Goal: Transaction & Acquisition: Purchase product/service

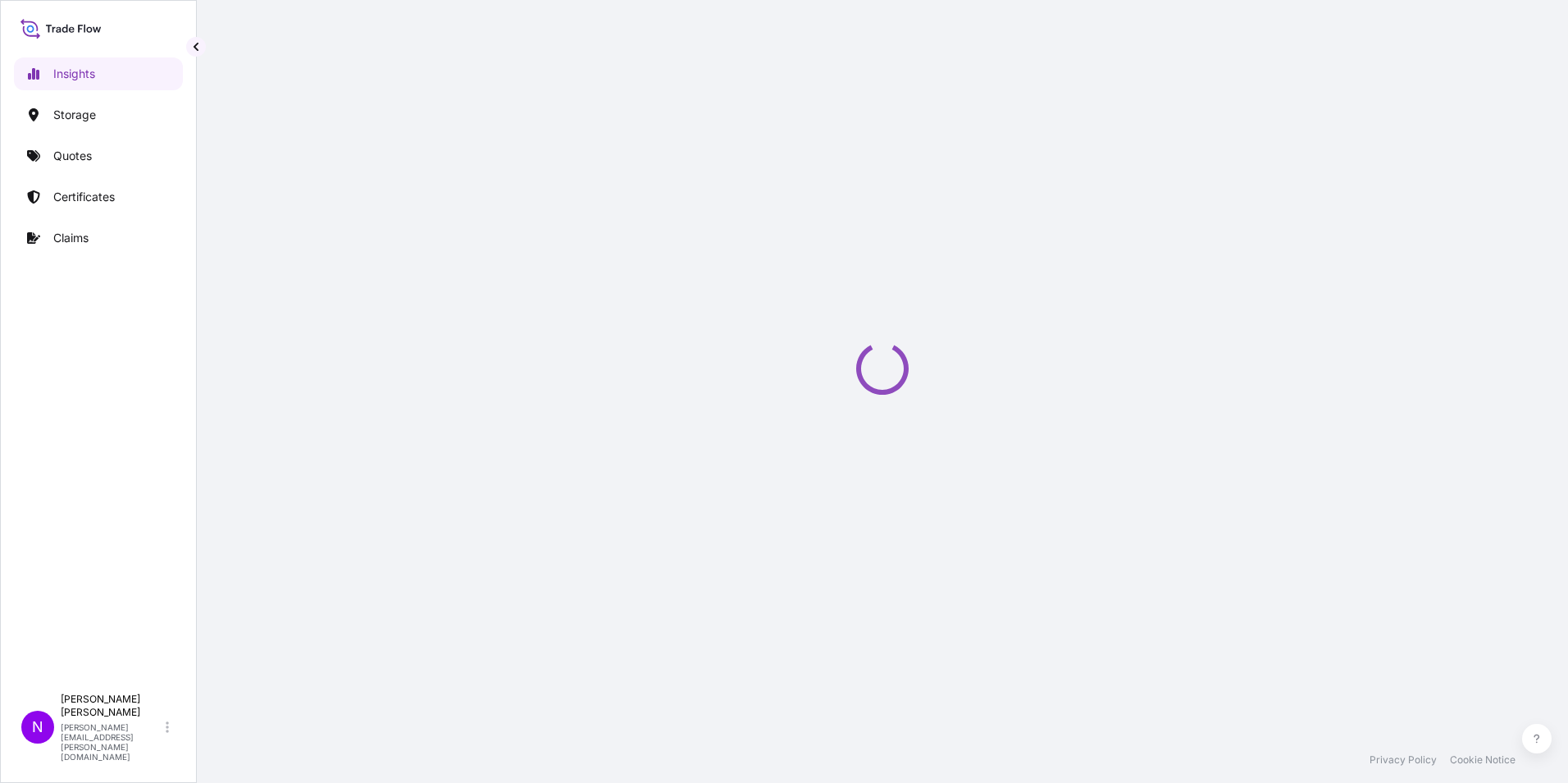
select select "2025"
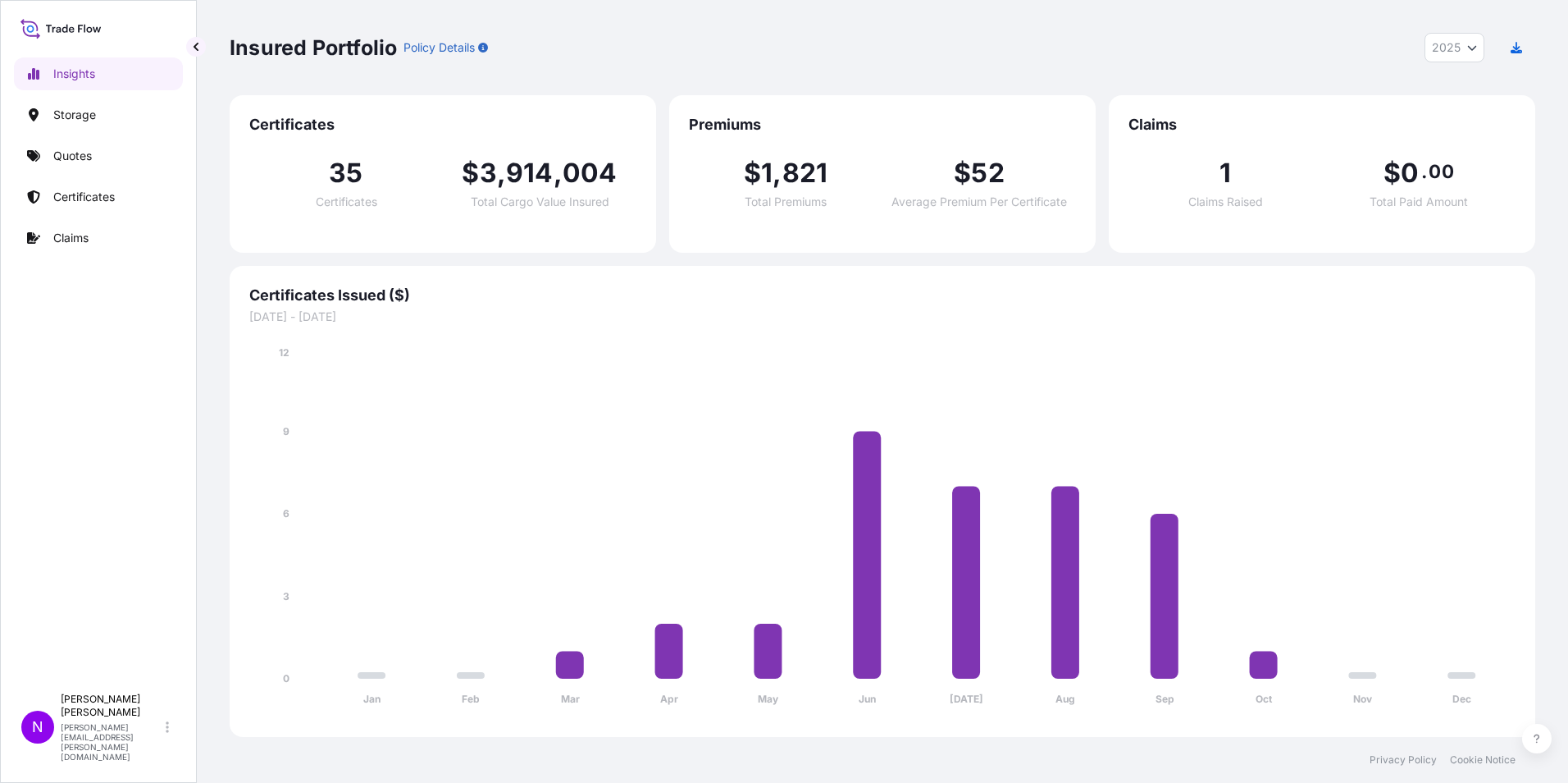
click at [1130, 331] on div "Jan Feb Mar Apr May Jun [DATE] Aug Sep Oct Nov Dec 0 3 6 9 12" at bounding box center [883, 521] width 1267 height 392
click at [66, 153] on p "Quotes" at bounding box center [72, 156] width 39 height 16
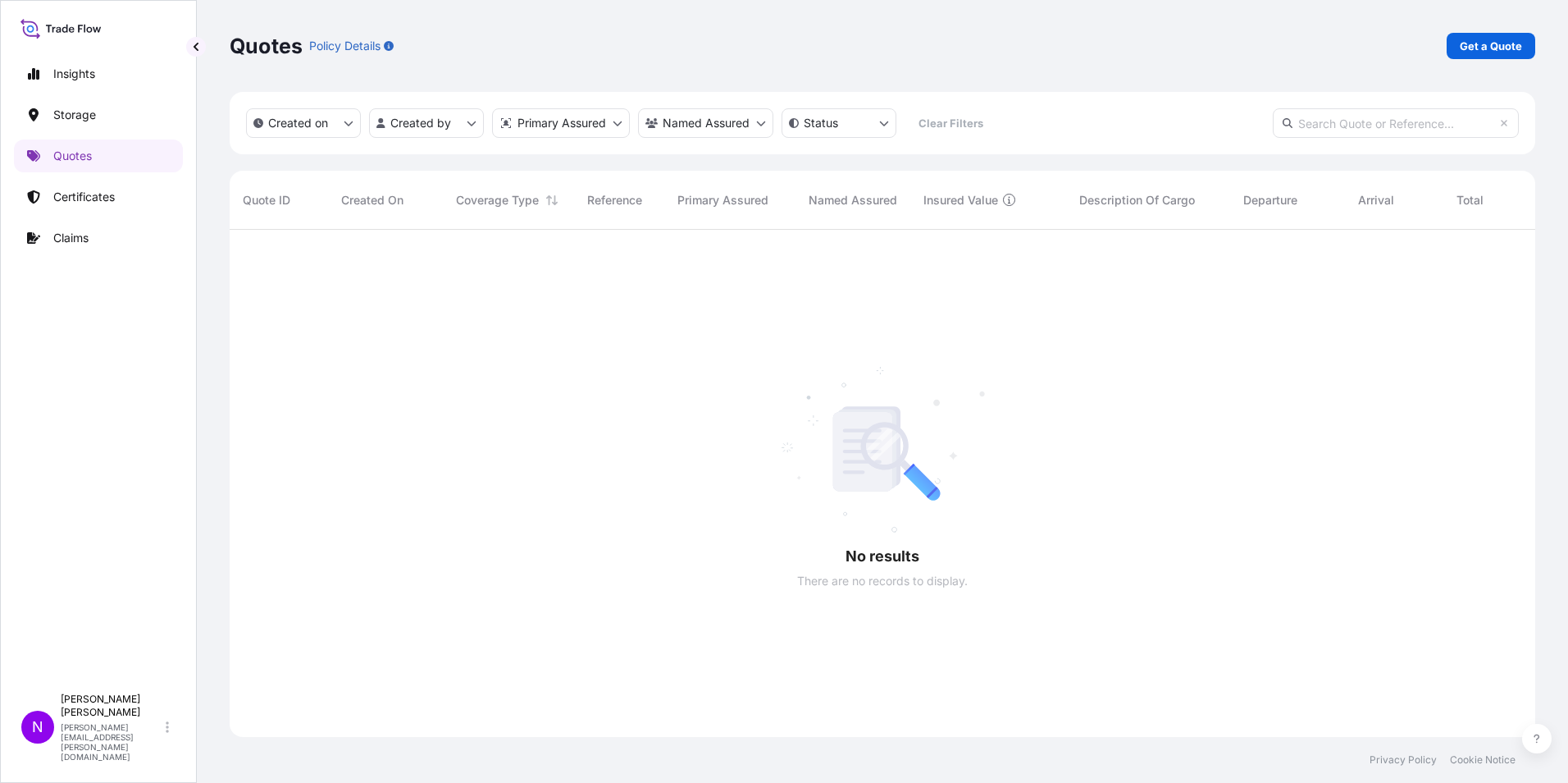
scroll to position [554, 1294]
click at [1477, 46] on p "Get a Quote" at bounding box center [1491, 46] width 62 height 16
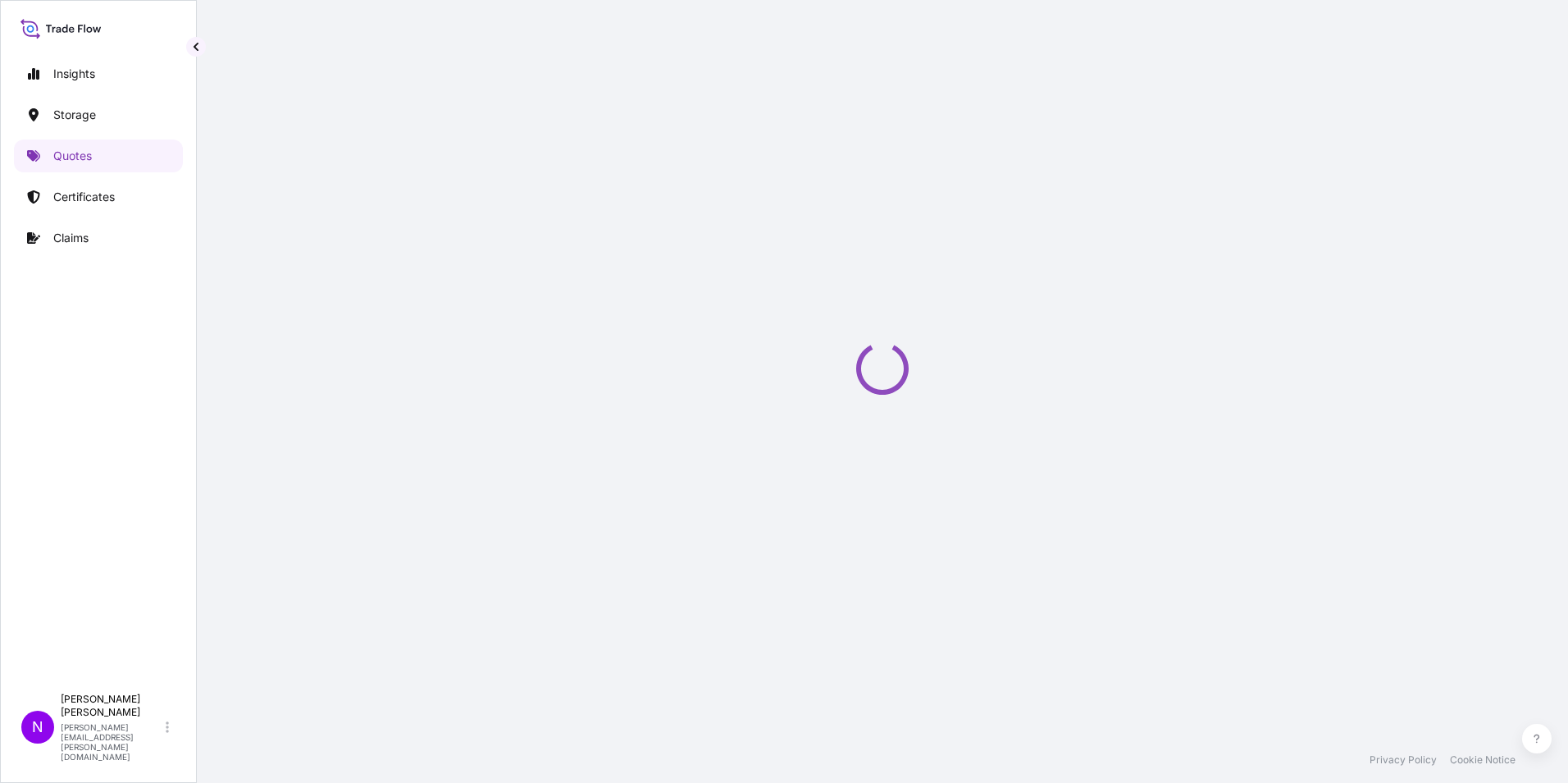
select select "Water"
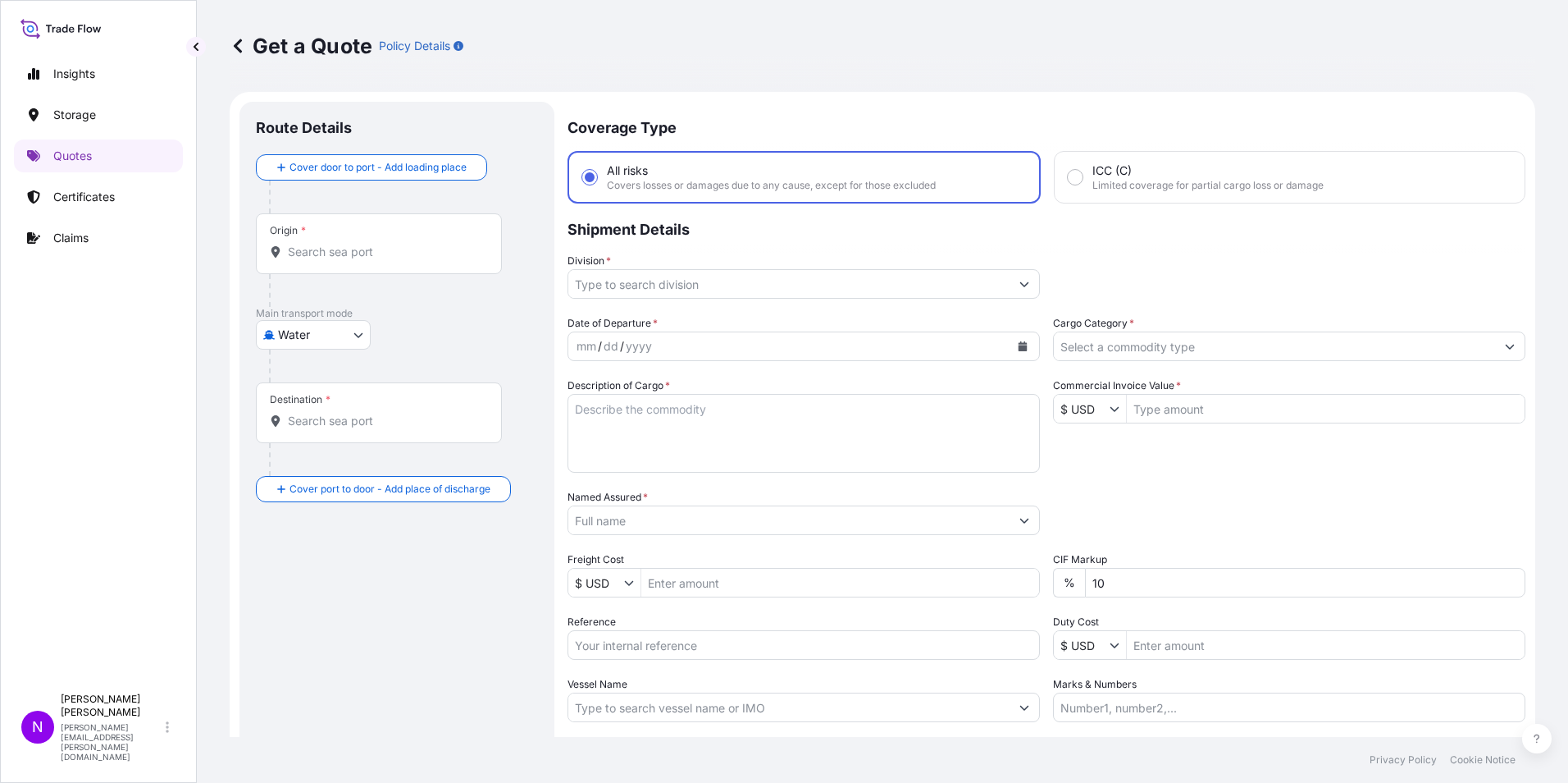
scroll to position [26, 0]
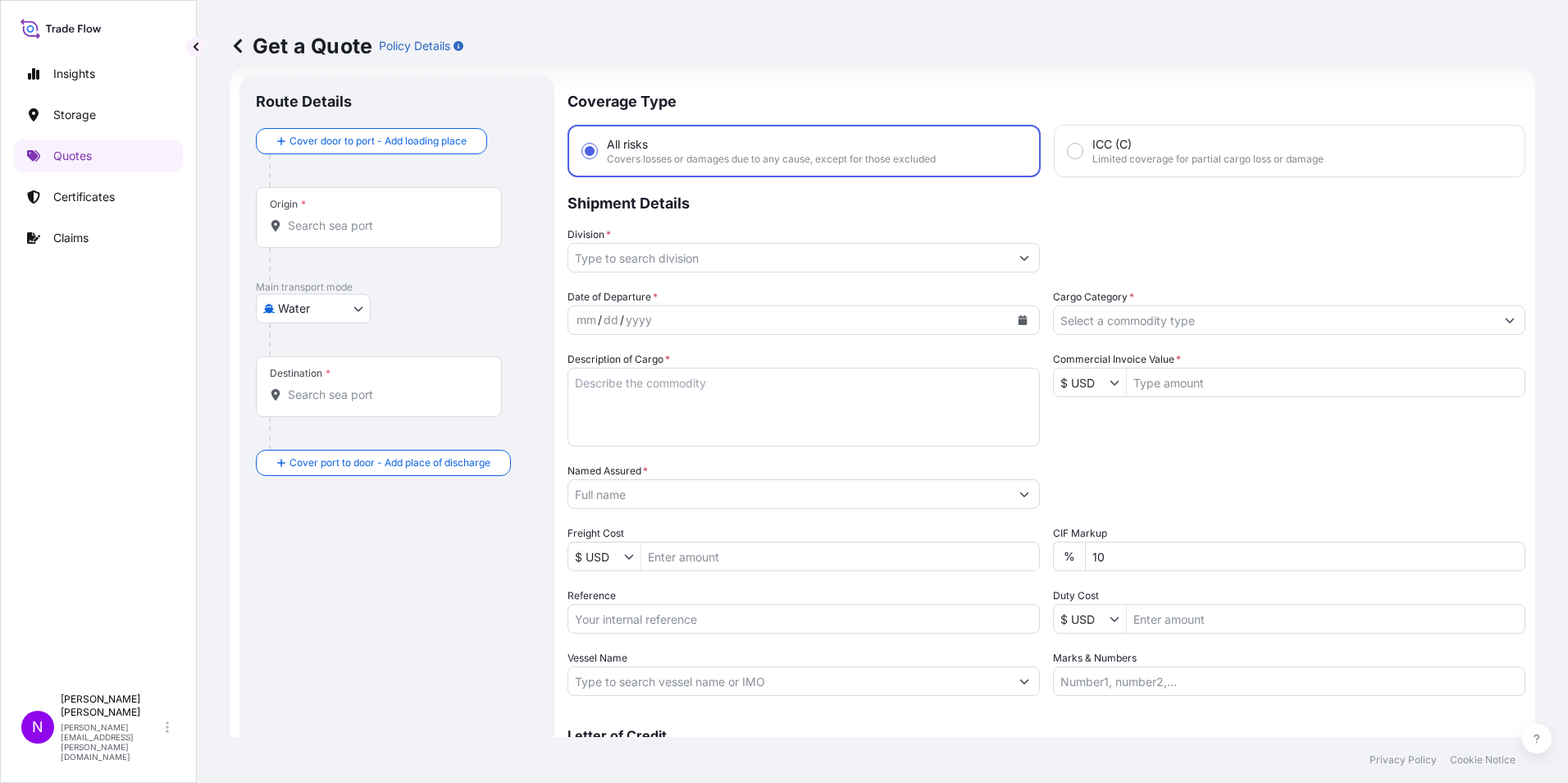
click at [301, 228] on input "Origin *" at bounding box center [384, 226] width 193 height 16
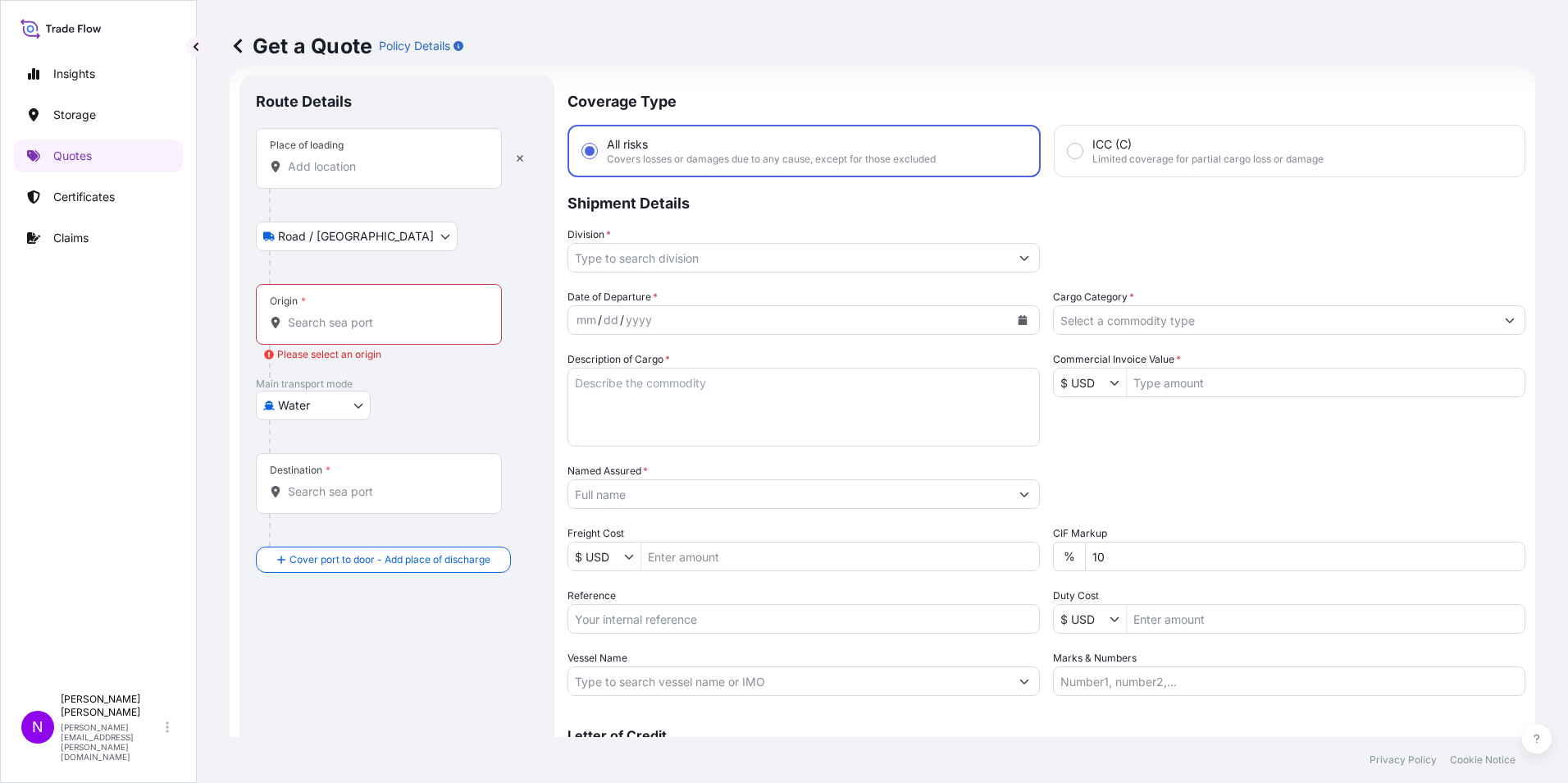
click at [302, 176] on div "Place of loading" at bounding box center [379, 158] width 246 height 60
click at [302, 175] on input "Place of loading" at bounding box center [384, 166] width 193 height 16
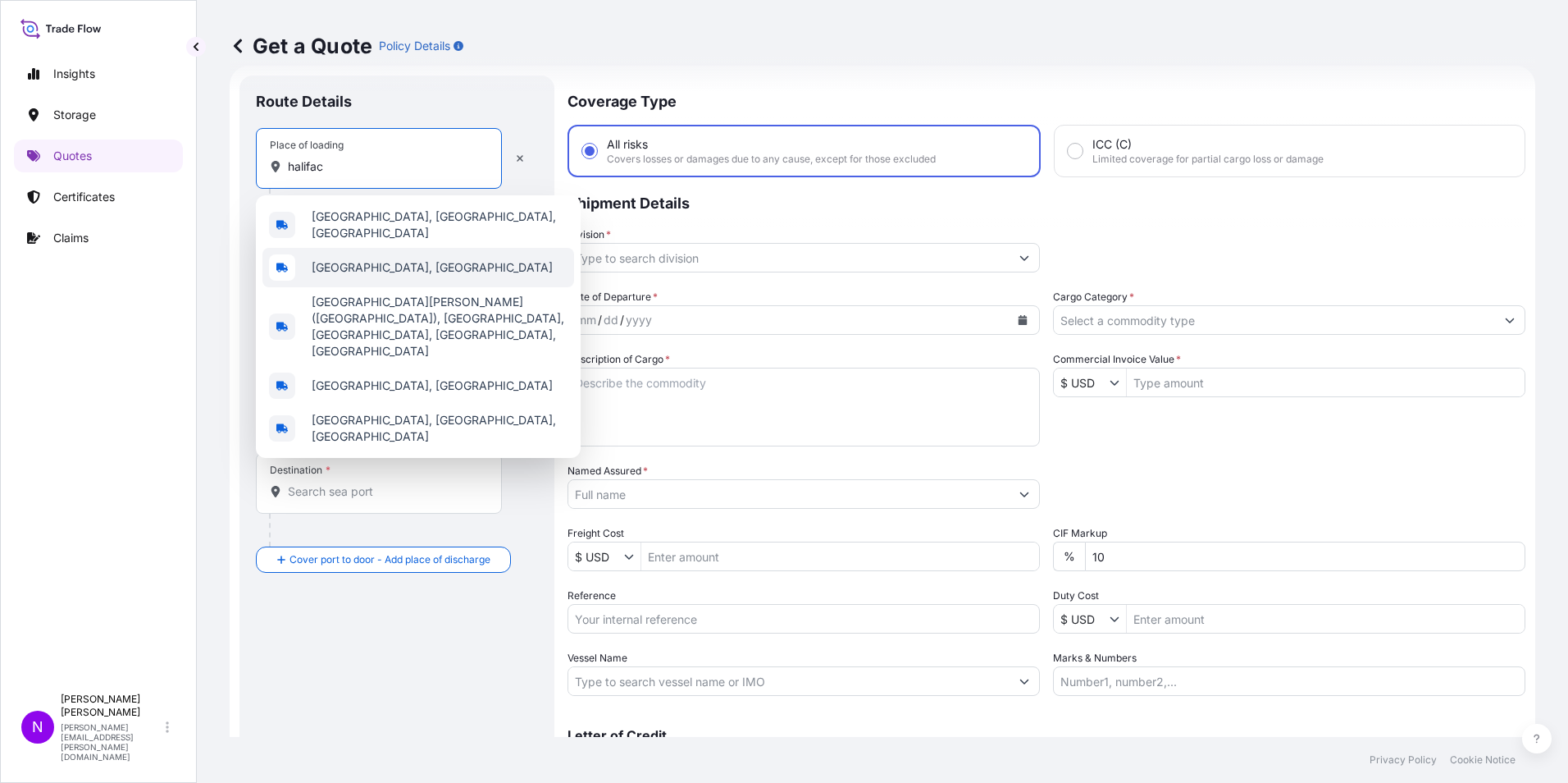
click at [343, 268] on div "[GEOGRAPHIC_DATA], [GEOGRAPHIC_DATA]" at bounding box center [418, 267] width 311 height 40
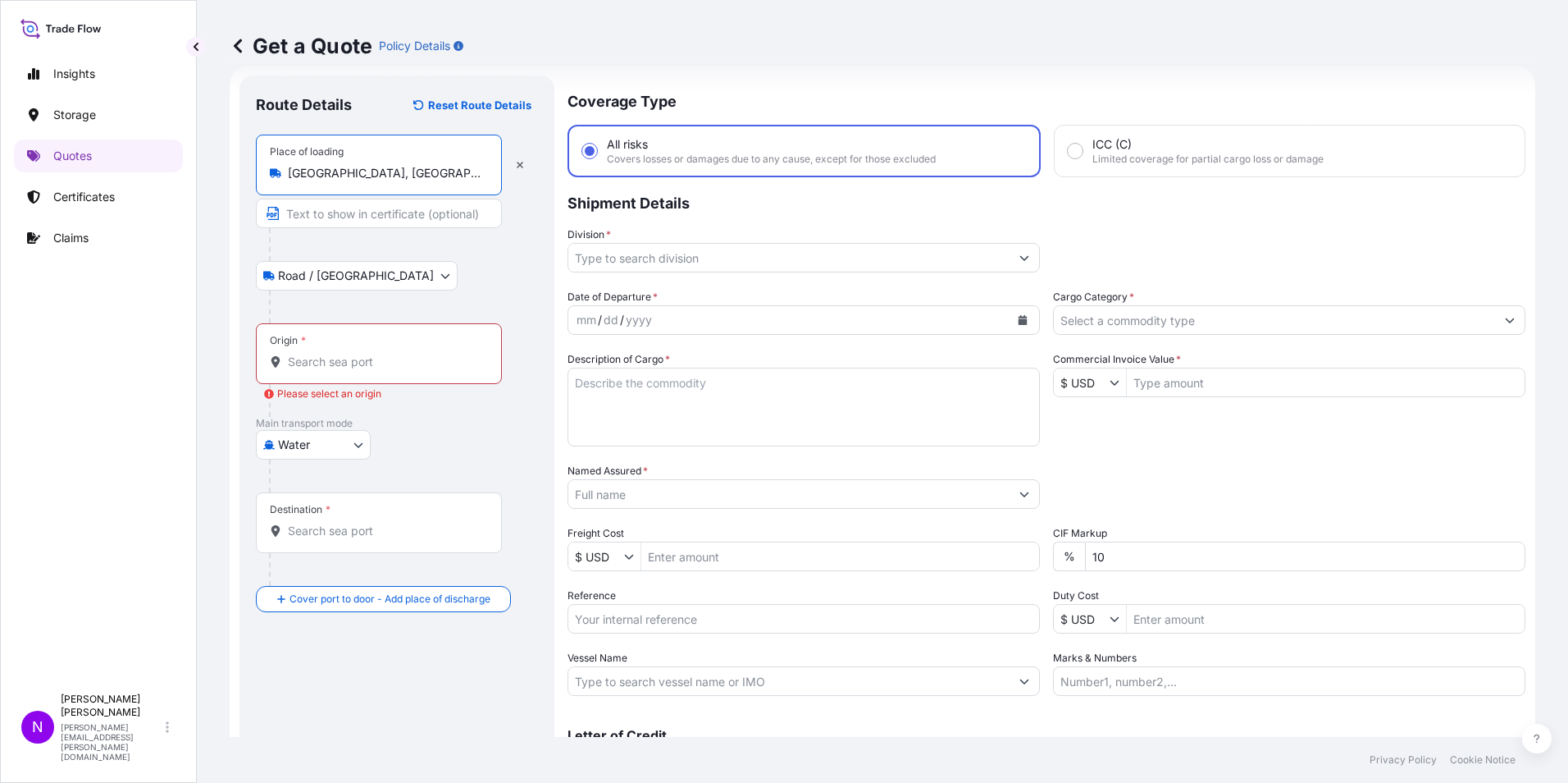
type input "[GEOGRAPHIC_DATA], [GEOGRAPHIC_DATA]"
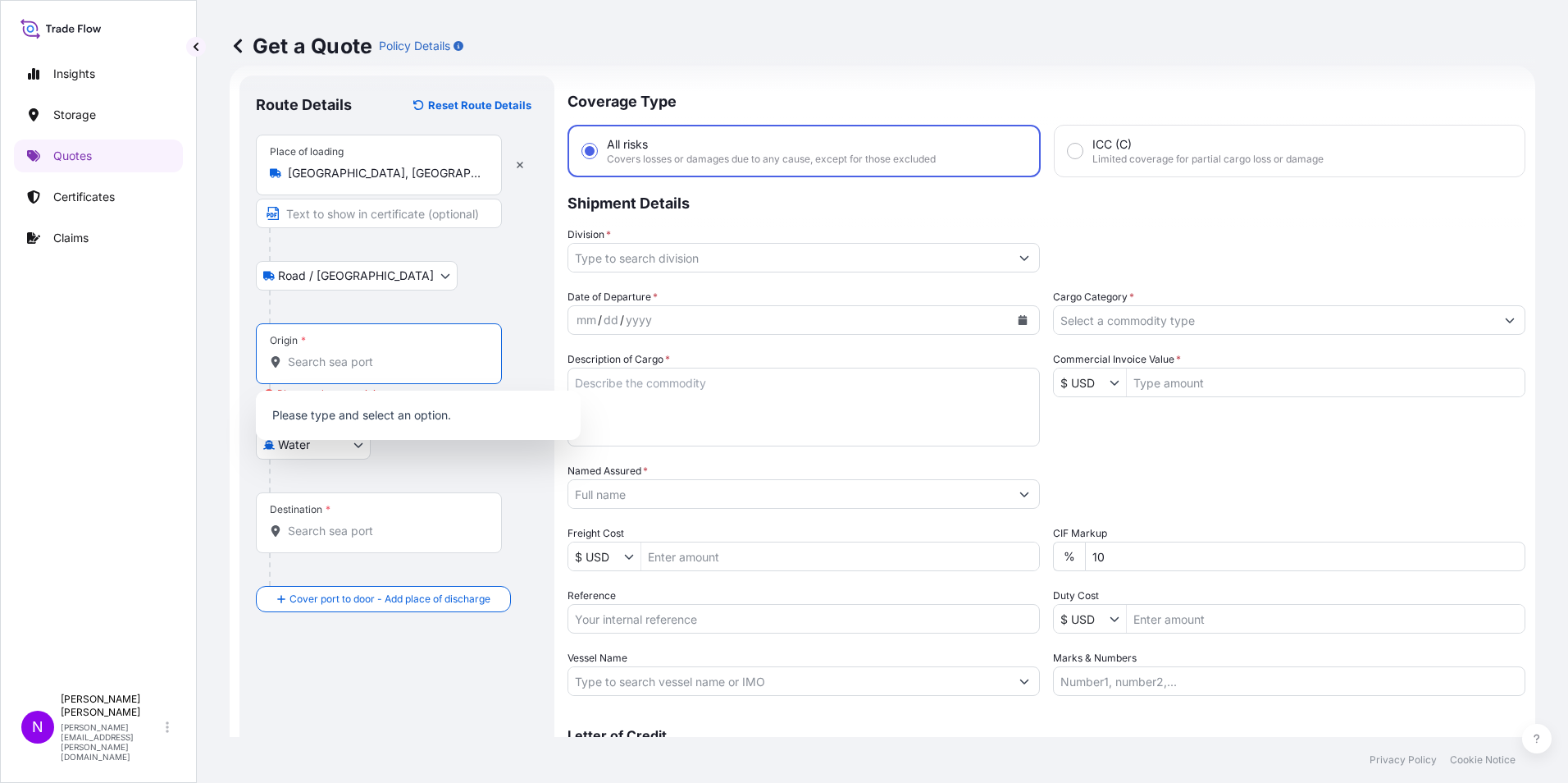
click at [306, 366] on input "Origin * Please select an origin" at bounding box center [384, 362] width 193 height 16
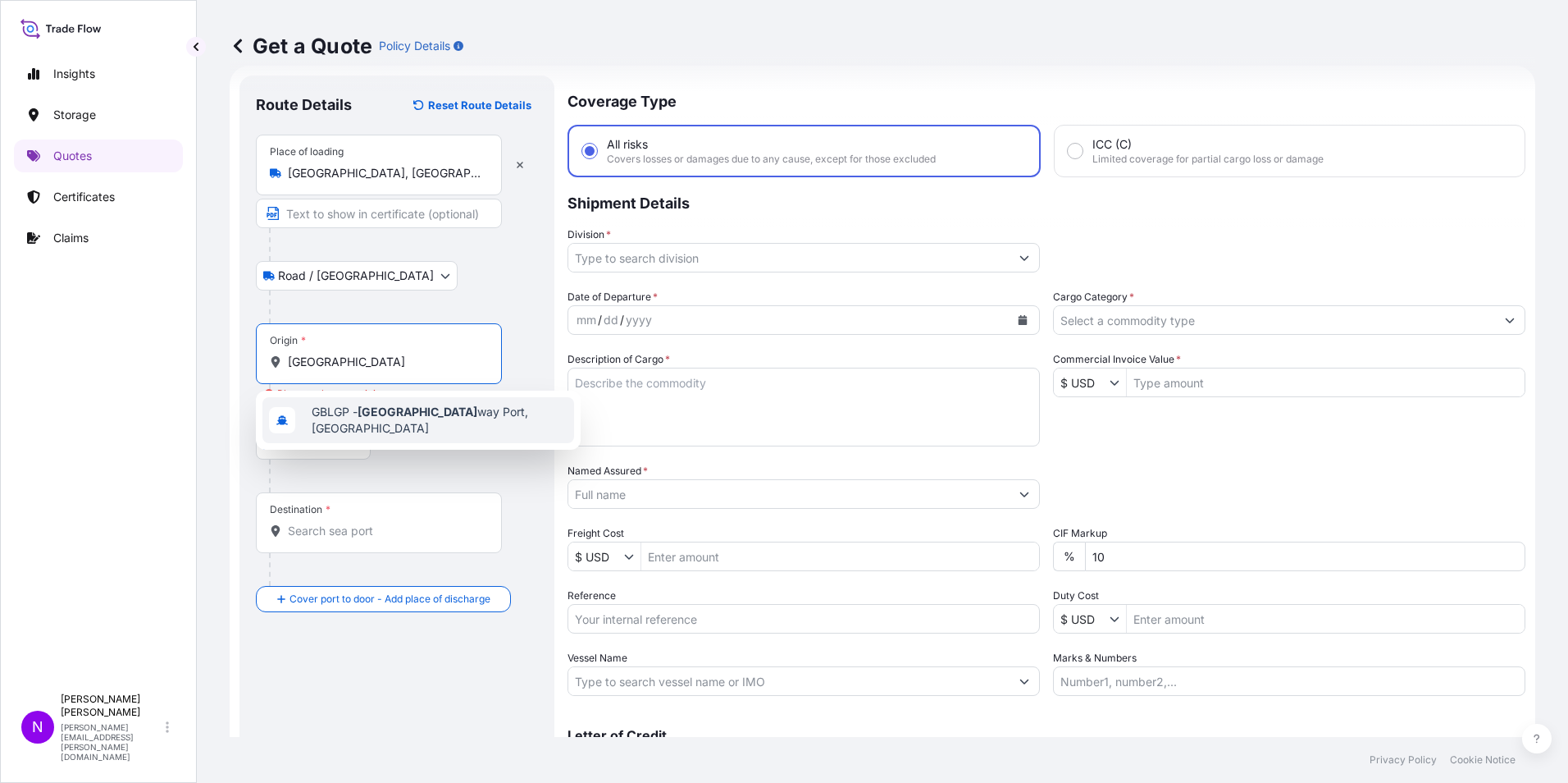
click at [378, 421] on span "GBLGP - [GEOGRAPHIC_DATA], [GEOGRAPHIC_DATA]" at bounding box center [439, 420] width 255 height 32
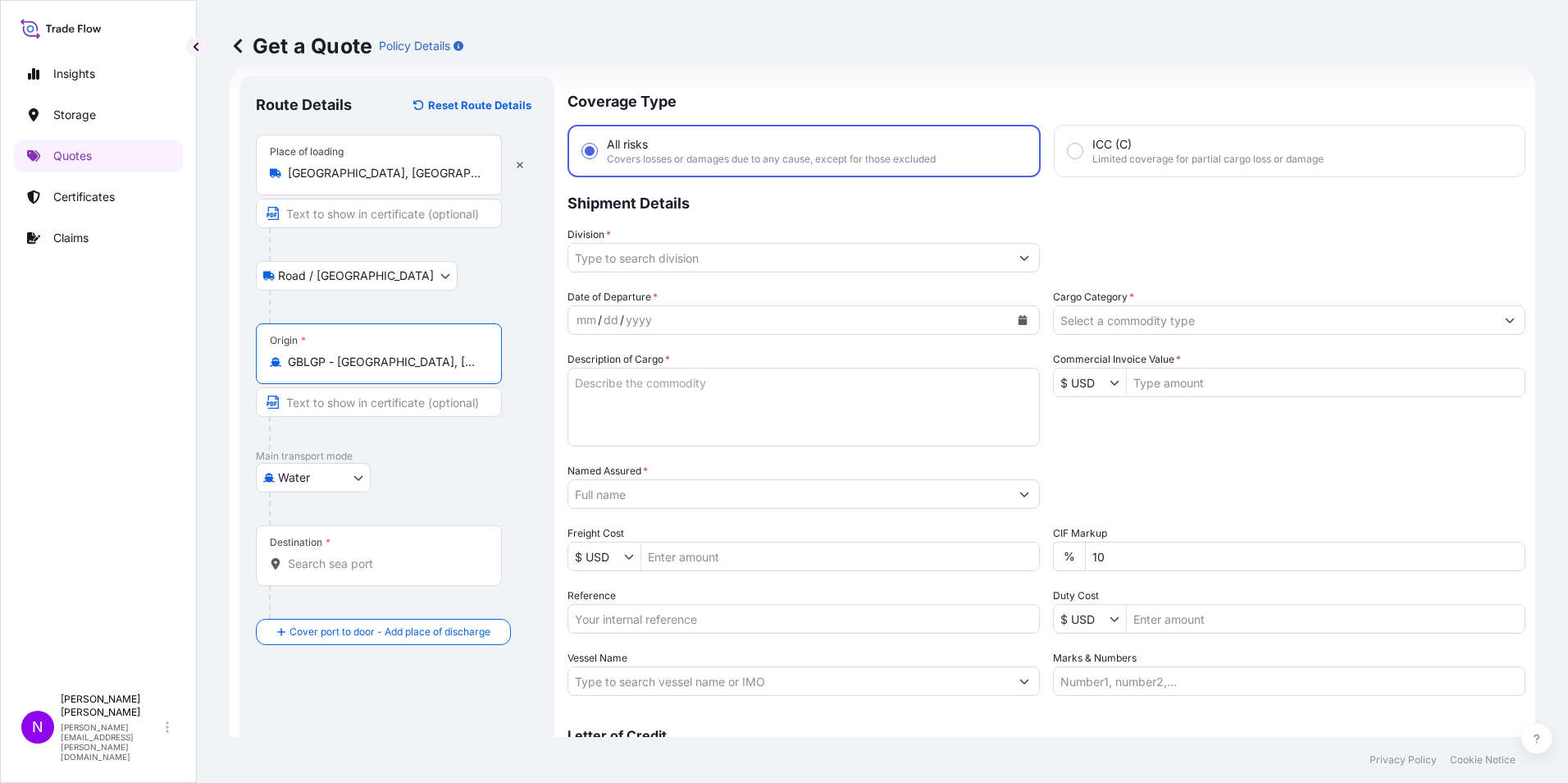
type input "GBLGP - [GEOGRAPHIC_DATA], [GEOGRAPHIC_DATA]"
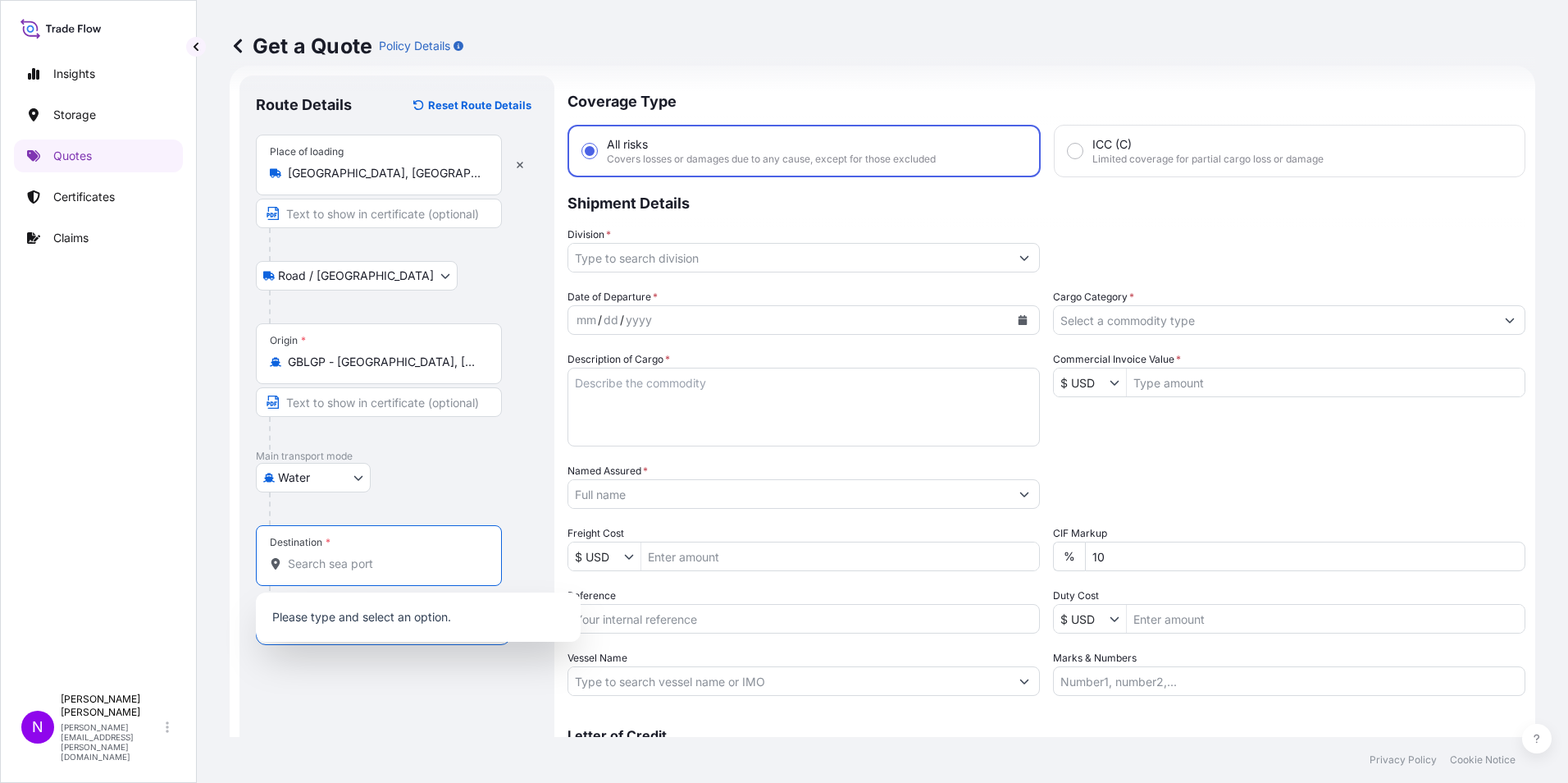
click at [322, 559] on input "Destination *" at bounding box center [384, 563] width 193 height 16
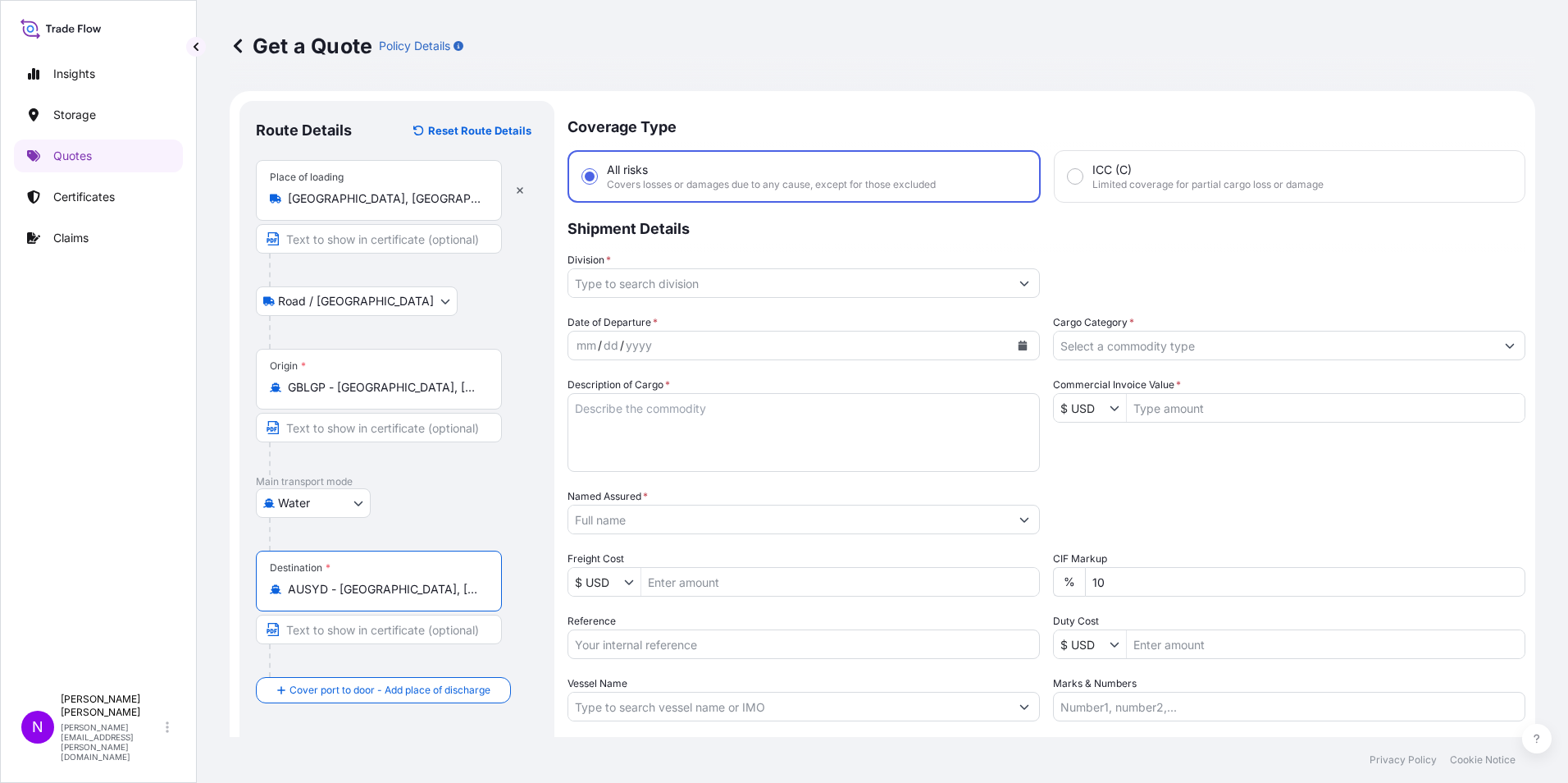
scroll to position [0, 0]
type input "AUSYD - [GEOGRAPHIC_DATA], [GEOGRAPHIC_DATA]"
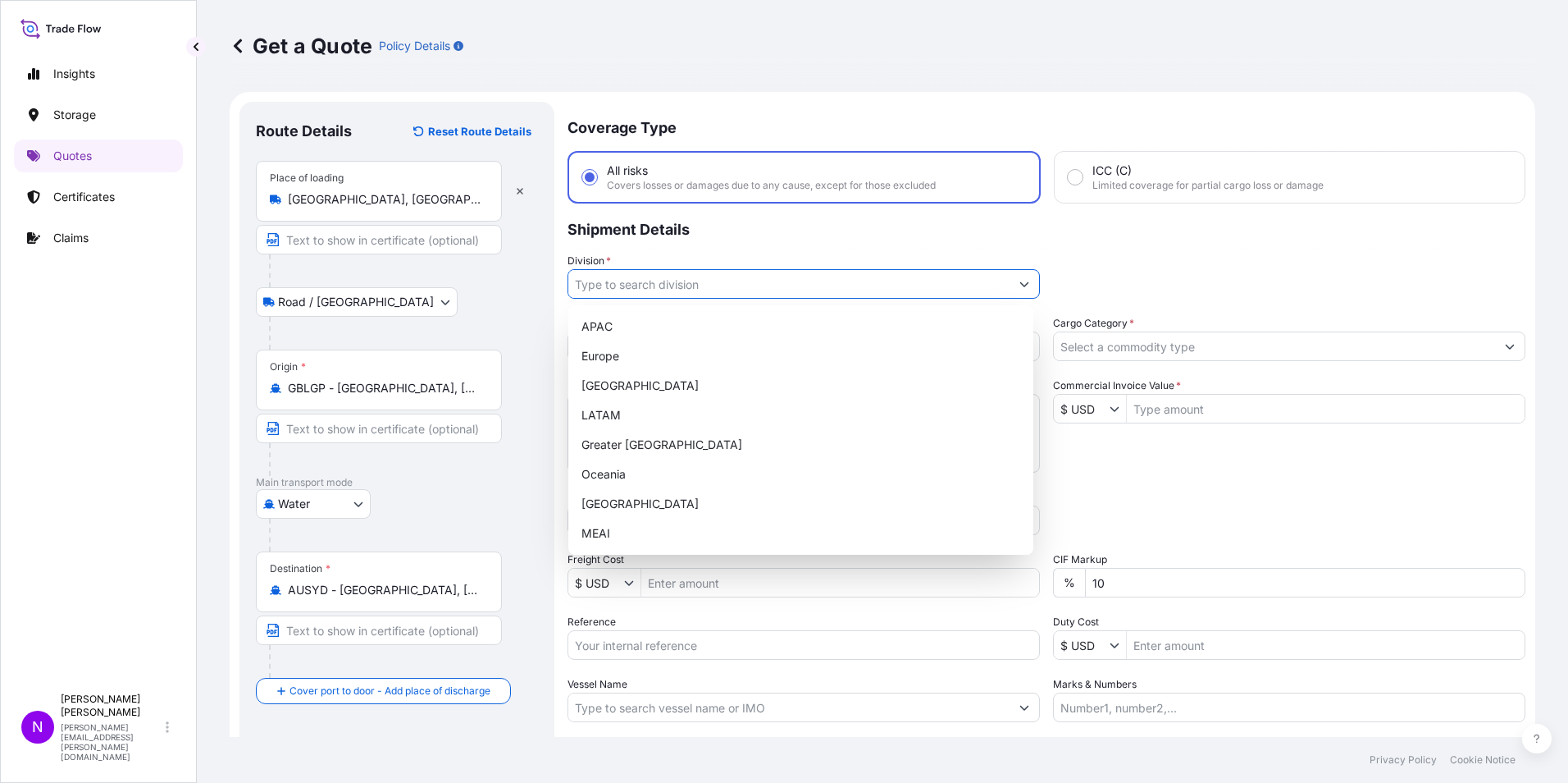
click at [678, 284] on input "Division *" at bounding box center [789, 284] width 442 height 30
click at [623, 364] on div "Europe" at bounding box center [801, 356] width 452 height 30
type input "Europe"
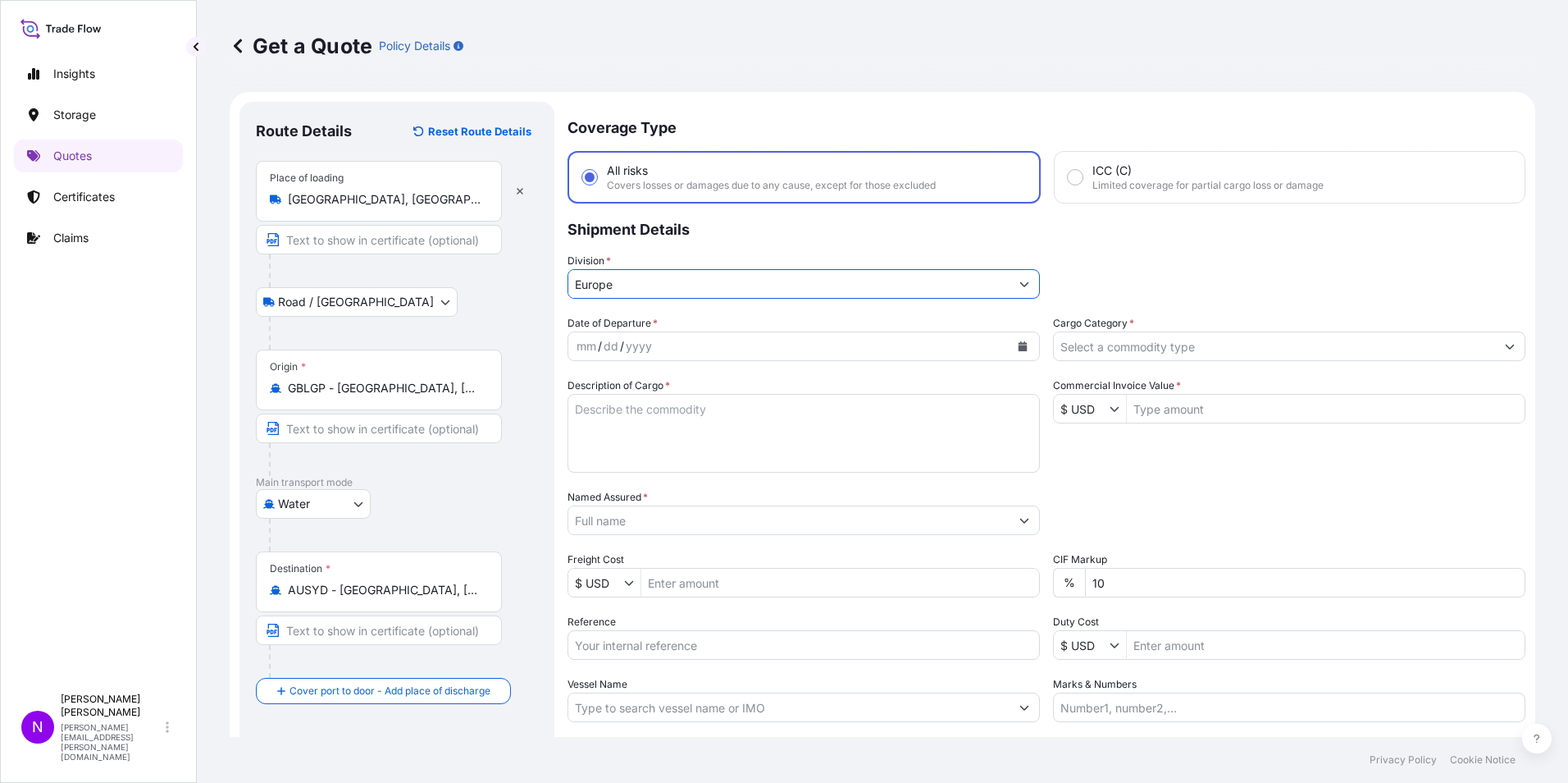
click at [664, 347] on div "mm / dd / yyyy" at bounding box center [789, 346] width 442 height 30
click at [1019, 346] on icon "Calendar" at bounding box center [1023, 346] width 9 height 10
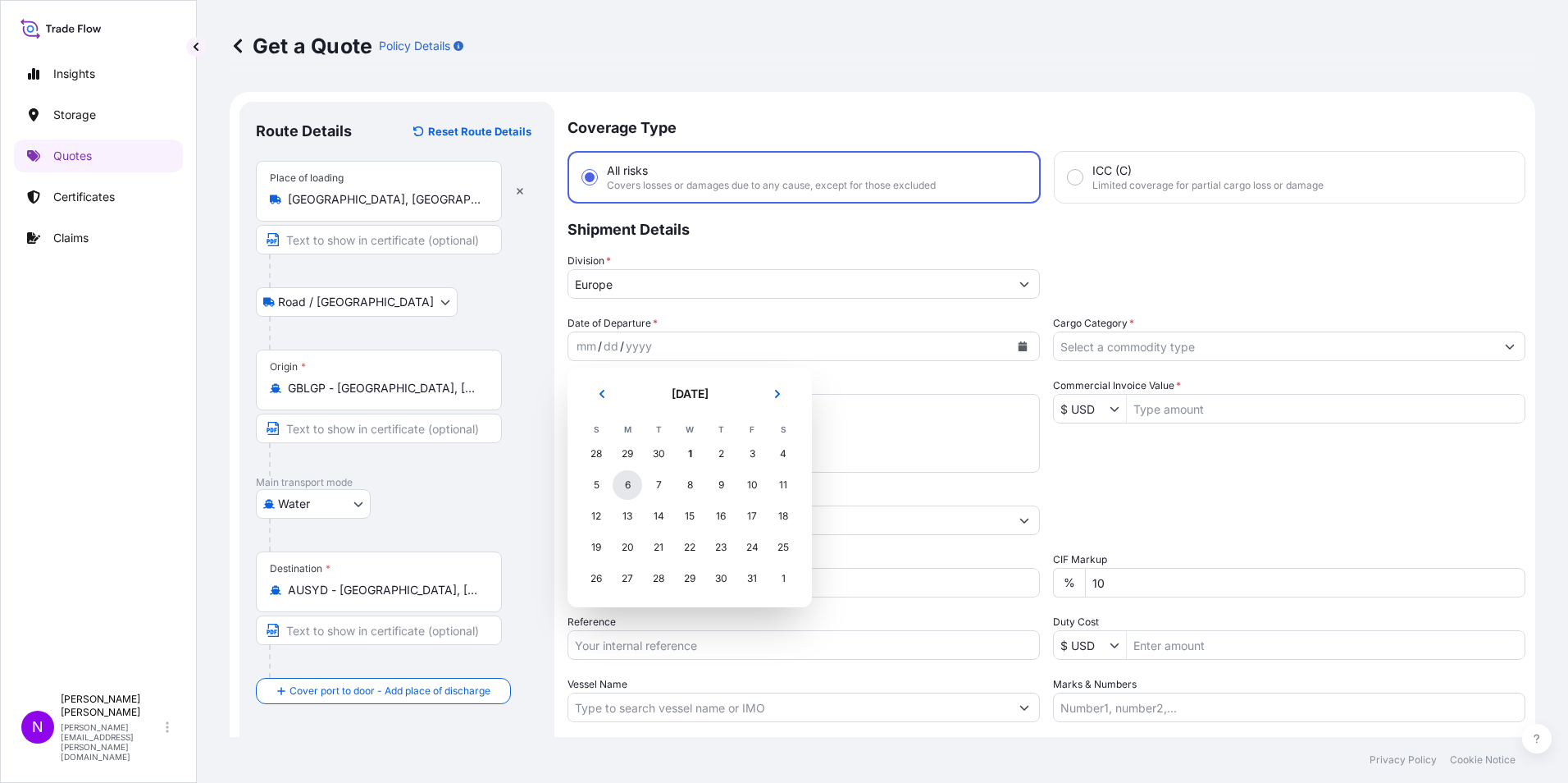
click at [630, 490] on div "6" at bounding box center [627, 484] width 30 height 30
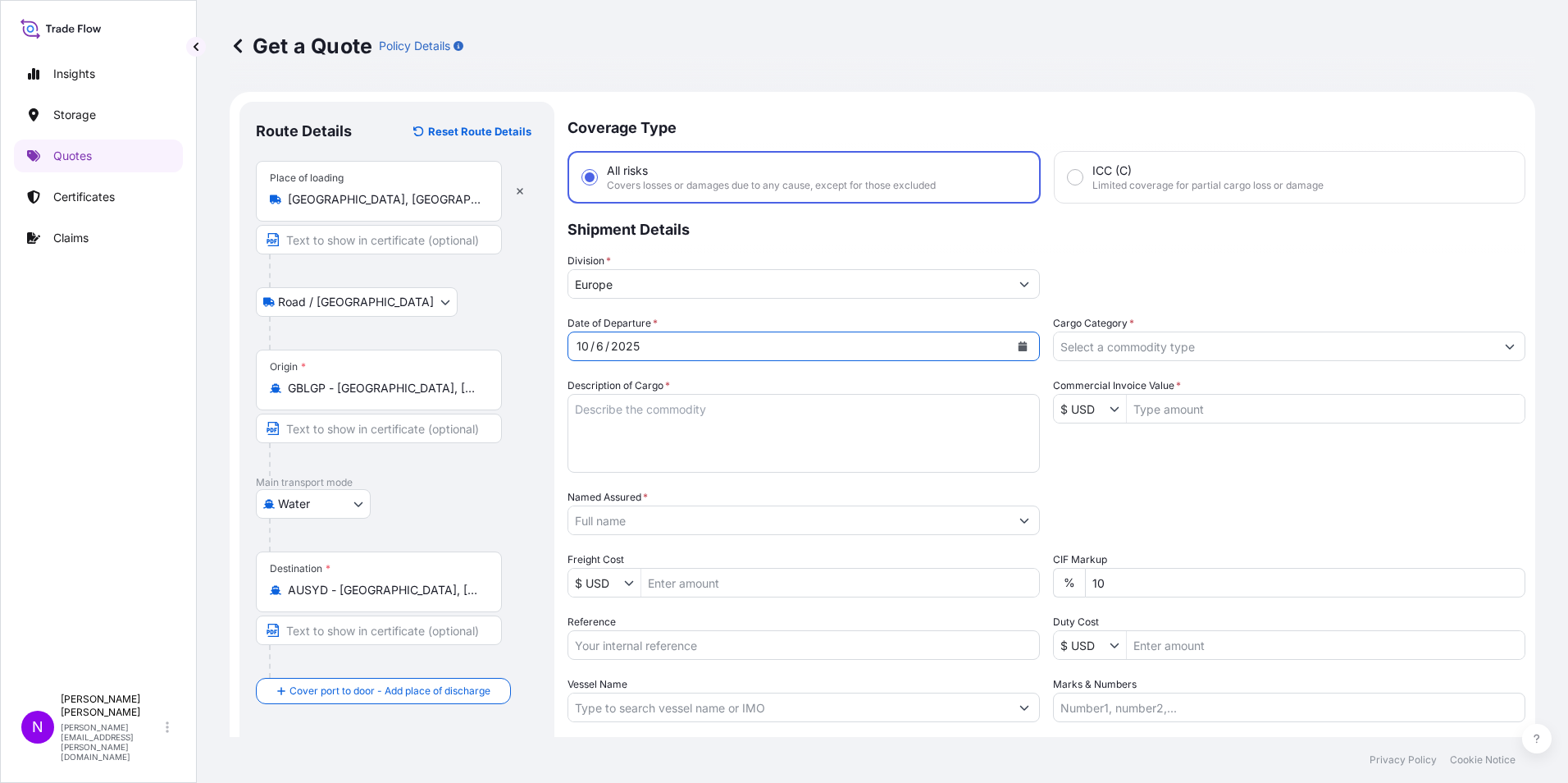
click at [627, 418] on textarea "Description of Cargo *" at bounding box center [803, 434] width 472 height 79
type textarea "Chemicals"
click at [1092, 348] on input "Cargo Category *" at bounding box center [1275, 346] width 442 height 30
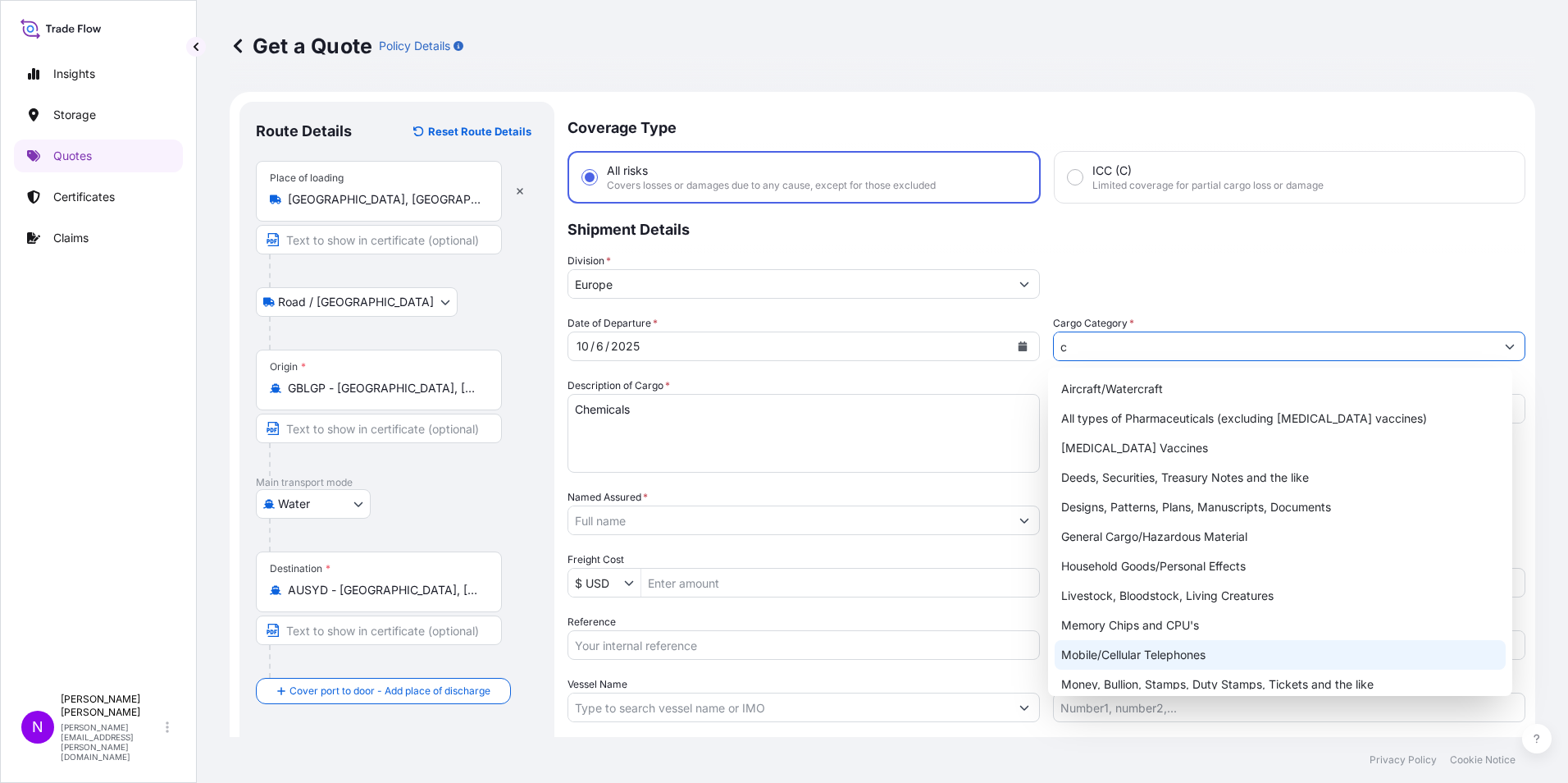
scroll to position [128, 0]
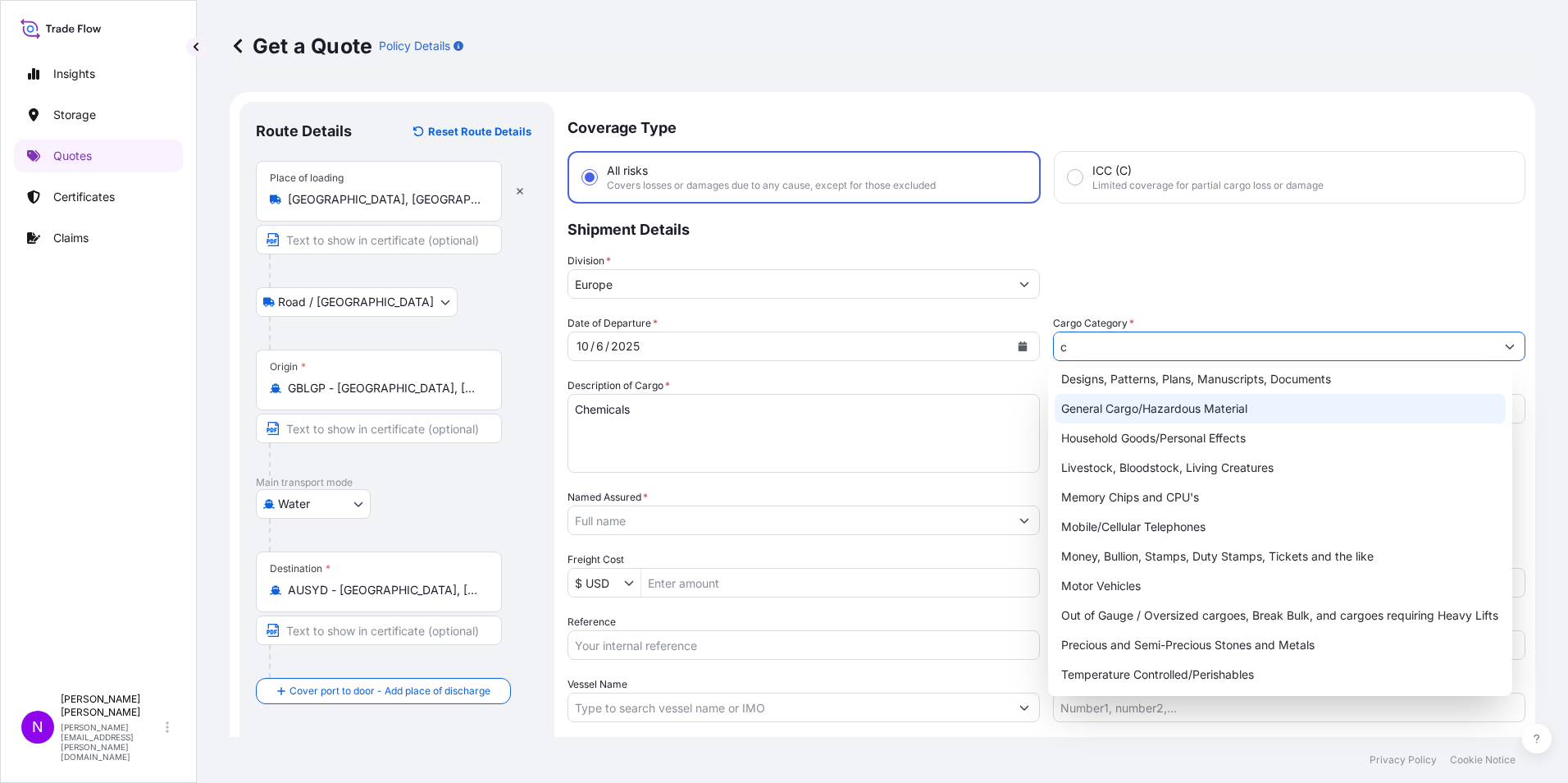
click at [1110, 409] on div "General Cargo/Hazardous Material" at bounding box center [1281, 409] width 452 height 30
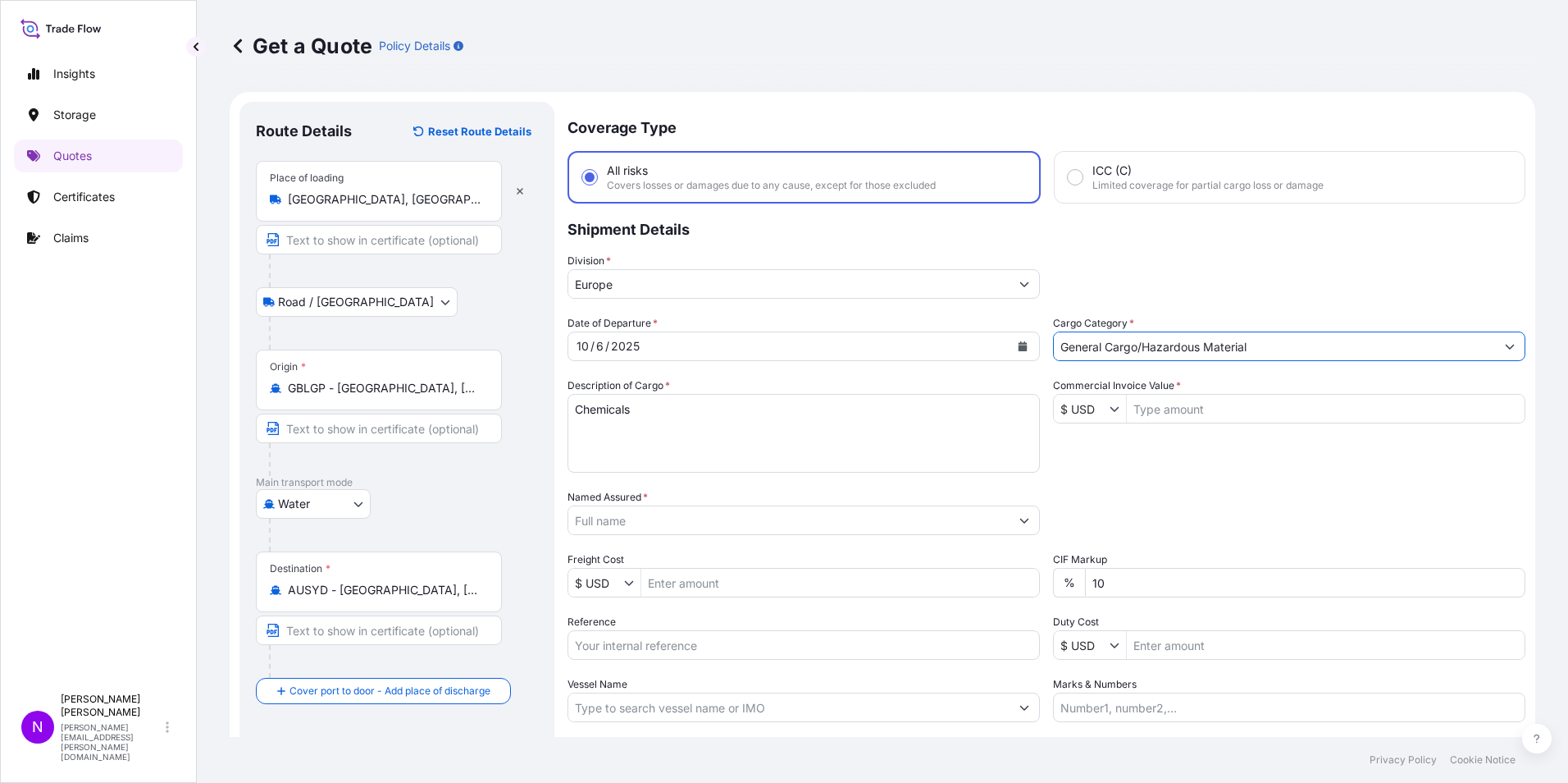
type input "General Cargo/Hazardous Material"
click at [593, 525] on input "Named Assured *" at bounding box center [789, 520] width 442 height 30
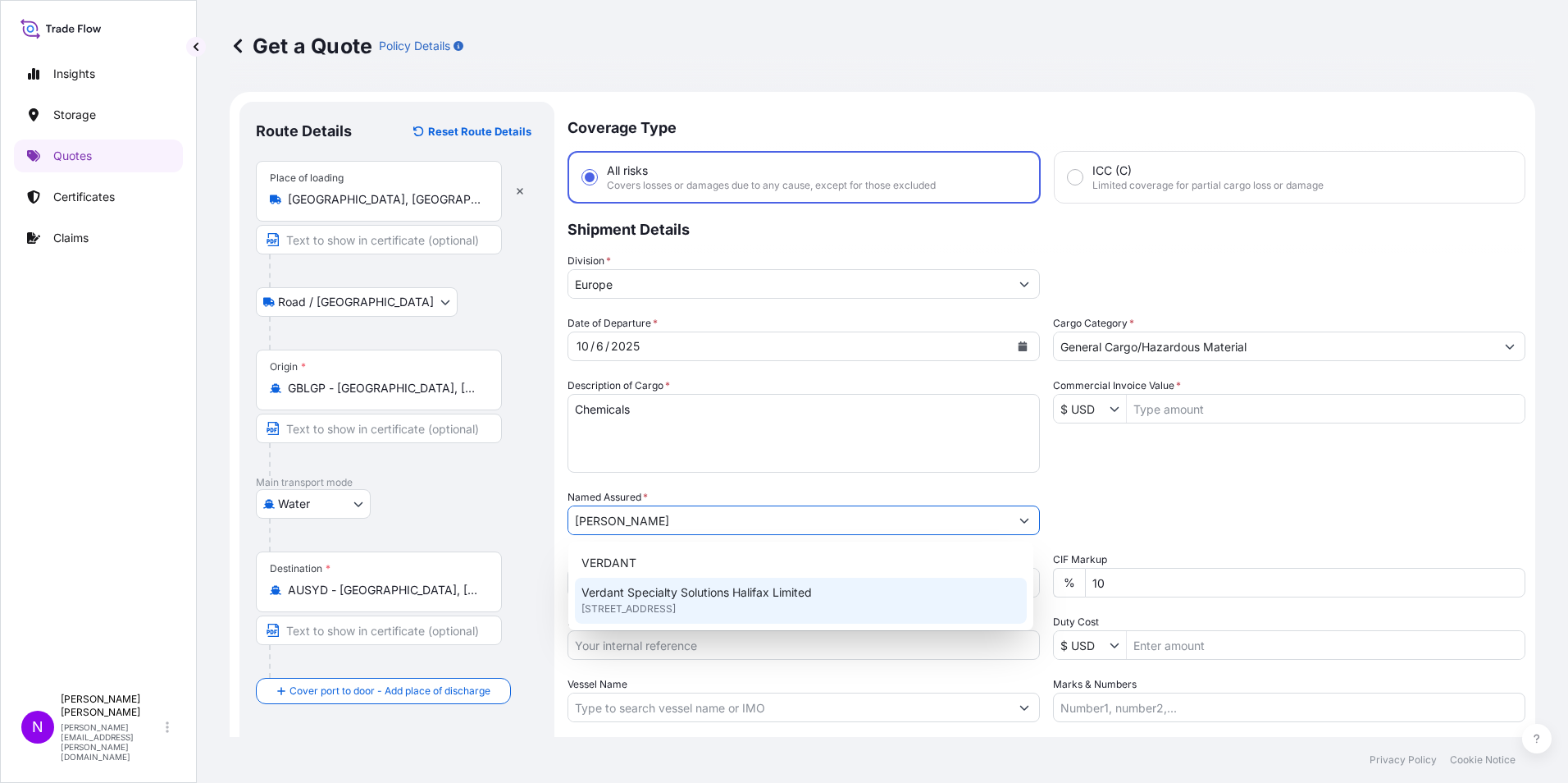
click at [673, 609] on span "[STREET_ADDRESS]" at bounding box center [628, 608] width 94 height 16
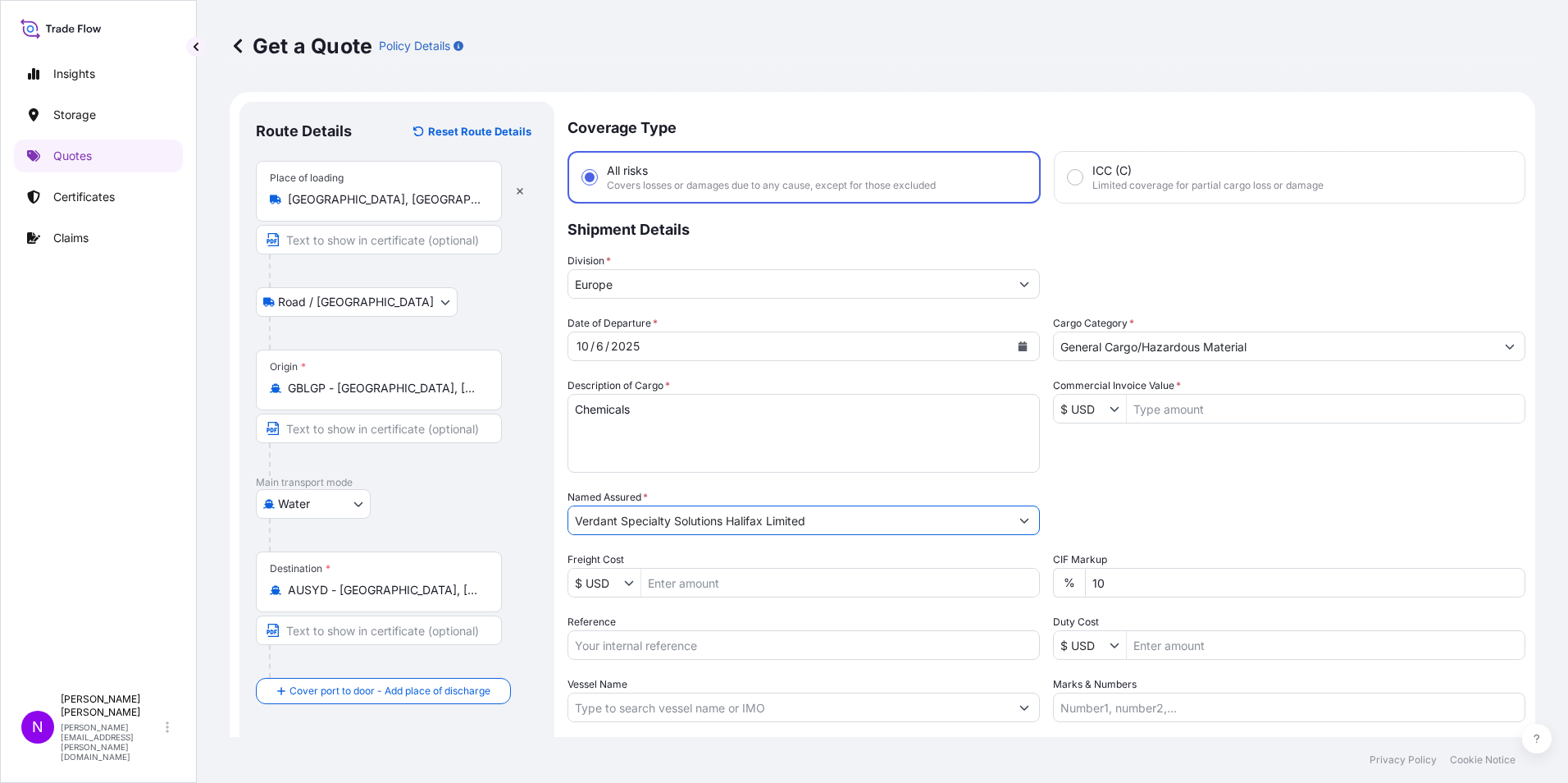
type input "Verdant Specialty Solutions Halifax Limited"
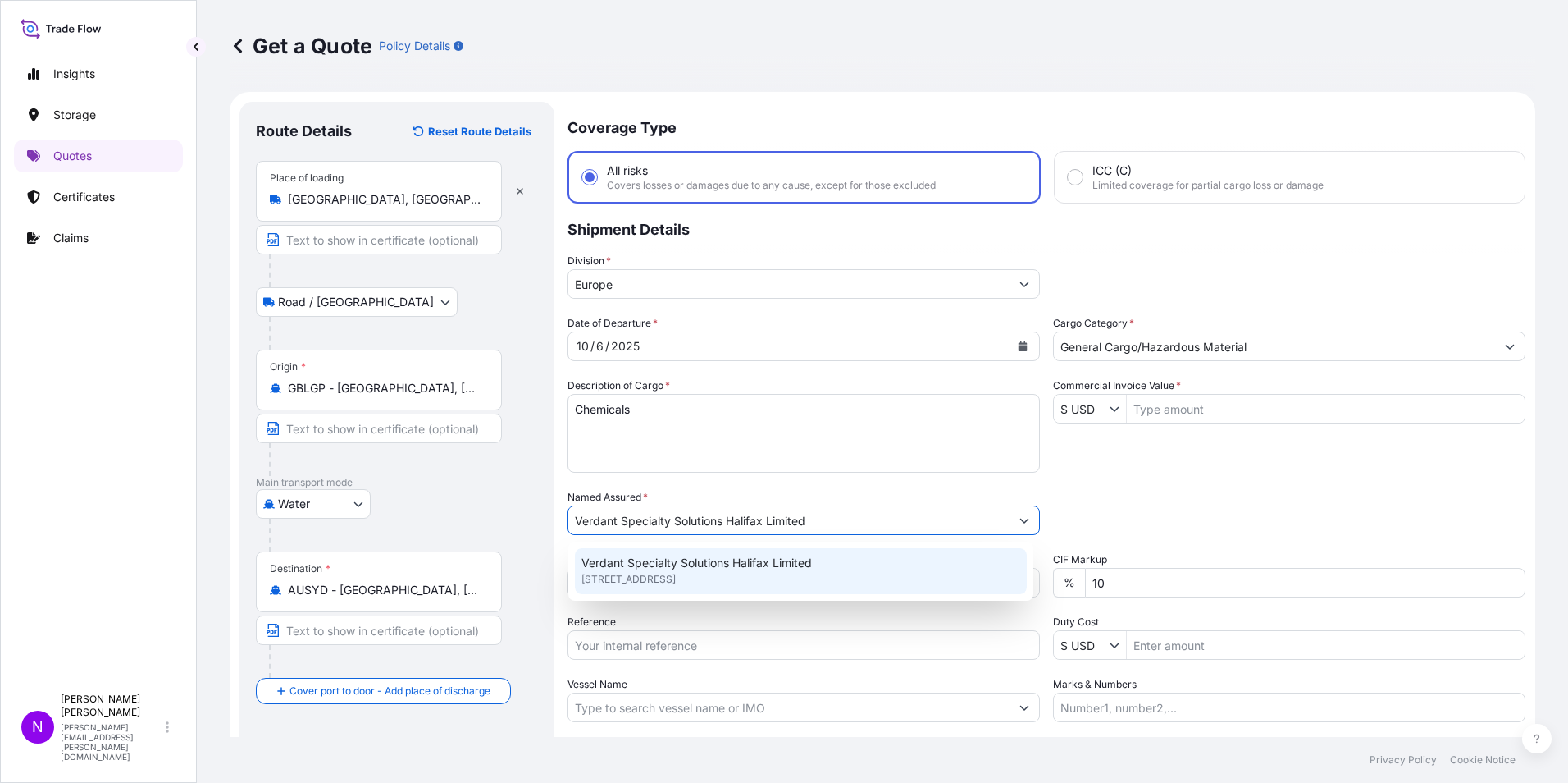
click at [1104, 398] on div "$ USD" at bounding box center [1090, 409] width 73 height 30
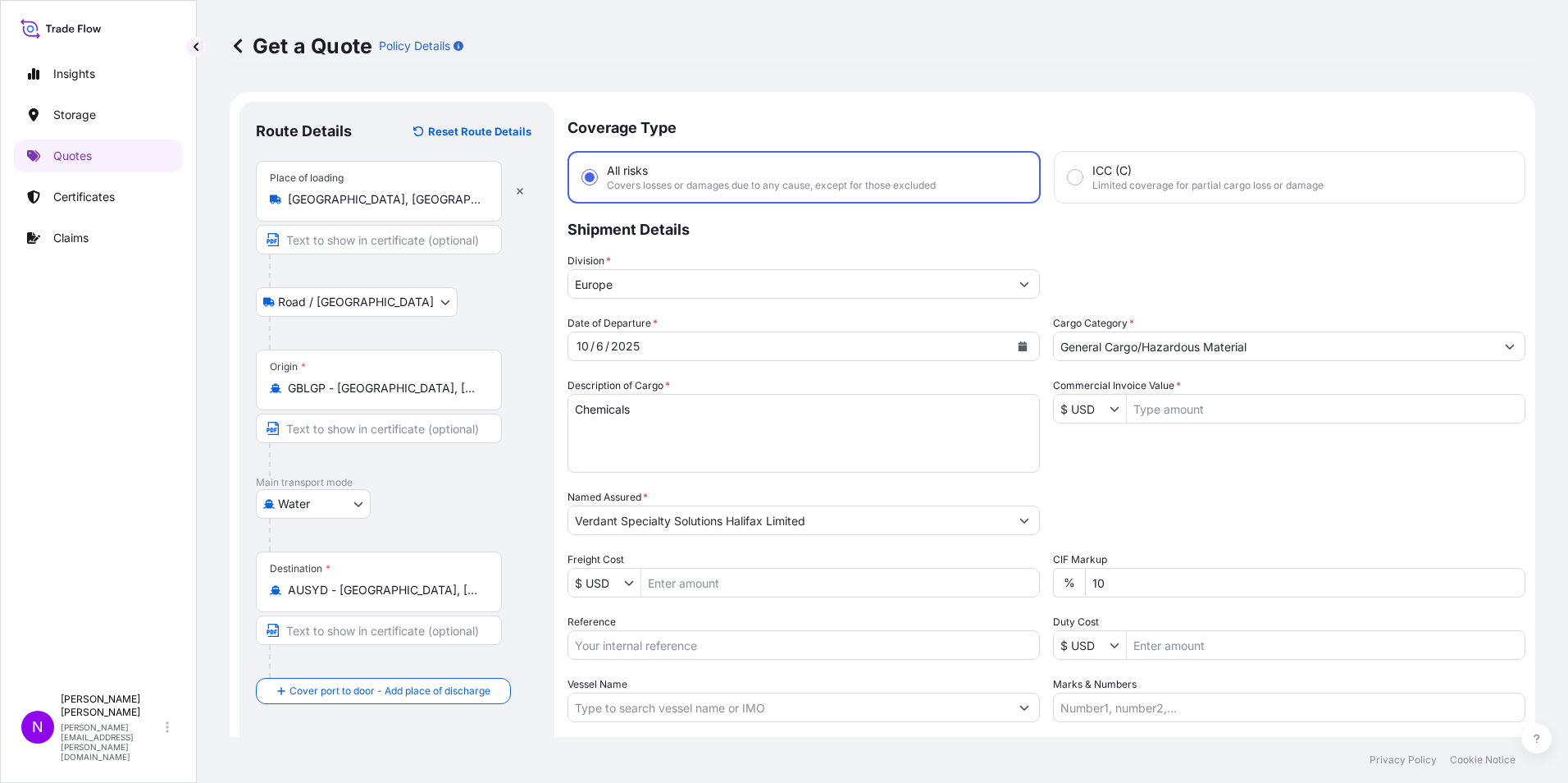
click at [1110, 410] on icon "Show suggestions" at bounding box center [1115, 409] width 10 height 10
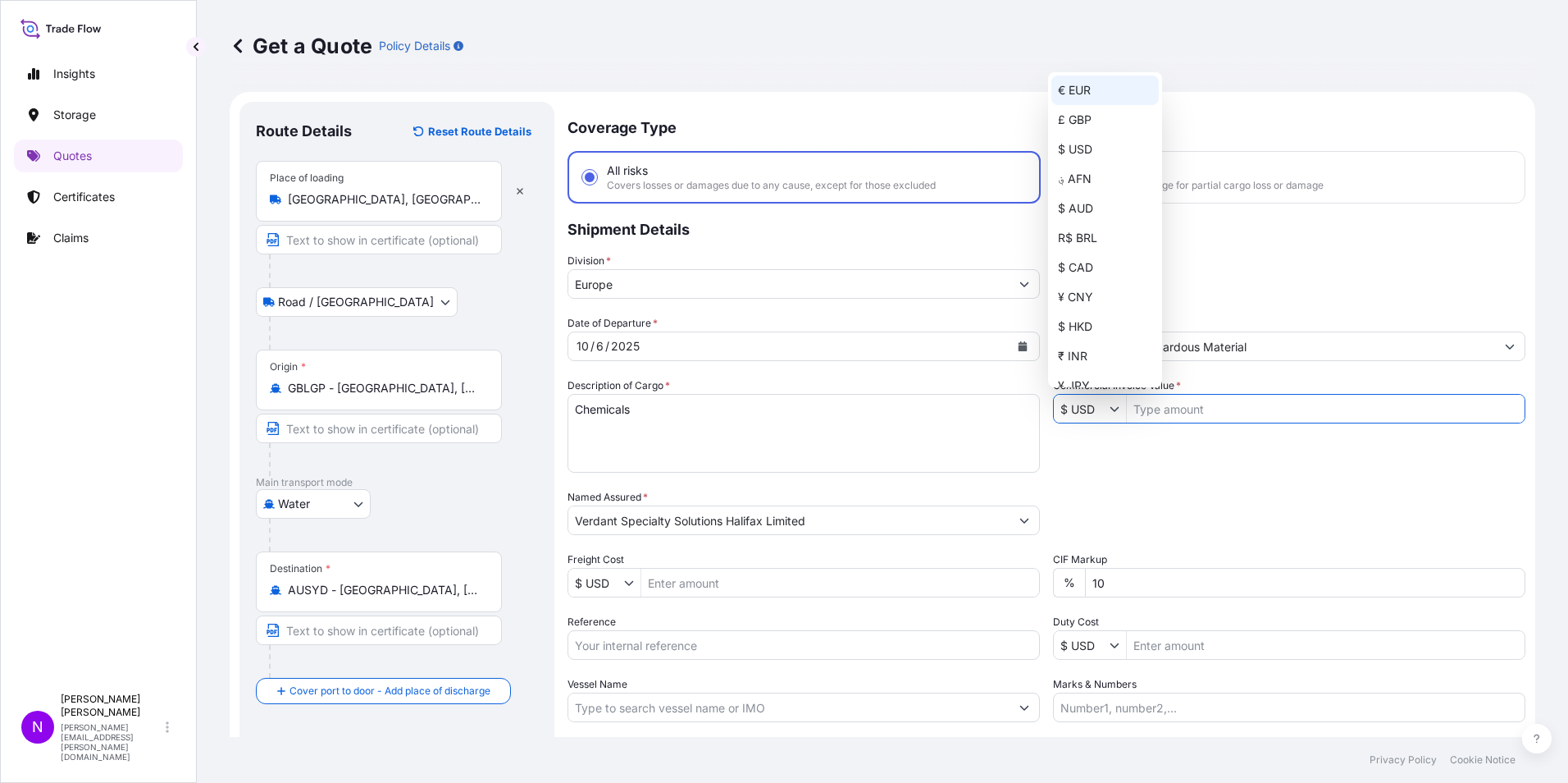
click at [1078, 90] on div "€ EUR" at bounding box center [1105, 90] width 107 height 30
type input "€ EUR"
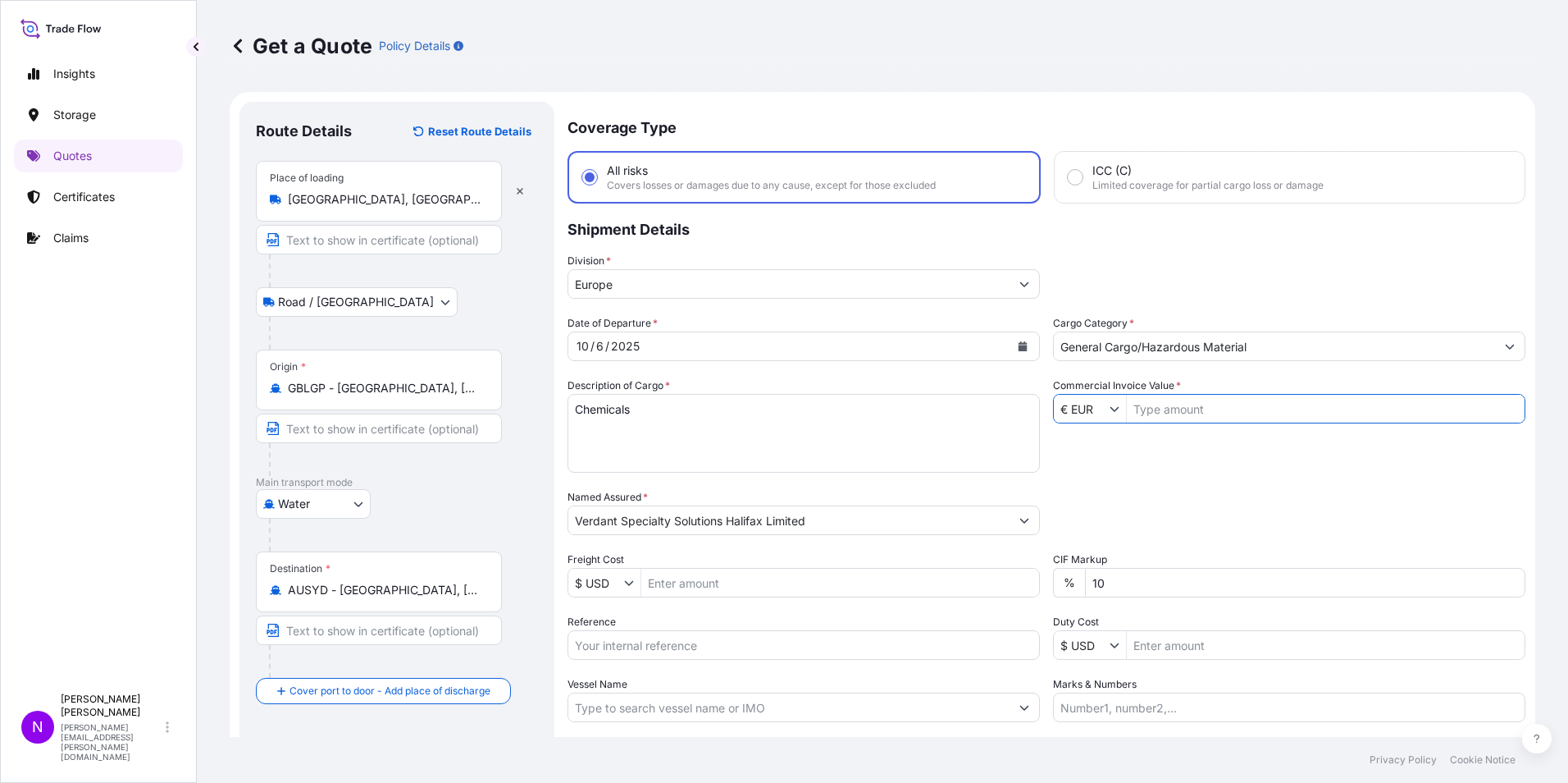
click at [1158, 410] on input "Commercial Invoice Value *" at bounding box center [1326, 409] width 398 height 30
type input "9,360"
click at [1158, 446] on div "Date of Departure * [DATE] Cargo Category * General Cargo/Hazardous Material De…" at bounding box center [1046, 518] width 958 height 407
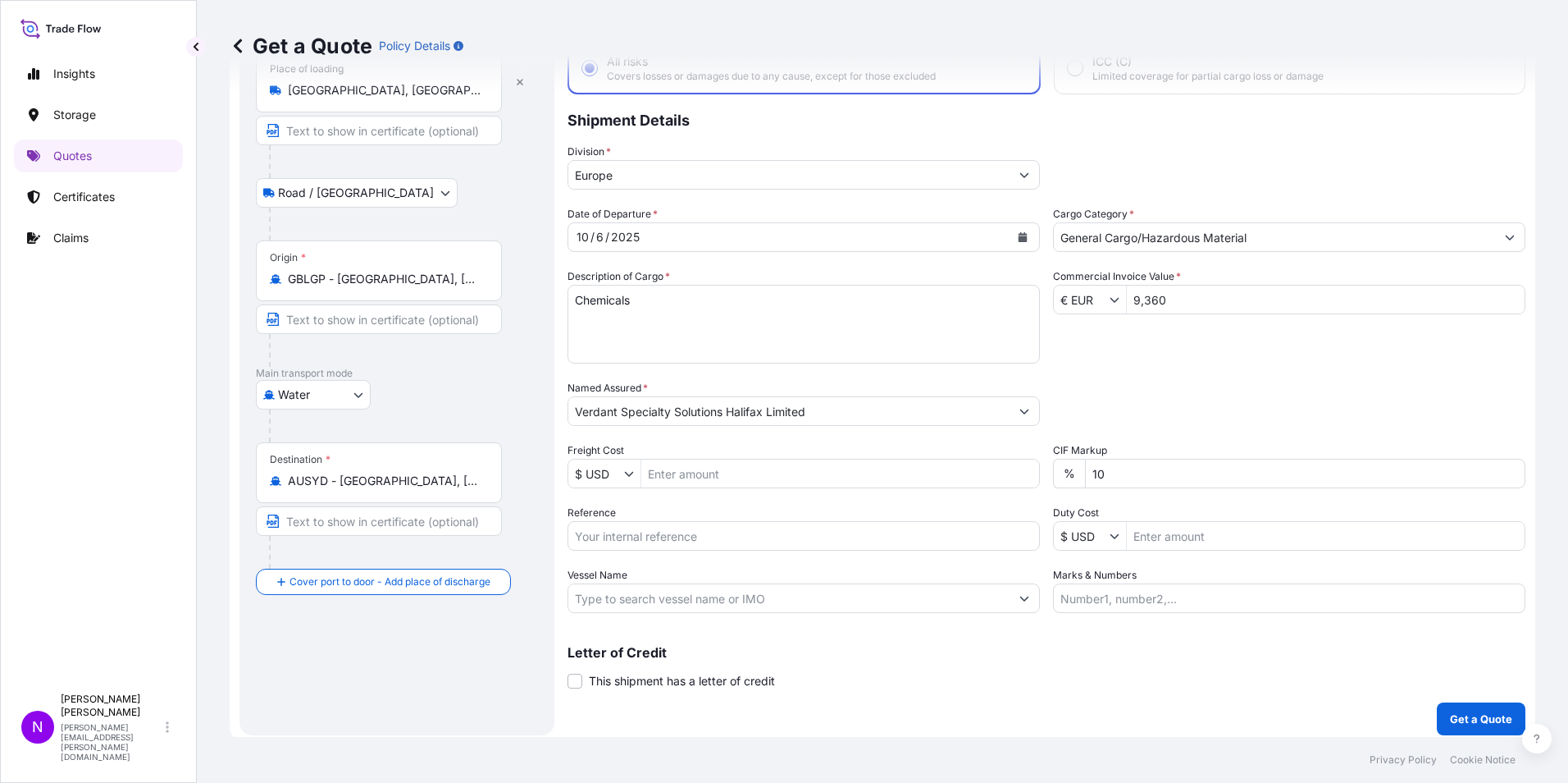
scroll to position [117, 0]
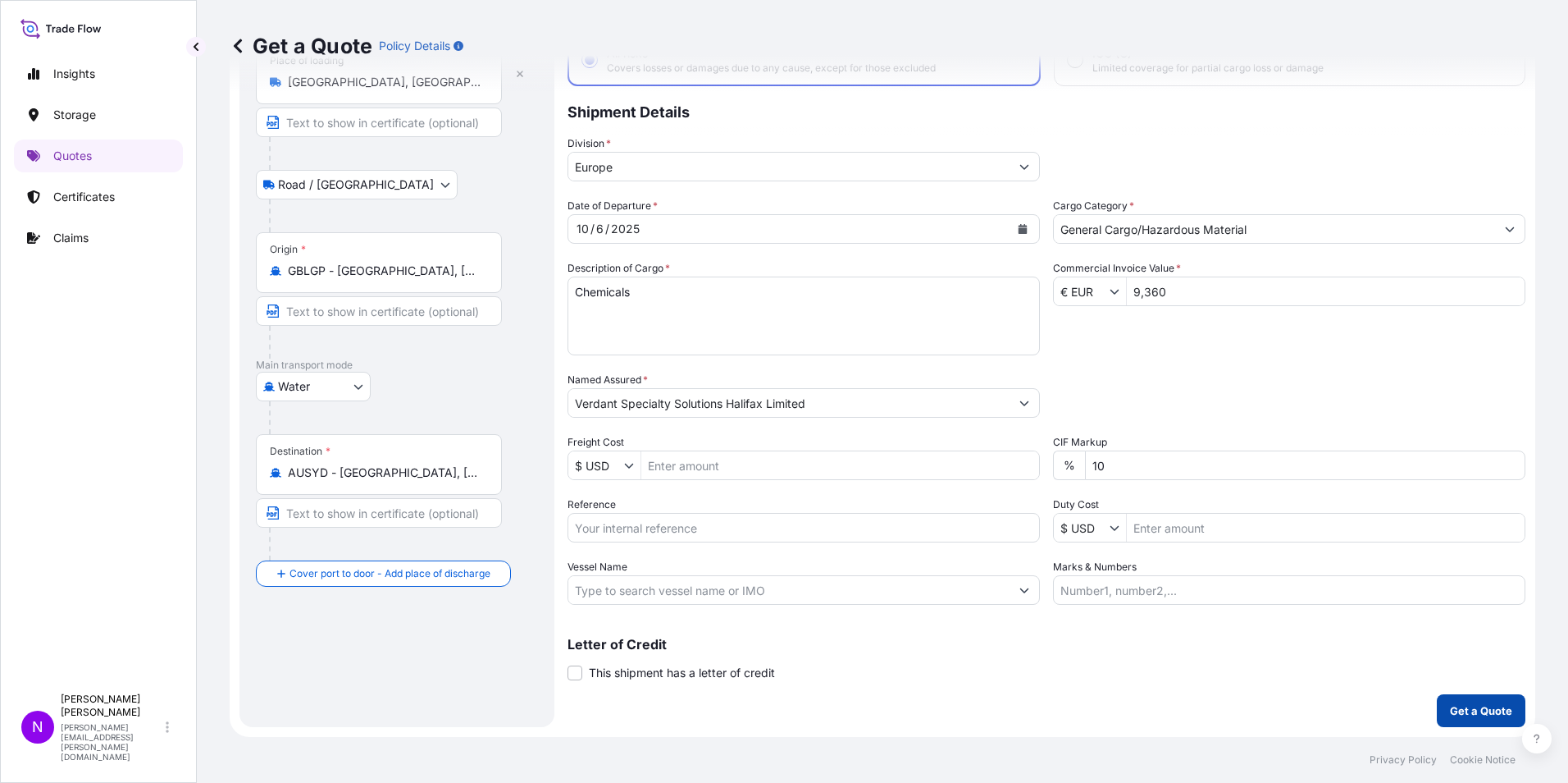
click at [1459, 704] on p "Get a Quote" at bounding box center [1481, 710] width 62 height 16
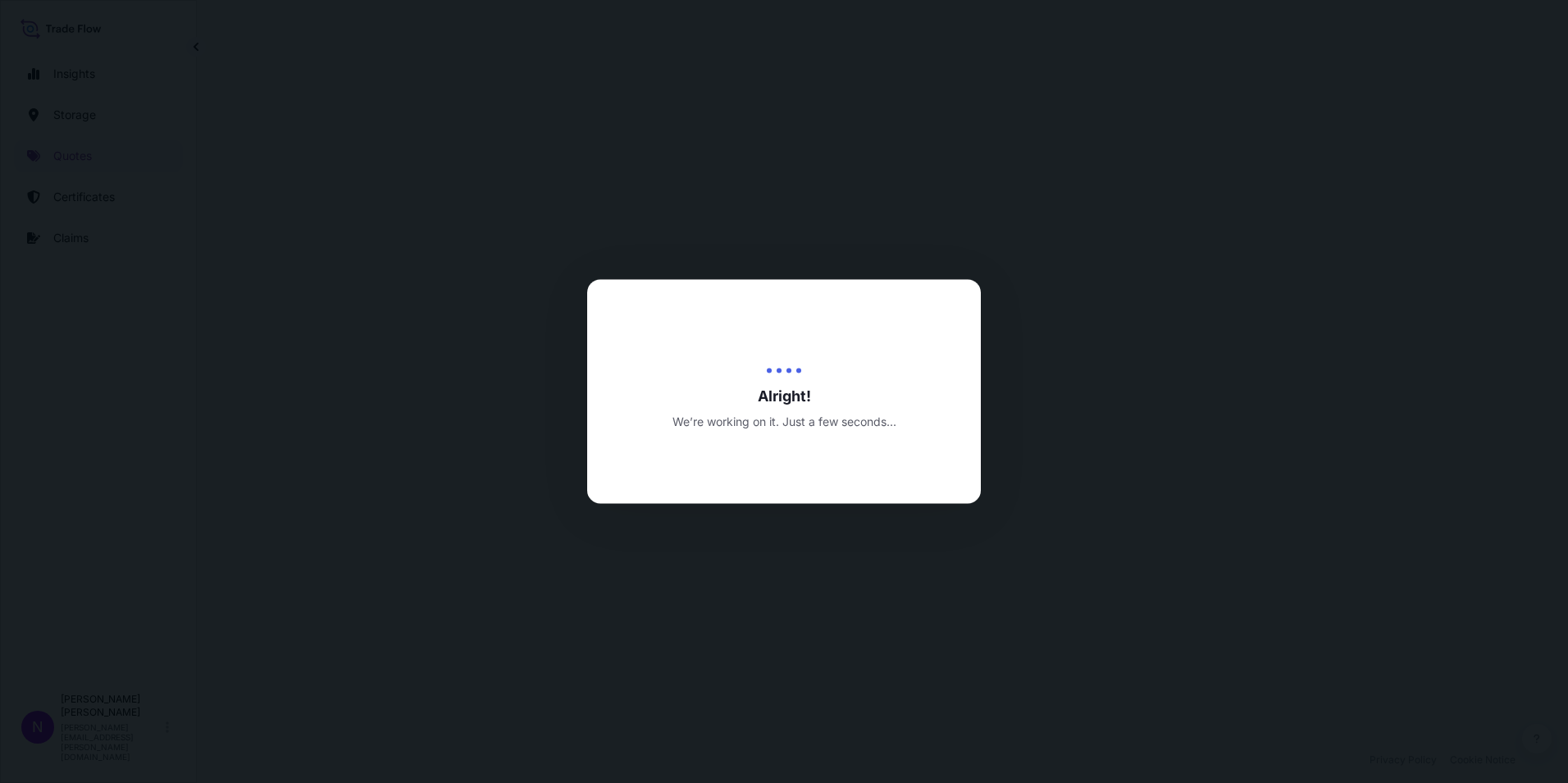
select select "Road / [GEOGRAPHIC_DATA]"
select select "Water"
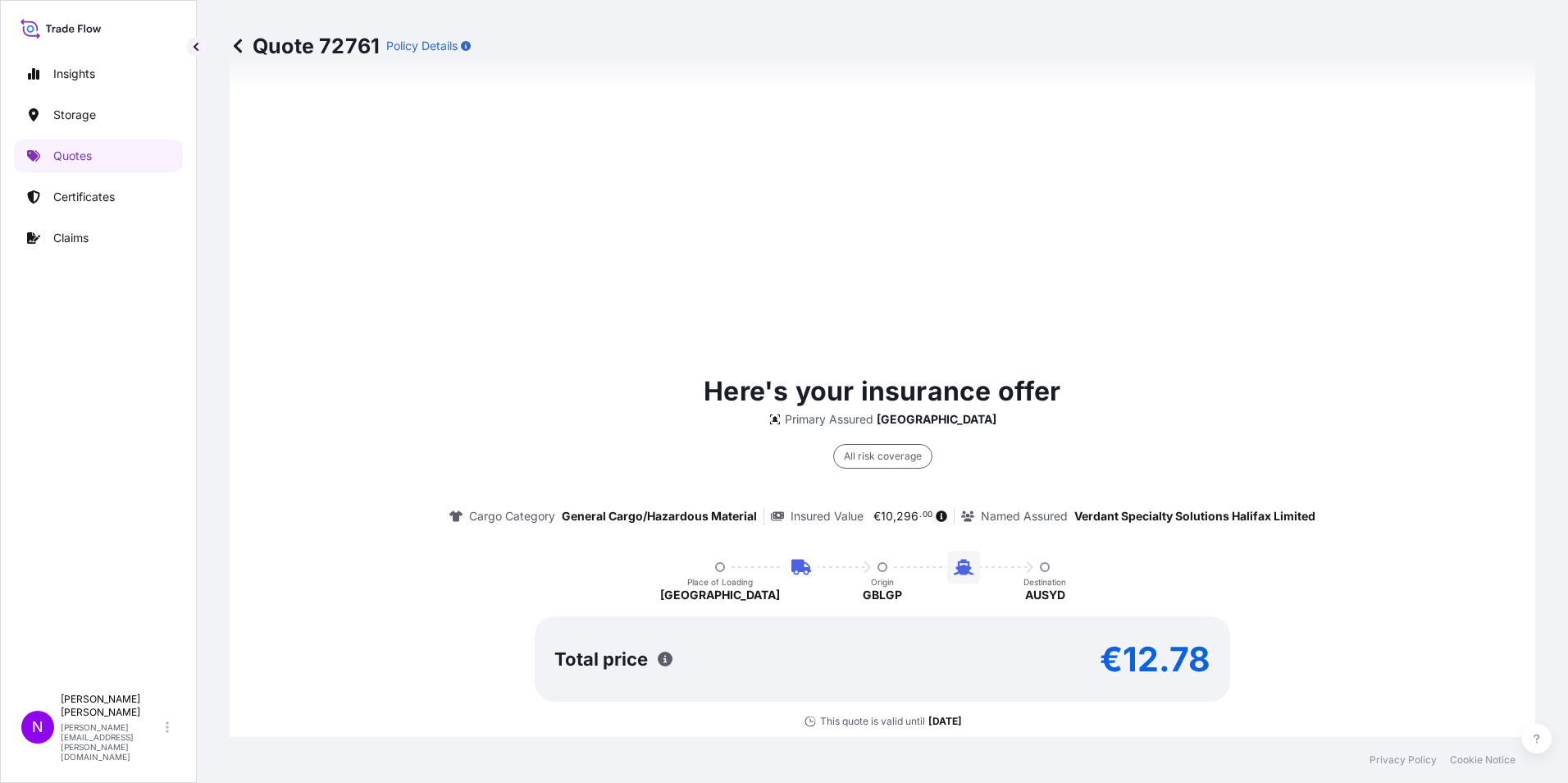
scroll to position [953, 0]
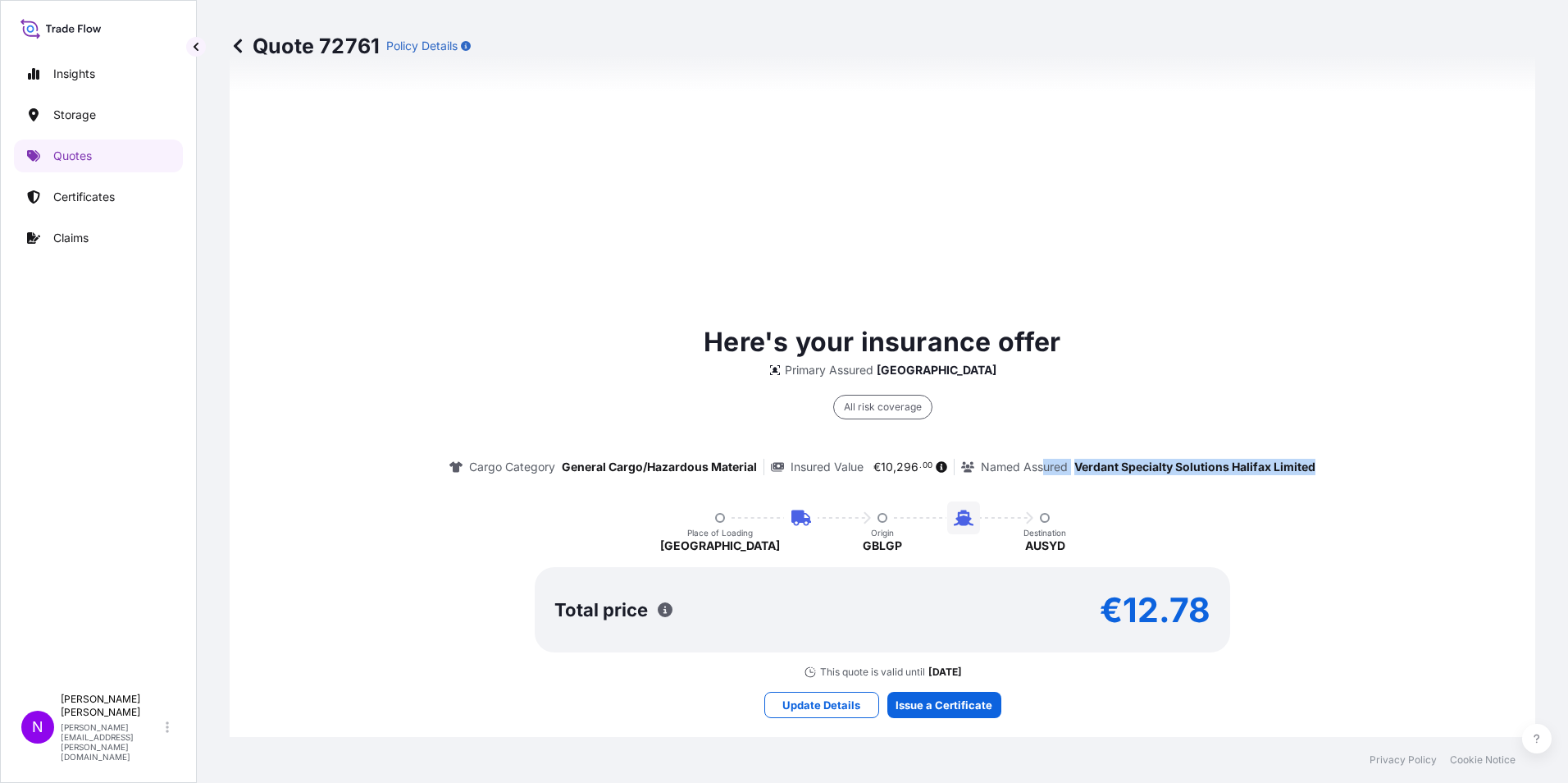
drag, startPoint x: 1114, startPoint y: 466, endPoint x: 1315, endPoint y: 463, distance: 201.0
click at [1315, 463] on div "Here's your insurance offer Primary Assured [GEOGRAPHIC_DATA] All risk coverage…" at bounding box center [883, 500] width 1259 height 356
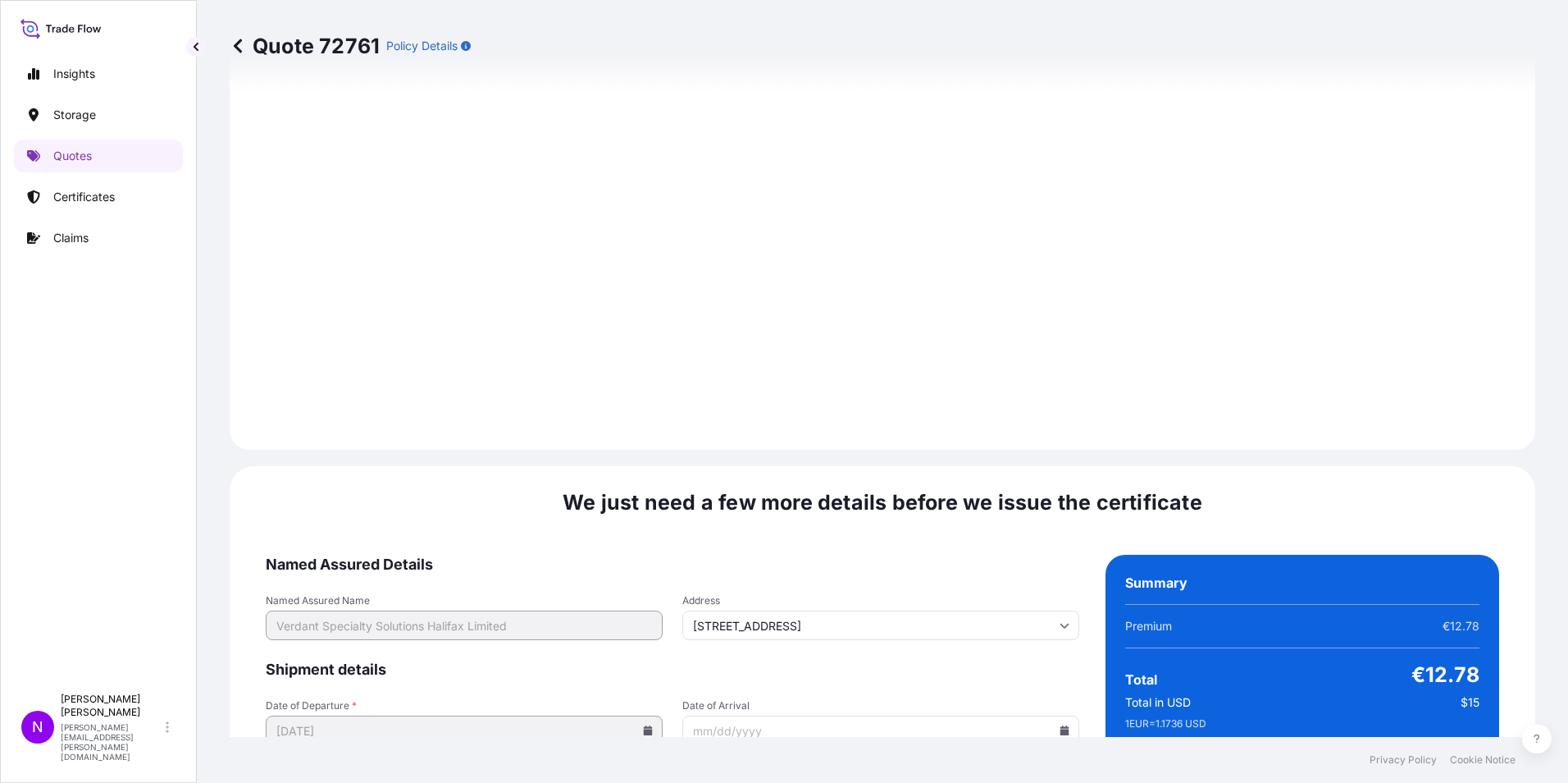
scroll to position [2413, 0]
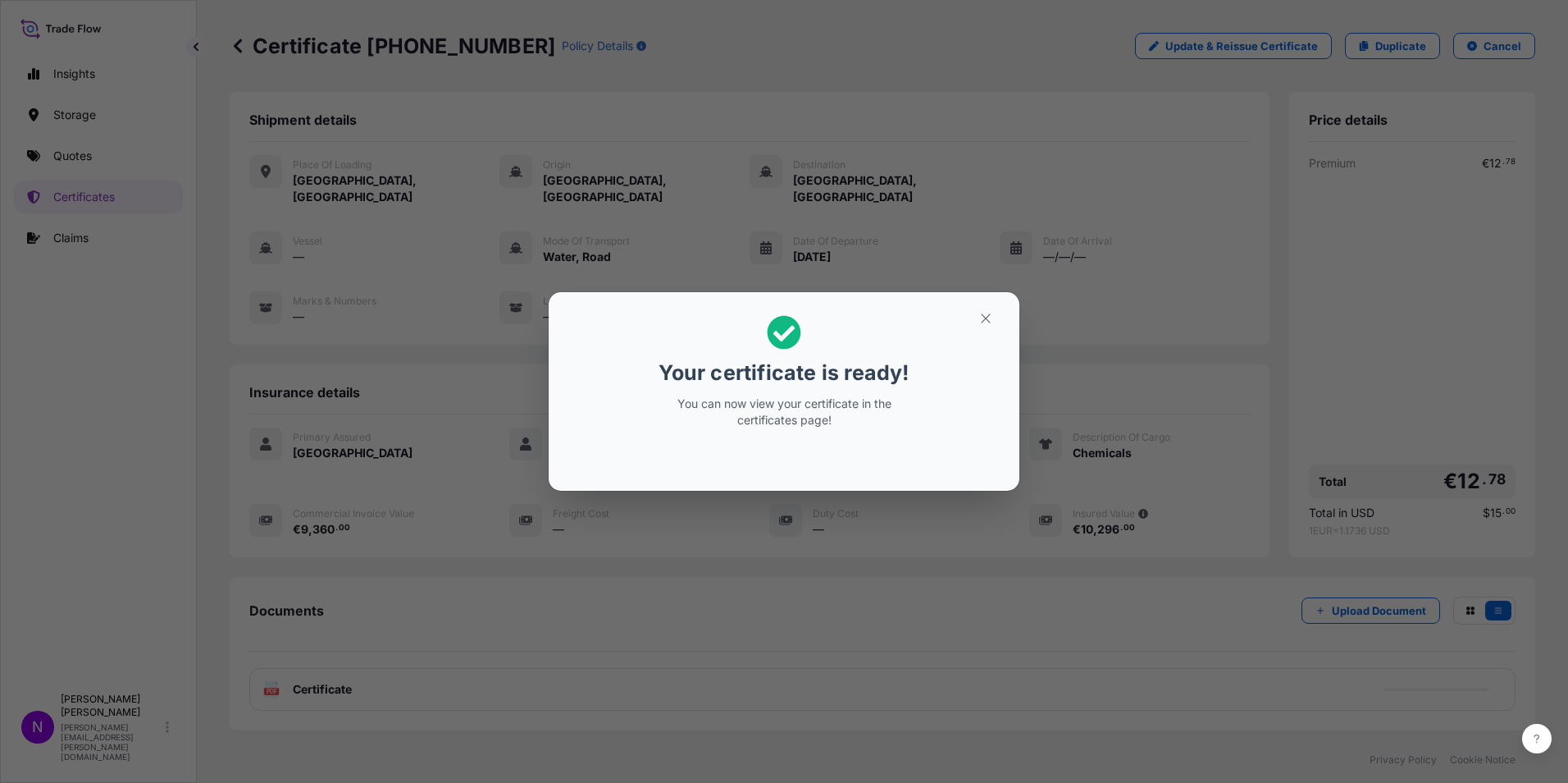
click at [739, 414] on p "You can now view your certificate in the certificates page!" at bounding box center [784, 411] width 253 height 32
click at [990, 319] on icon "button" at bounding box center [986, 319] width 14 height 14
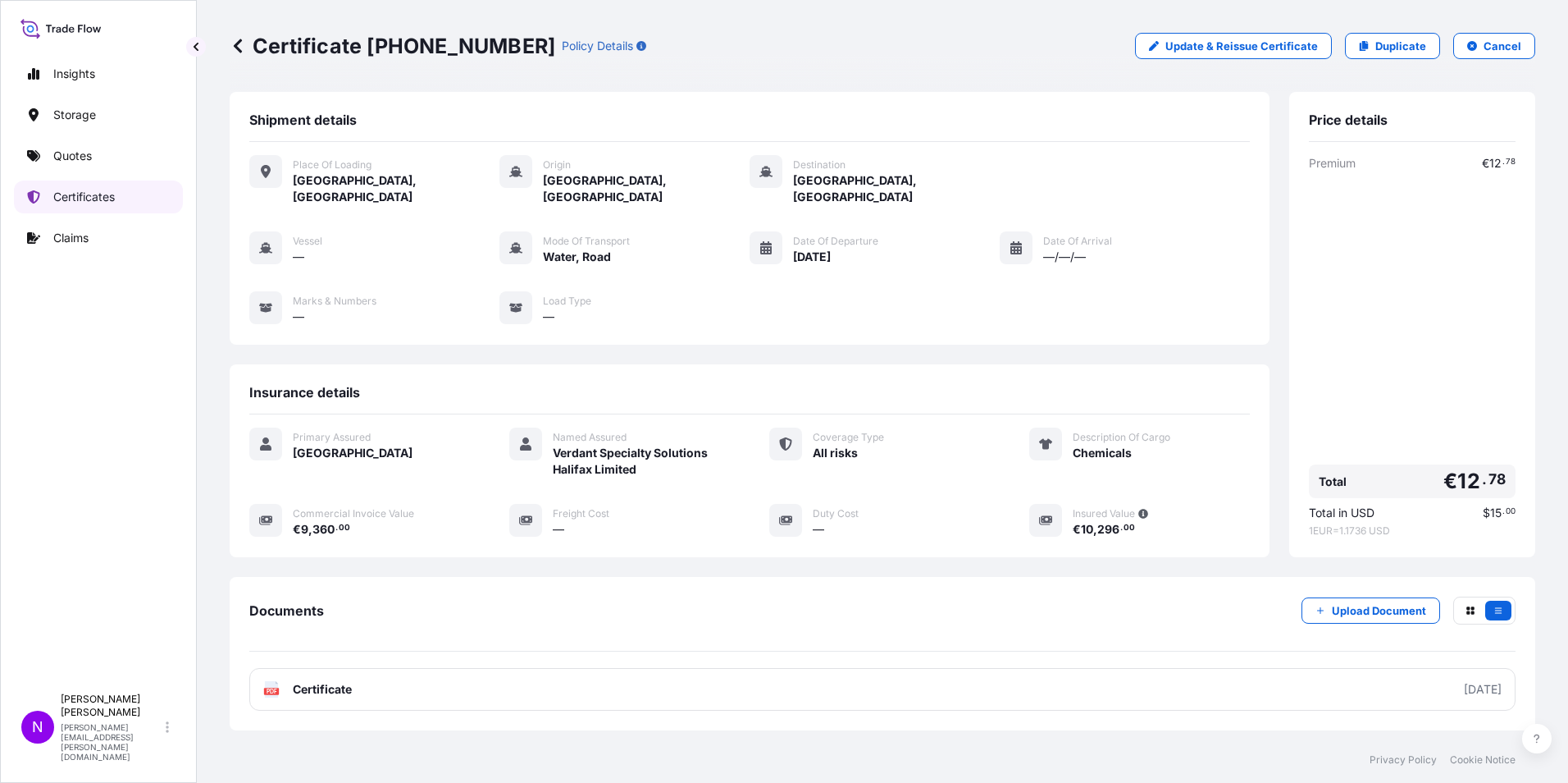
click at [69, 197] on p "Certificates" at bounding box center [84, 197] width 61 height 16
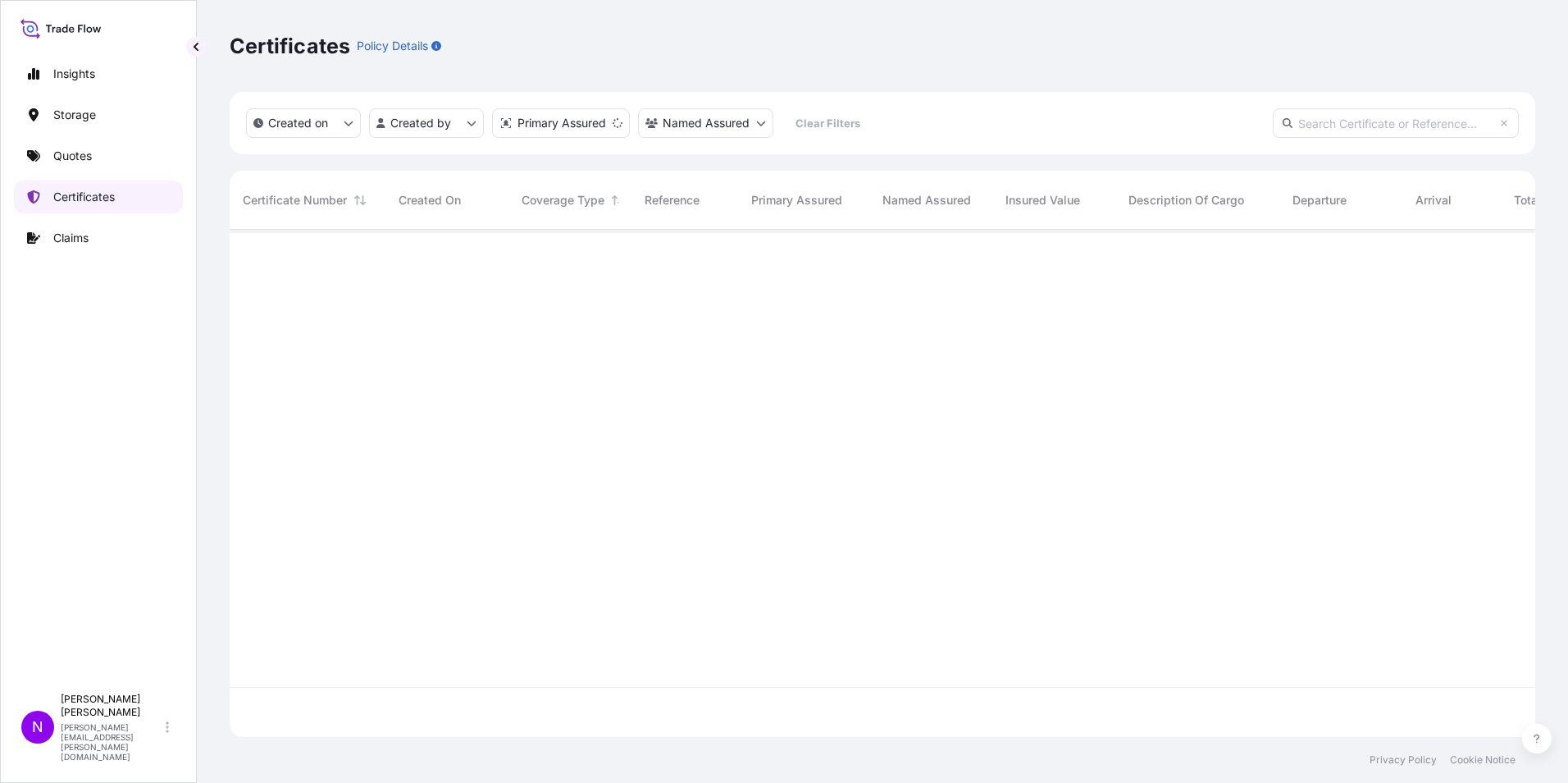
scroll to position [504, 1294]
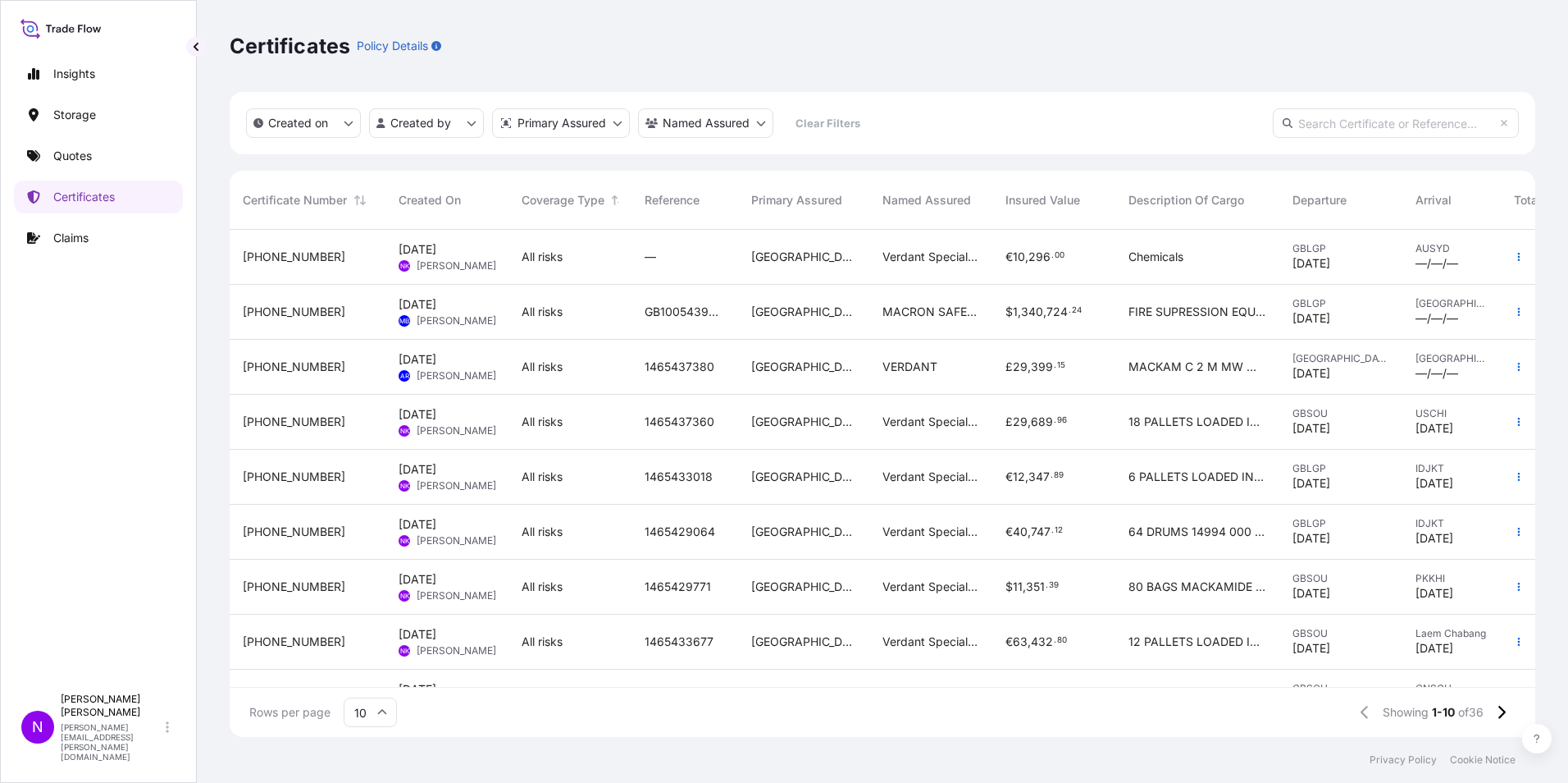
click at [450, 268] on span "[PERSON_NAME]" at bounding box center [456, 266] width 79 height 14
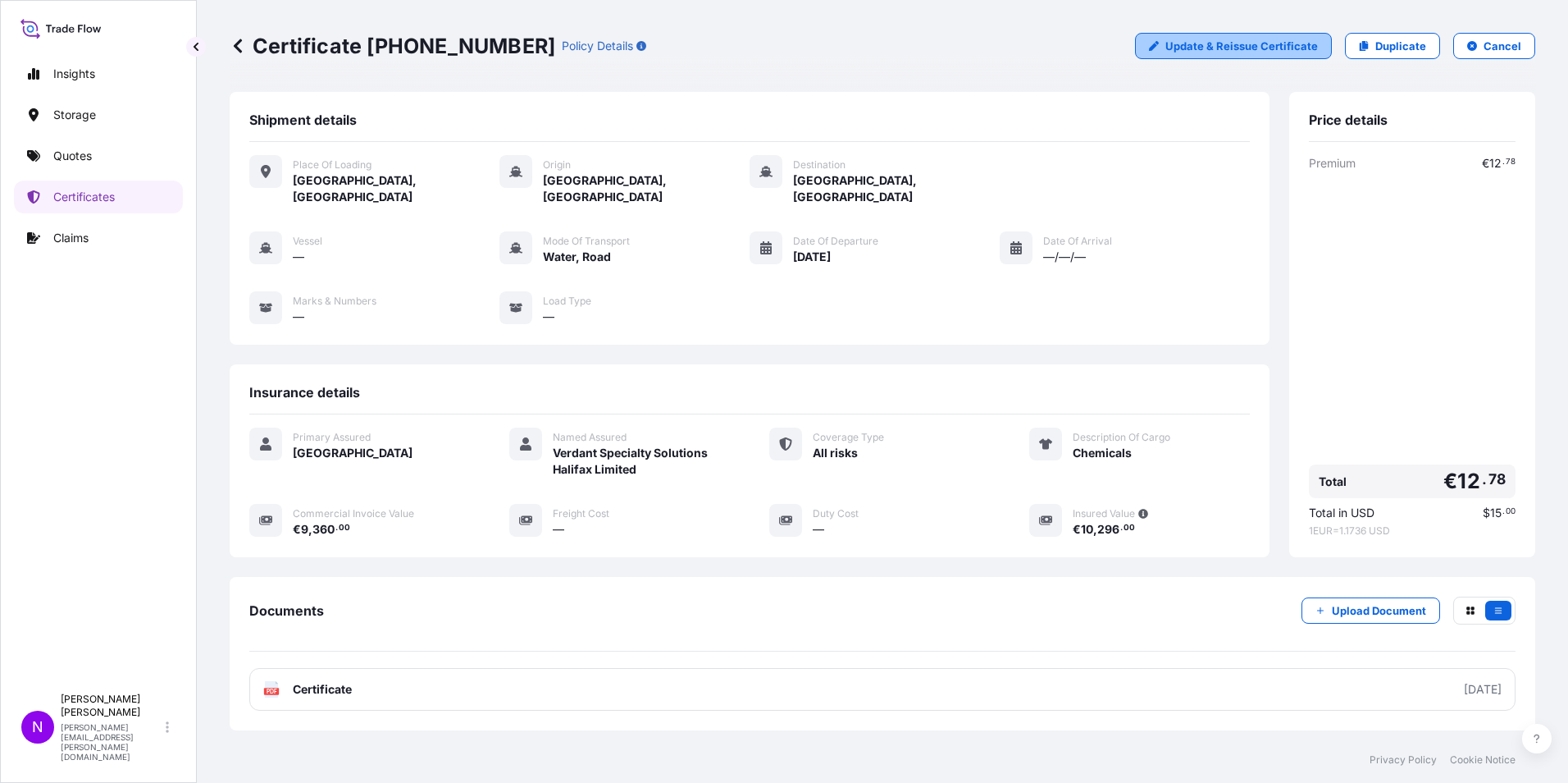
click at [1213, 44] on p "Update & Reissue Certificate" at bounding box center [1242, 46] width 153 height 16
select select "Road / [GEOGRAPHIC_DATA]"
select select "Water"
select select "31601"
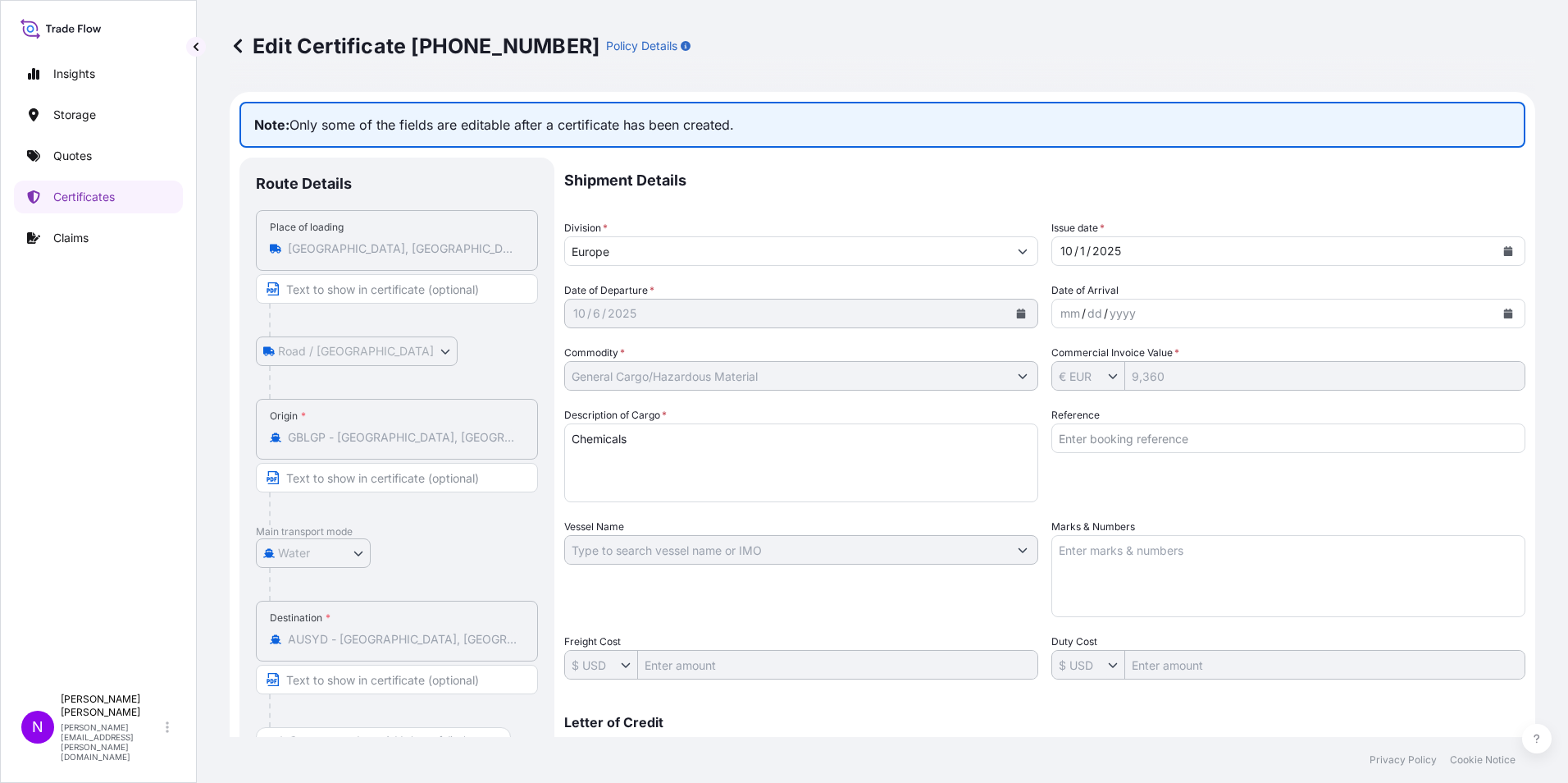
click at [1113, 448] on input "Reference" at bounding box center [1288, 437] width 474 height 30
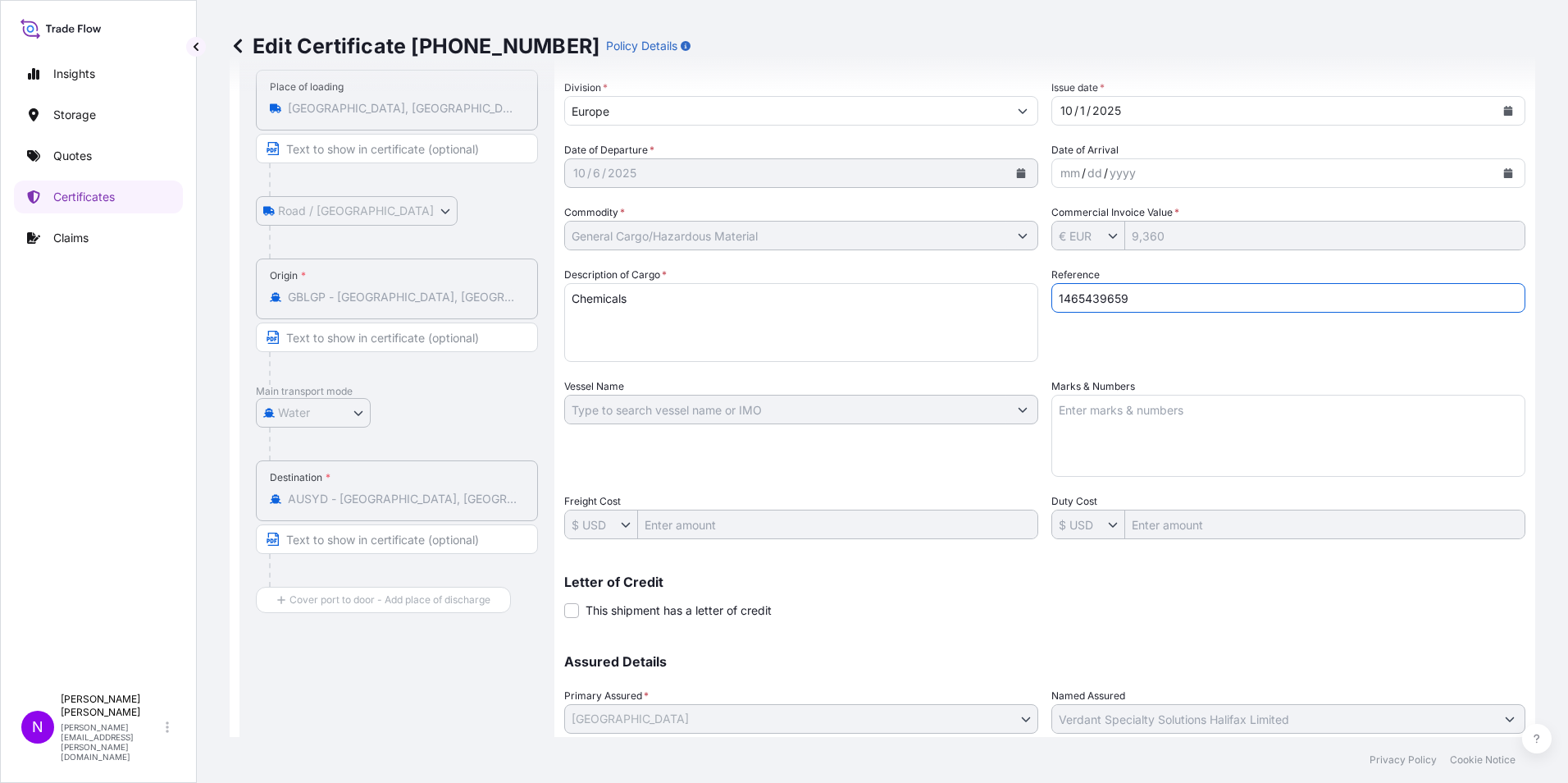
scroll to position [258, 0]
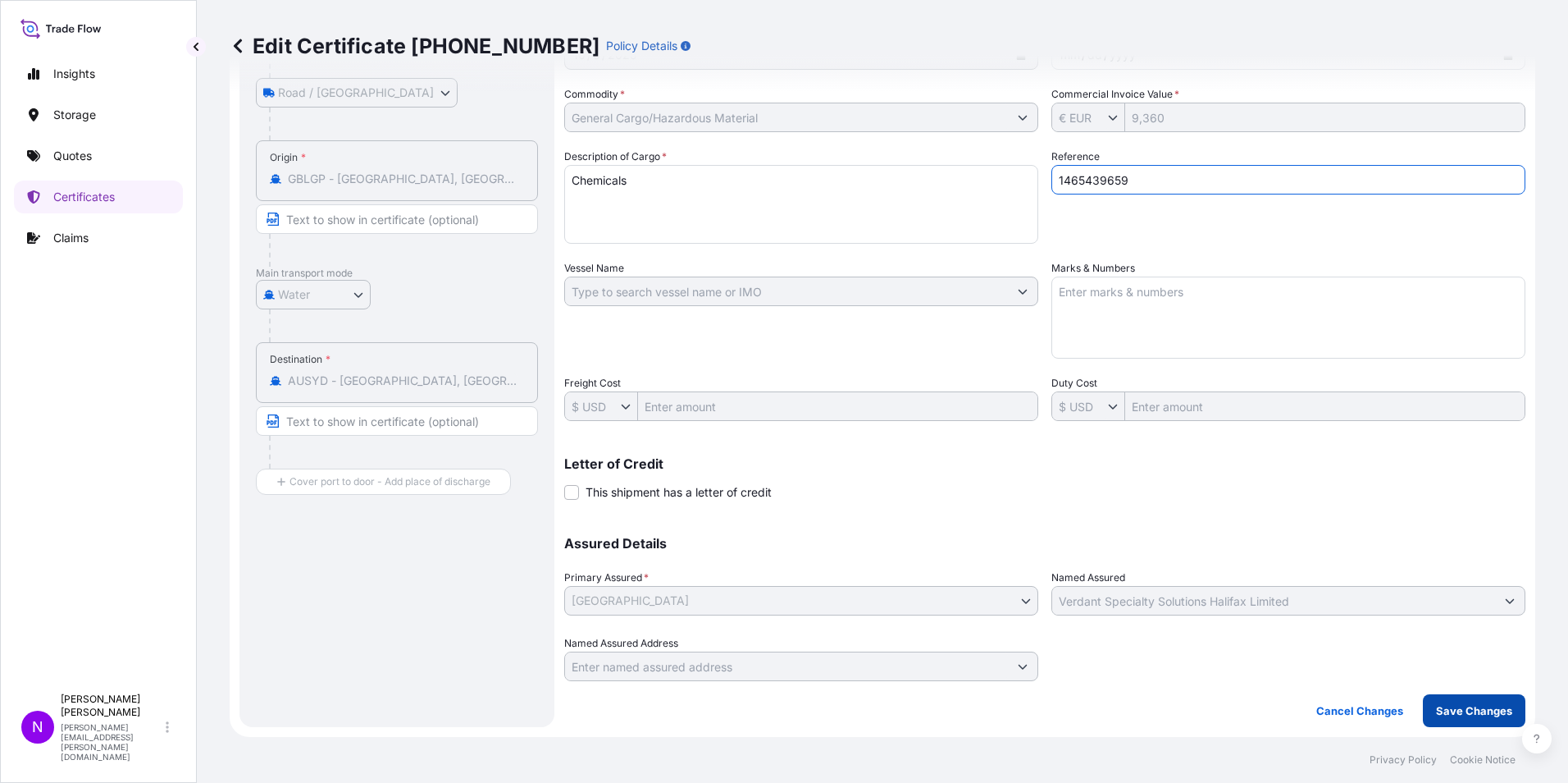
type input "1465439659"
click at [1447, 715] on p "Save Changes" at bounding box center [1474, 710] width 76 height 16
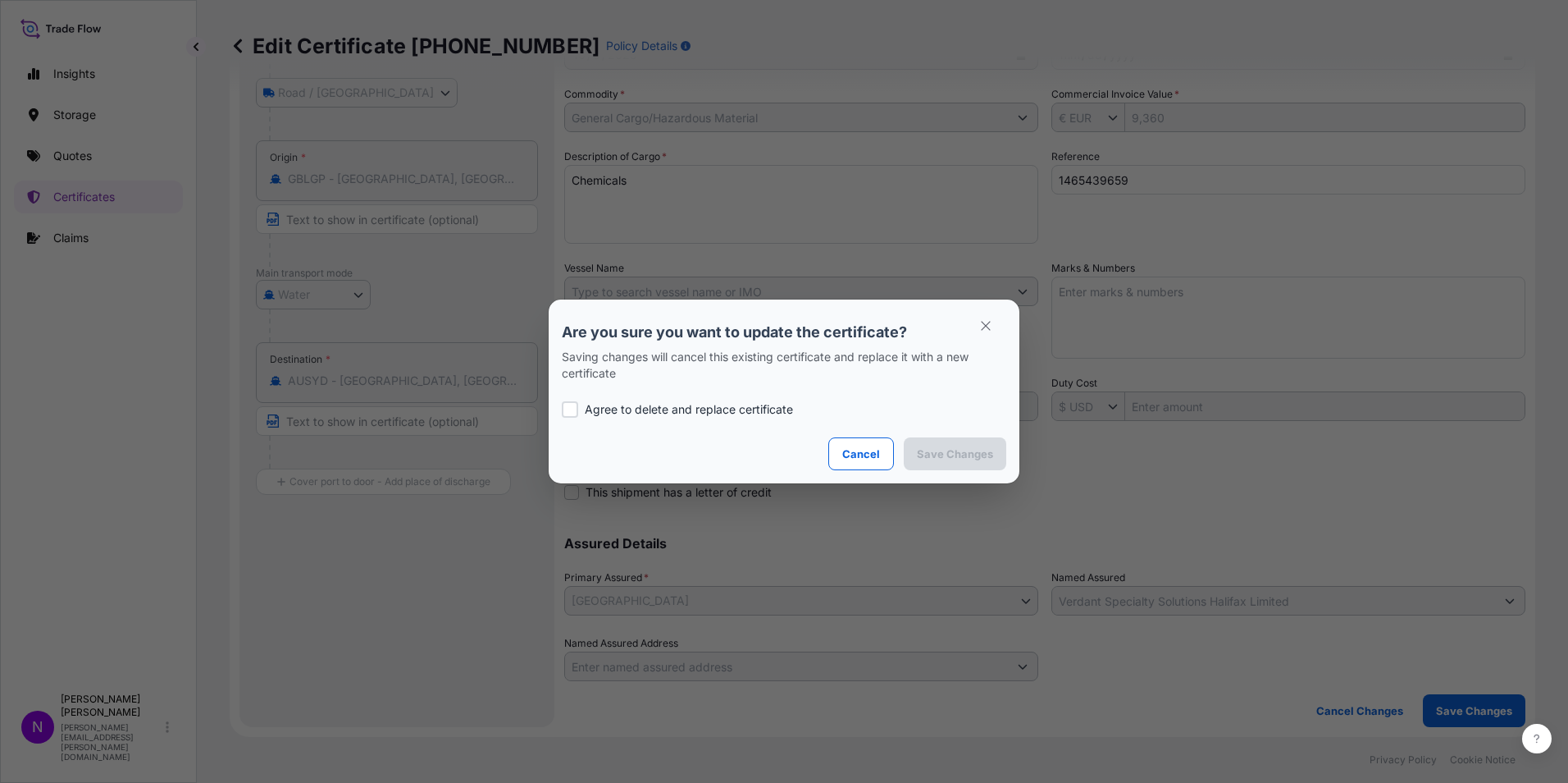
click at [571, 413] on div at bounding box center [570, 410] width 16 height 16
checkbox input "true"
click at [968, 450] on p "Save Changes" at bounding box center [954, 454] width 76 height 16
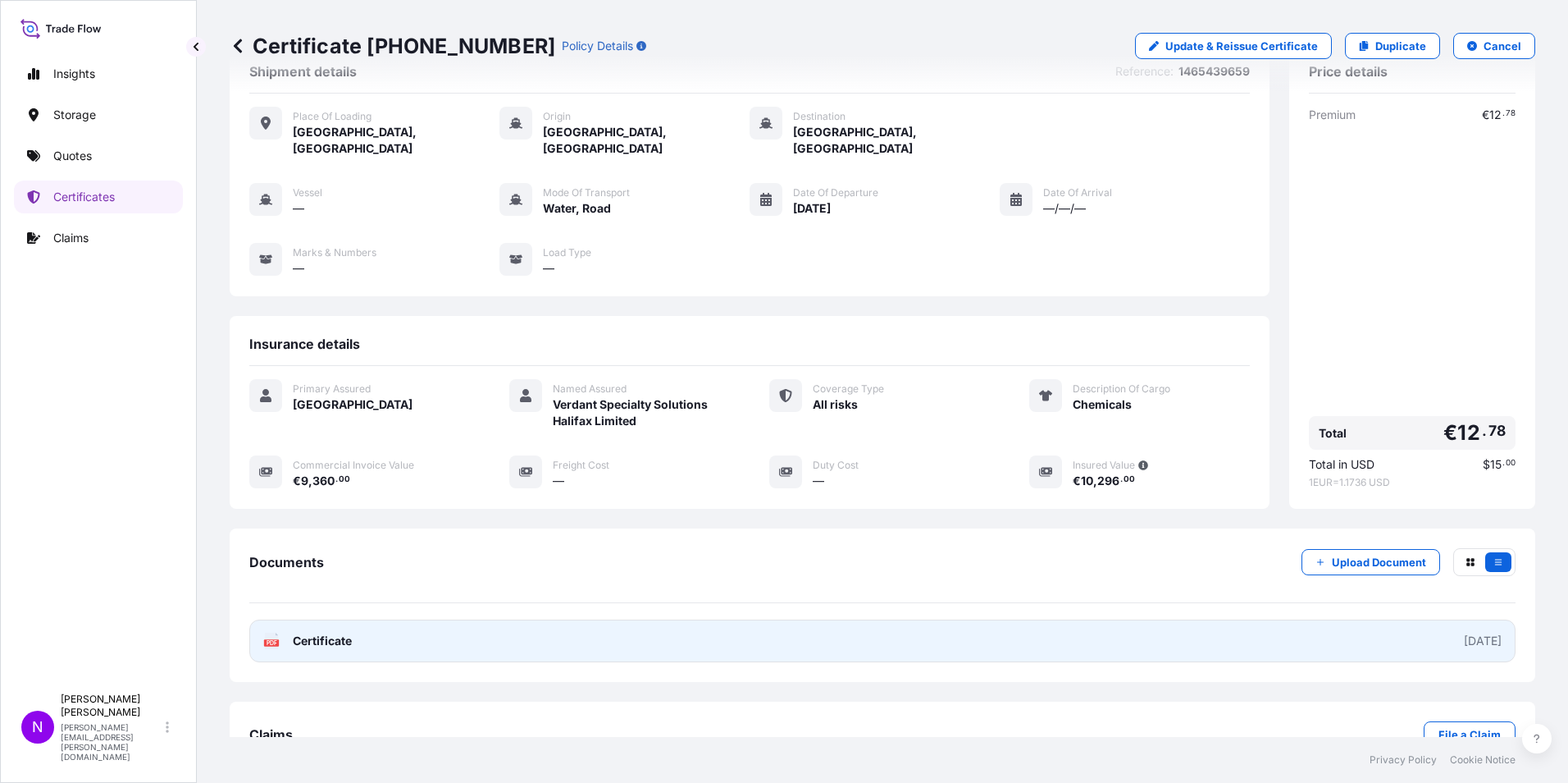
scroll to position [96, 0]
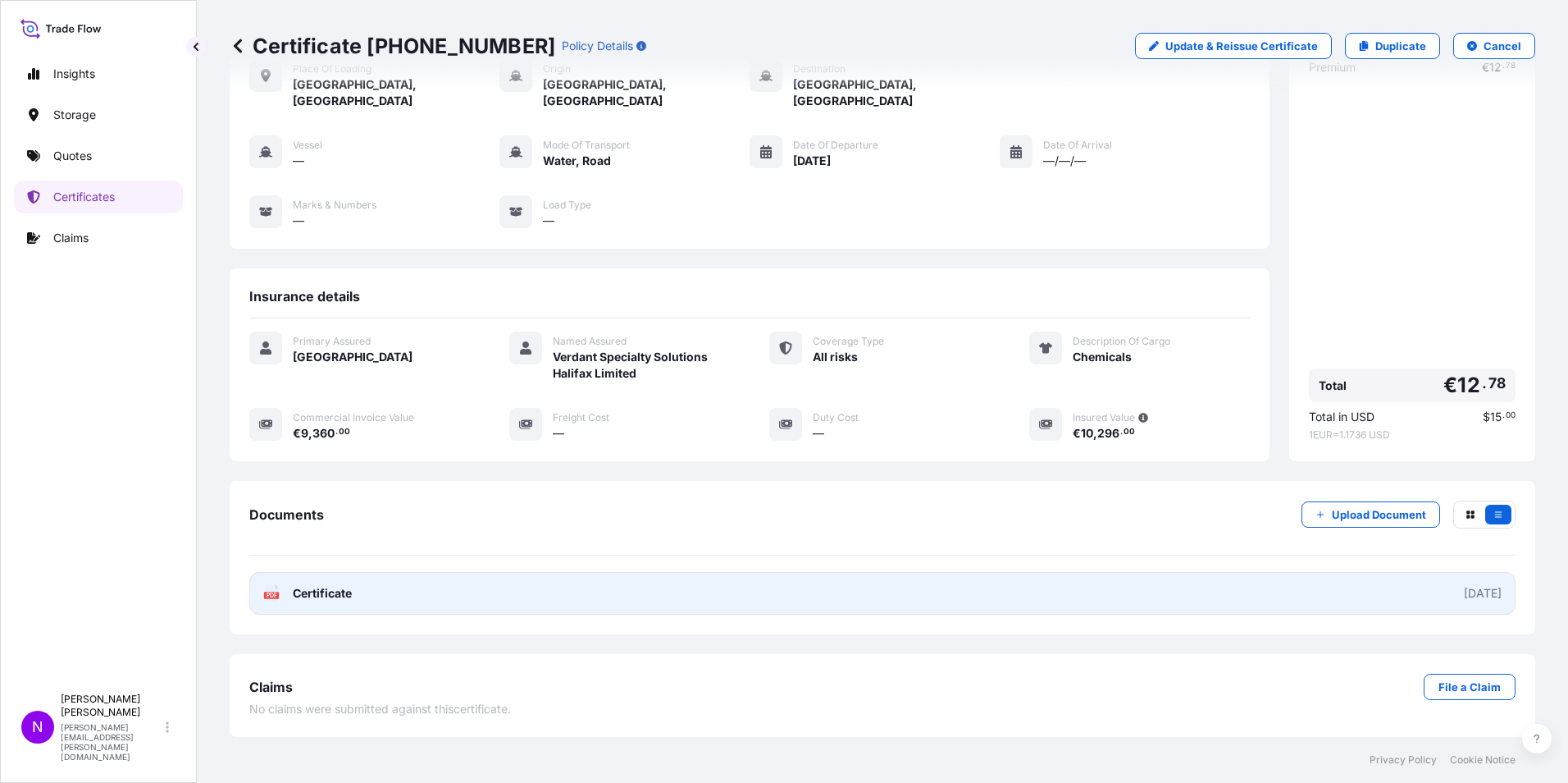
click at [312, 592] on span "Certificate" at bounding box center [322, 593] width 59 height 16
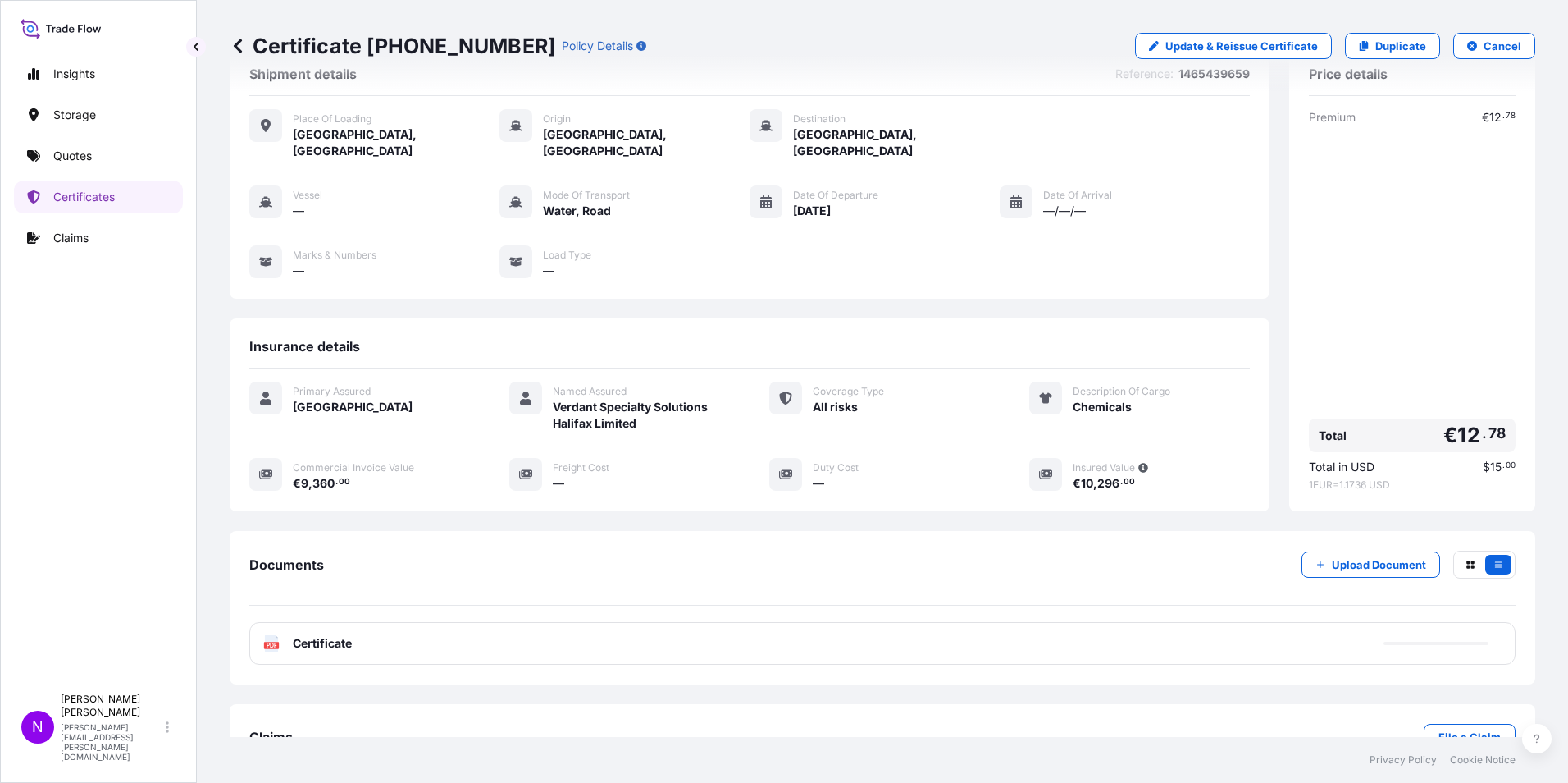
scroll to position [0, 0]
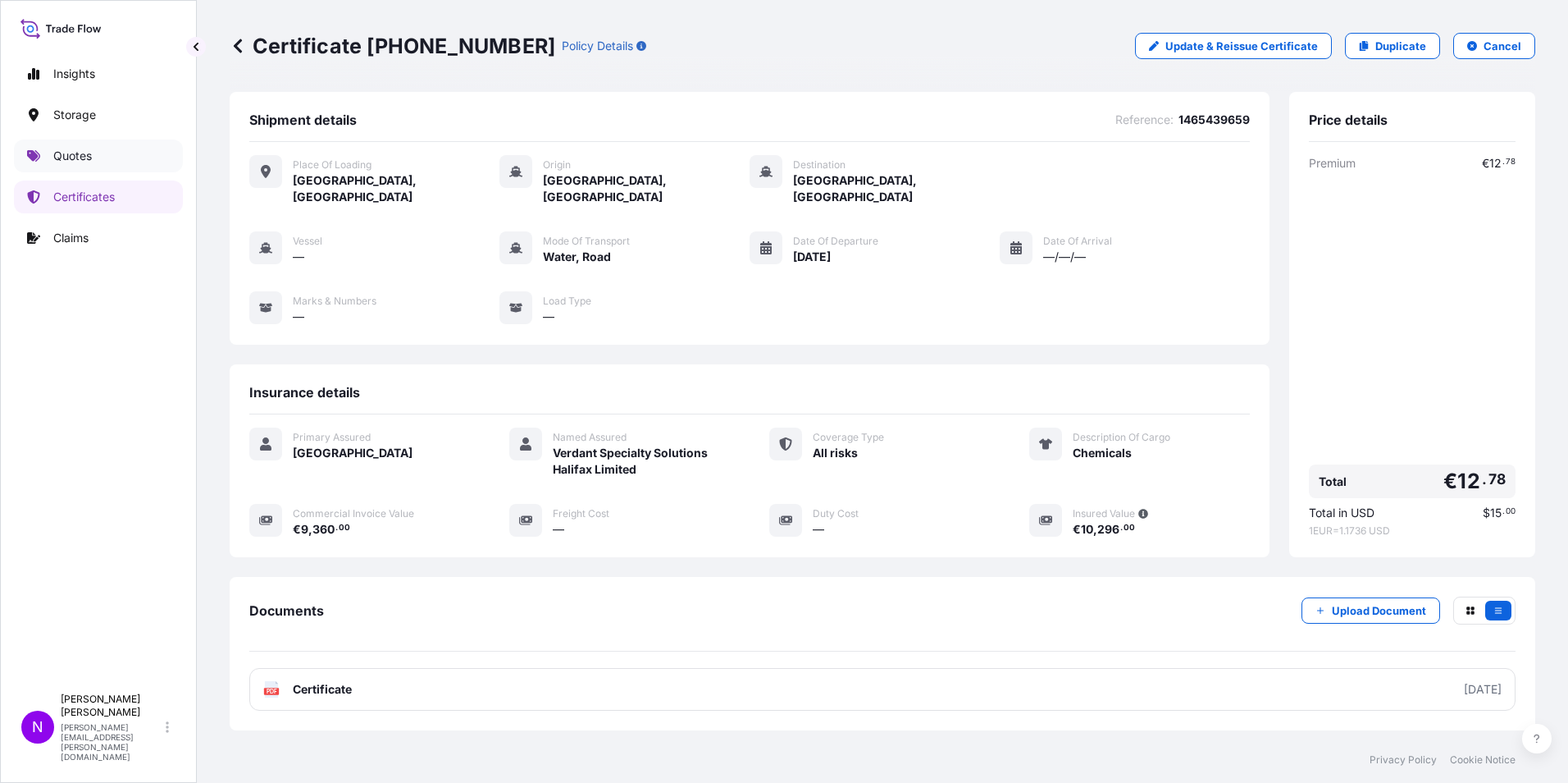
click at [76, 156] on p "Quotes" at bounding box center [72, 156] width 39 height 16
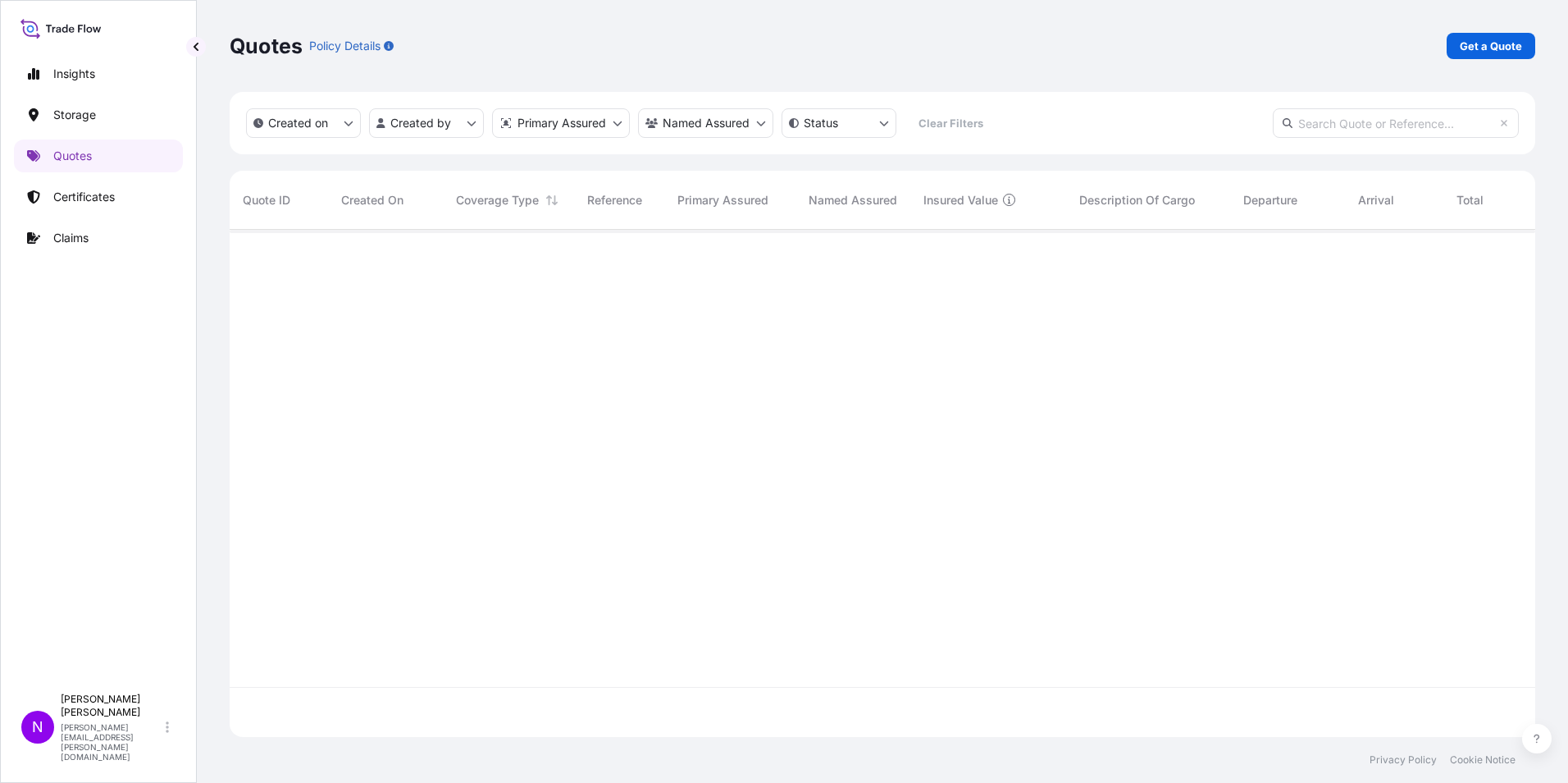
scroll to position [554, 1294]
click at [1479, 43] on p "Get a Quote" at bounding box center [1491, 46] width 62 height 16
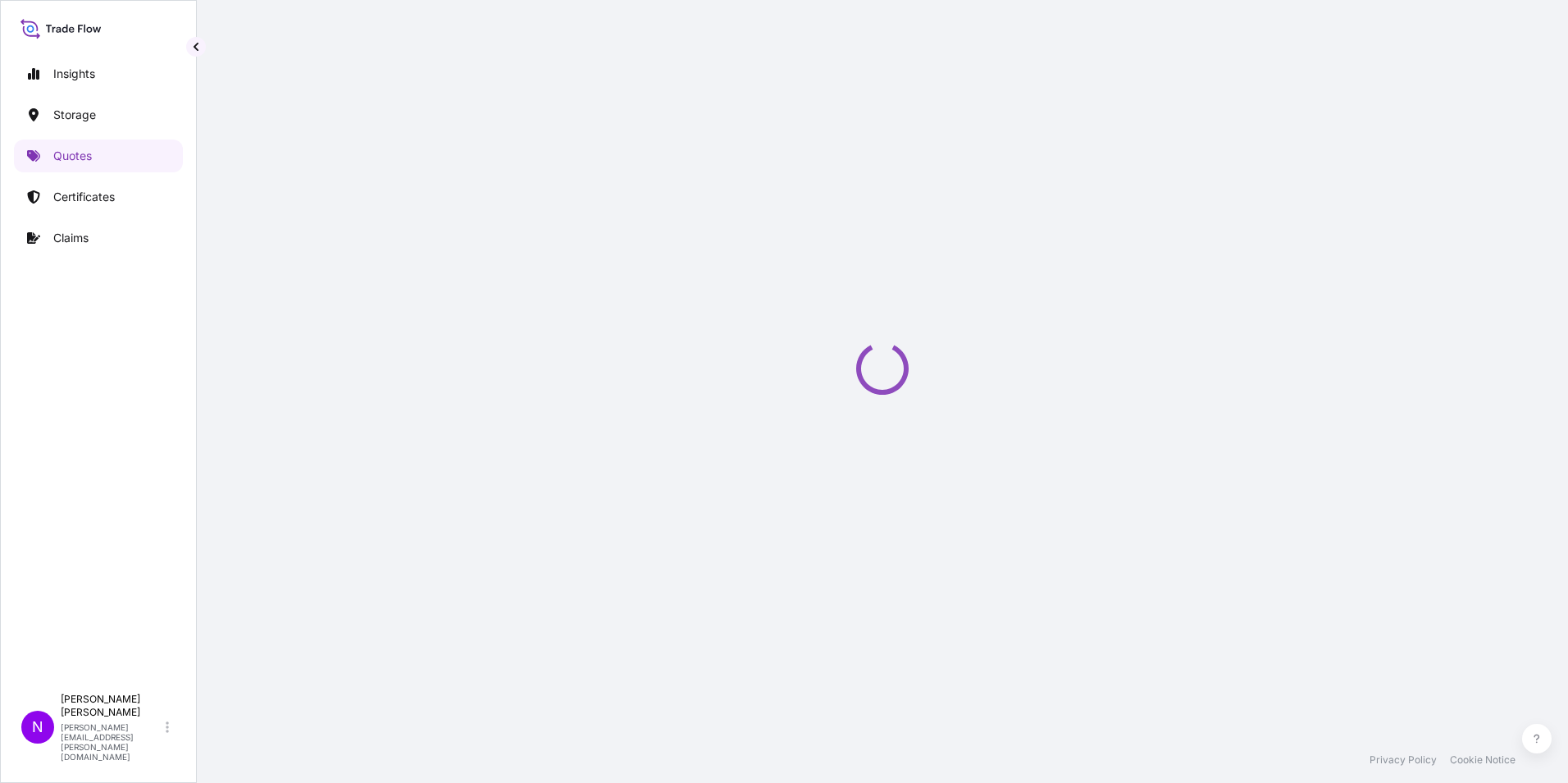
scroll to position [26, 0]
select select "Water"
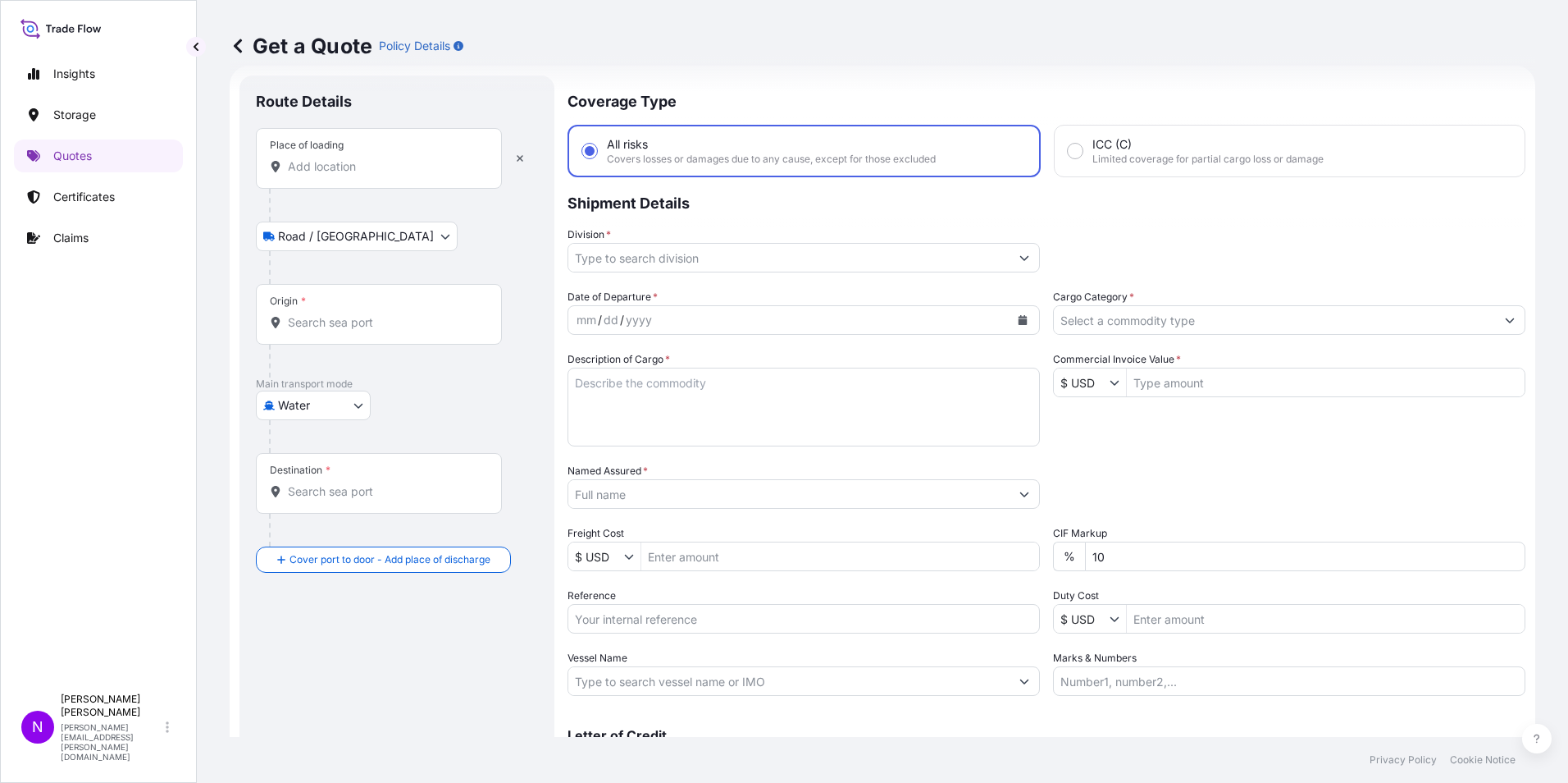
click at [311, 150] on div "Place of loading" at bounding box center [307, 145] width 74 height 14
click at [311, 158] on input "Place of loading" at bounding box center [384, 166] width 193 height 16
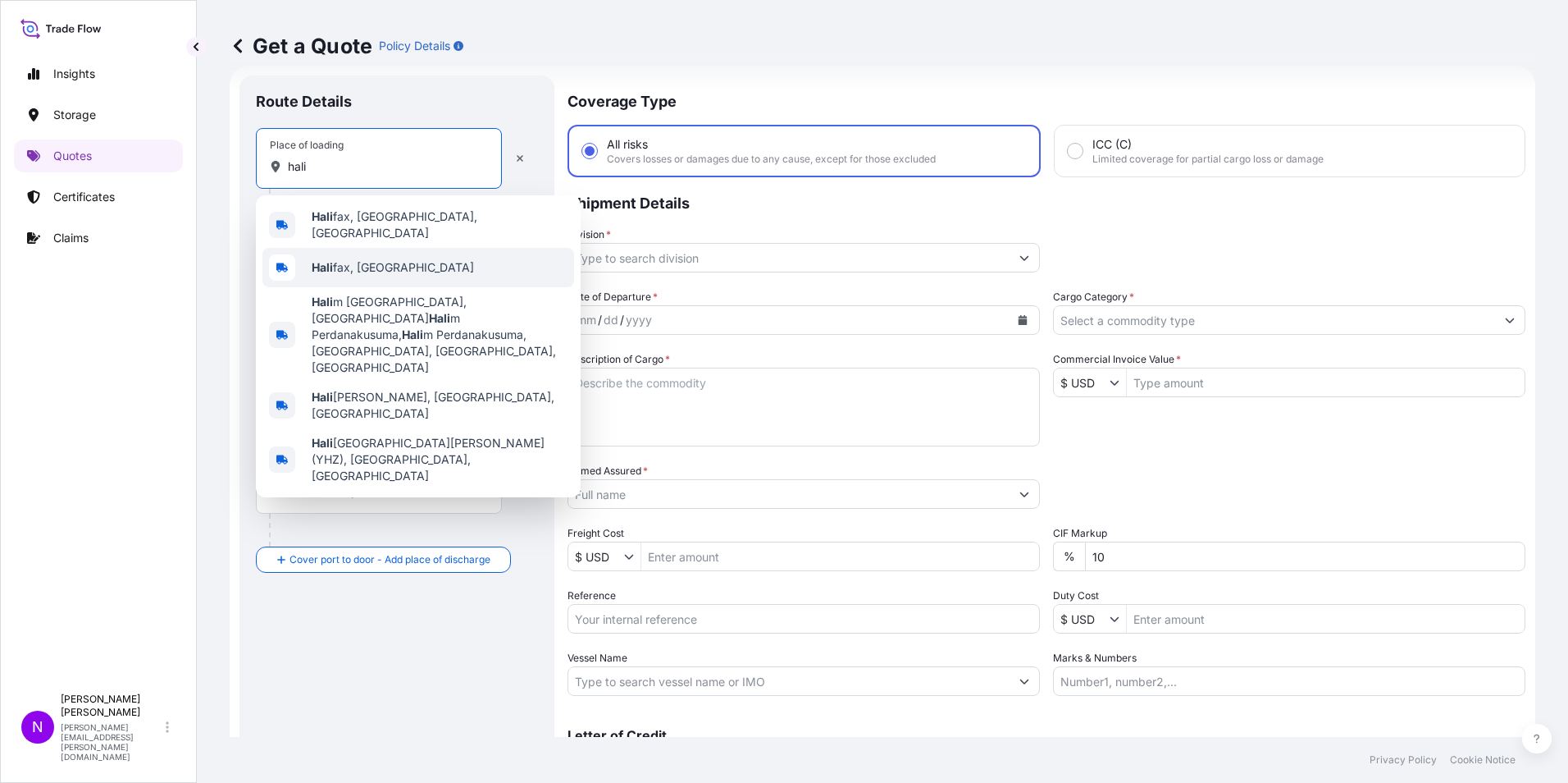
click at [350, 261] on span "Hali fax, [GEOGRAPHIC_DATA]" at bounding box center [392, 267] width 163 height 16
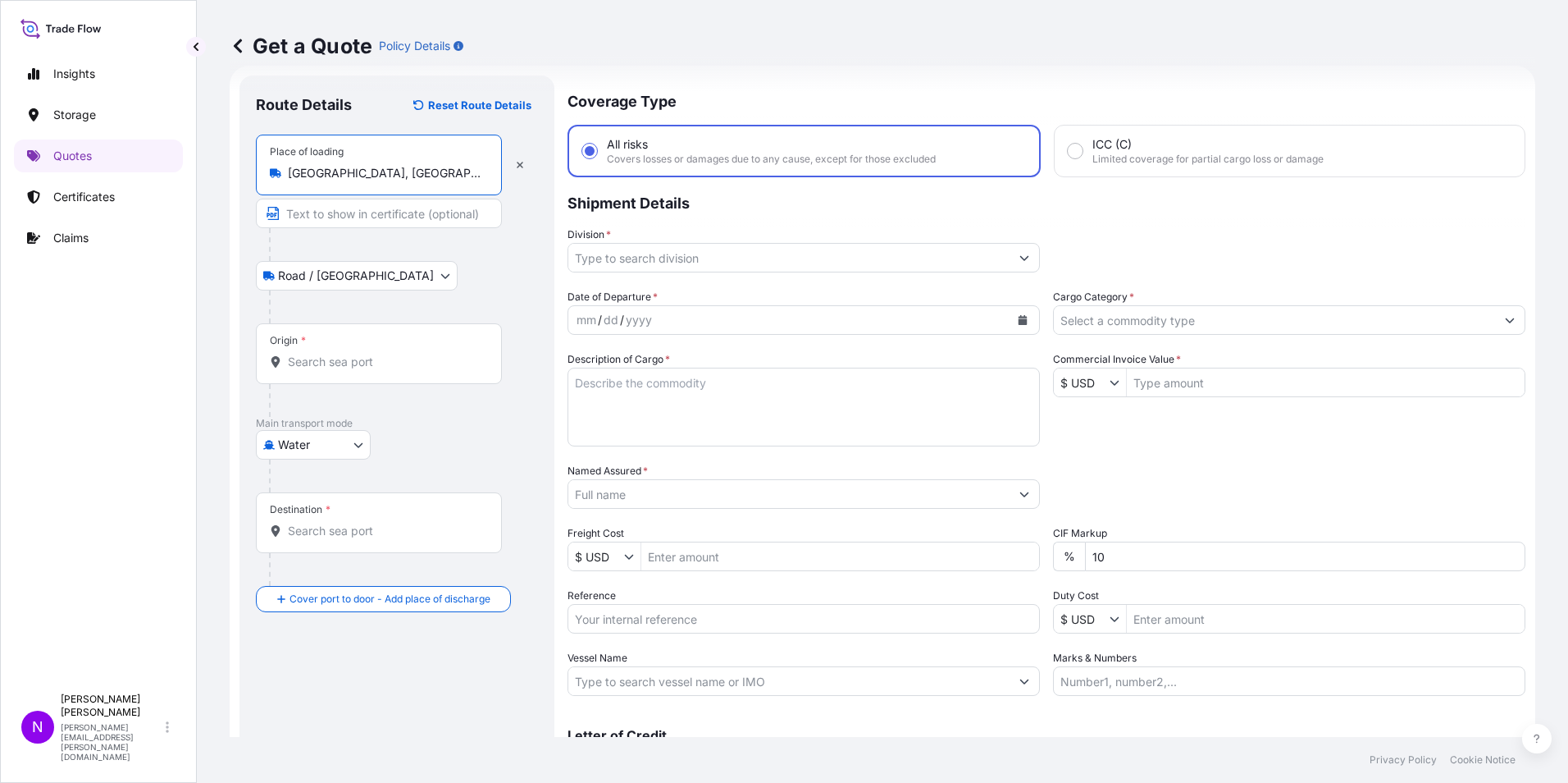
type input "[GEOGRAPHIC_DATA], [GEOGRAPHIC_DATA]"
click at [311, 345] on div "Origin *" at bounding box center [379, 353] width 246 height 60
click at [311, 354] on input "Origin *" at bounding box center [384, 362] width 193 height 16
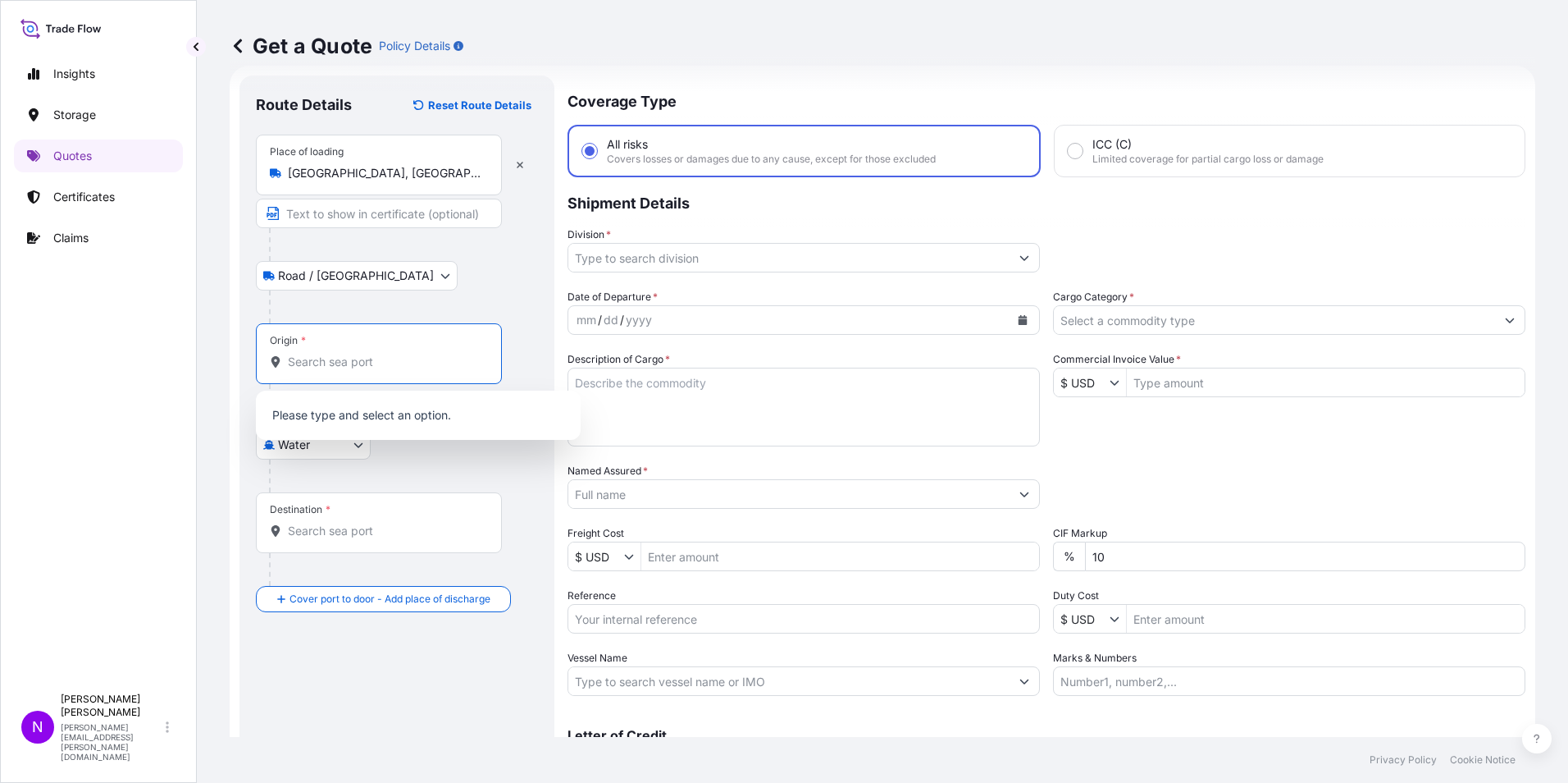
click at [362, 356] on input "Origin *" at bounding box center [384, 362] width 193 height 16
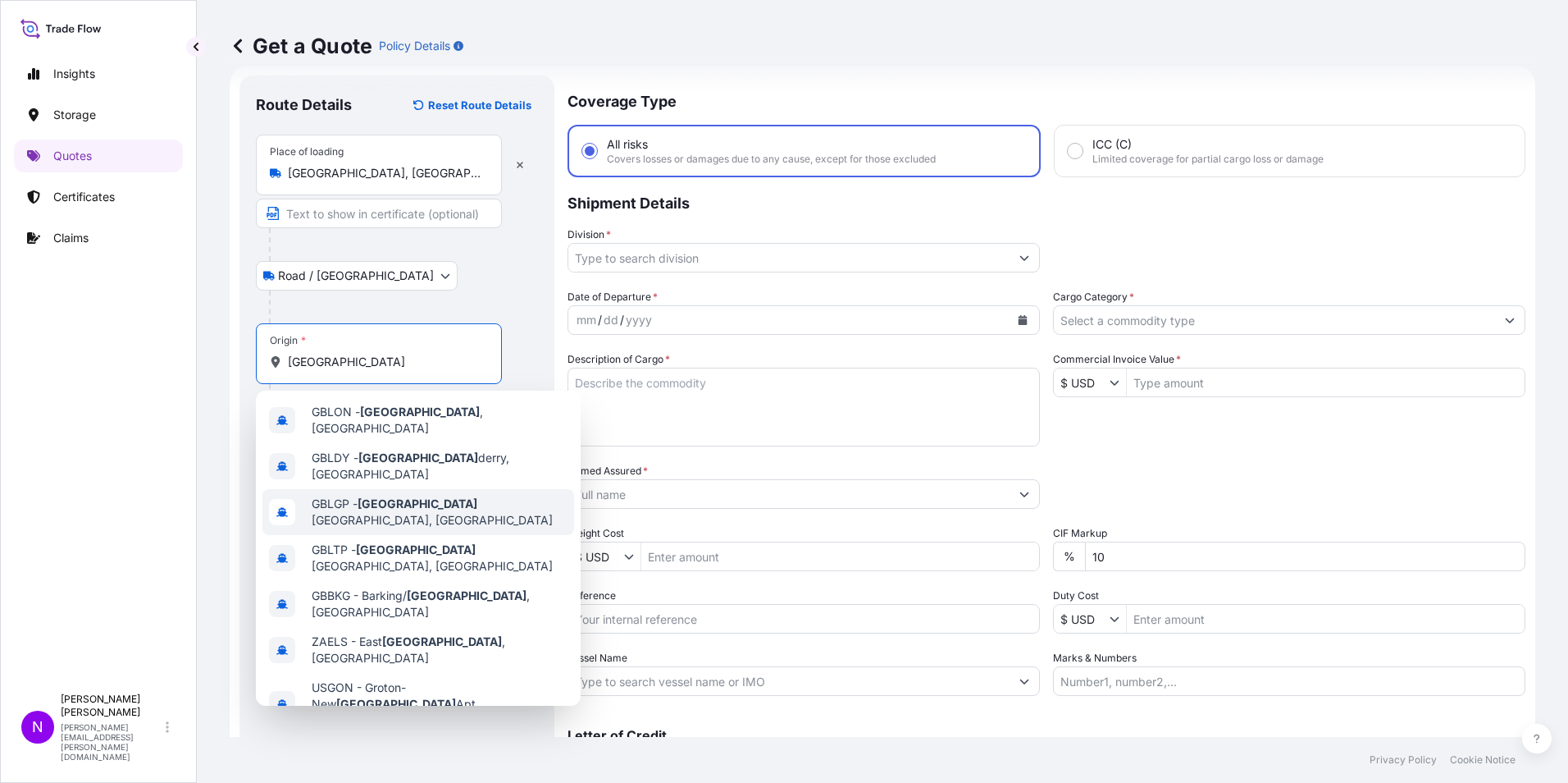
click at [414, 498] on span "GBLGP - [GEOGRAPHIC_DATA], [GEOGRAPHIC_DATA]" at bounding box center [439, 512] width 255 height 32
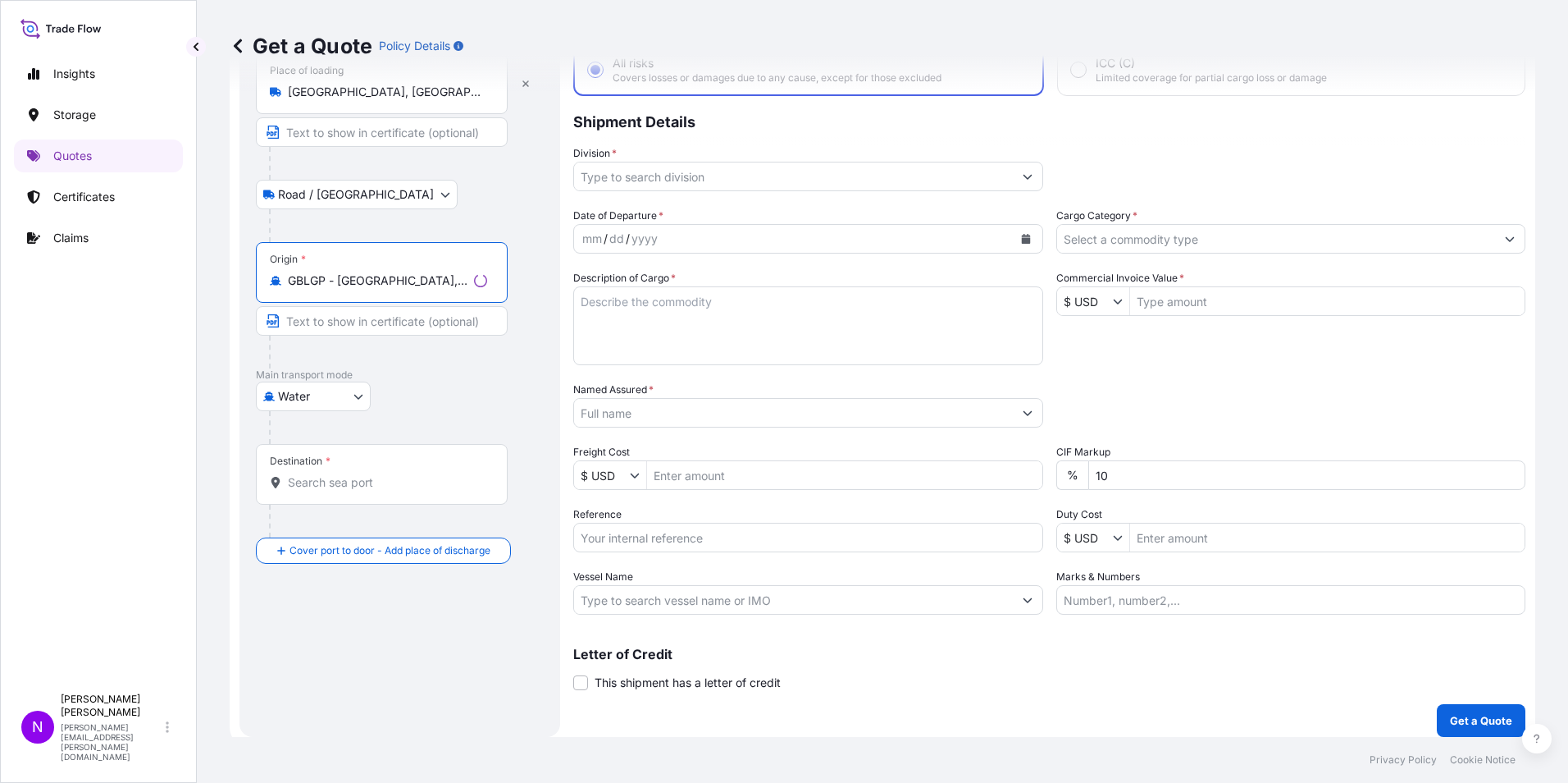
scroll to position [117, 0]
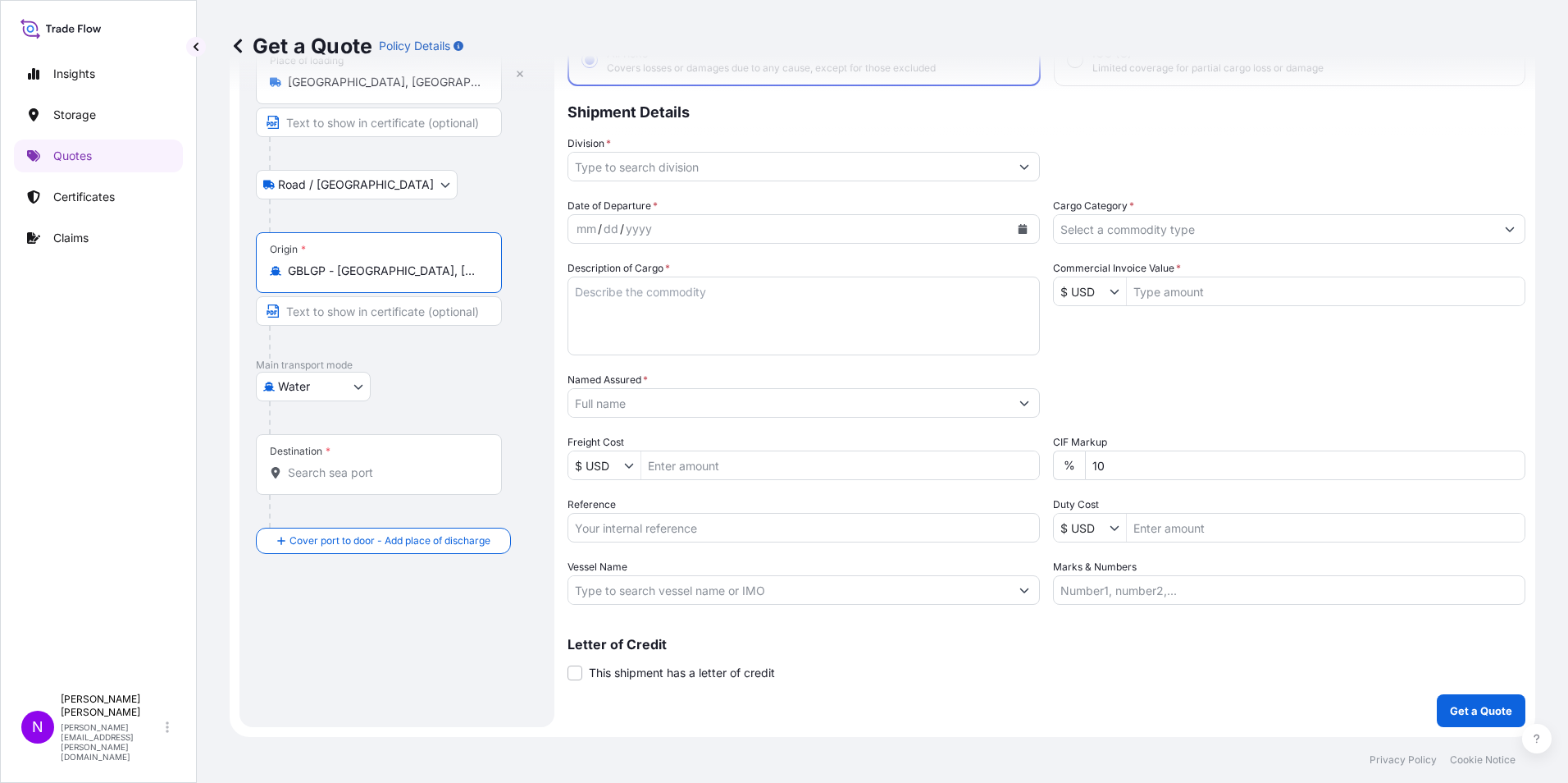
type input "GBLGP - [GEOGRAPHIC_DATA], [GEOGRAPHIC_DATA]"
click at [302, 458] on div "Destination *" at bounding box center [379, 464] width 246 height 60
click at [302, 464] on input "Destination *" at bounding box center [384, 472] width 193 height 16
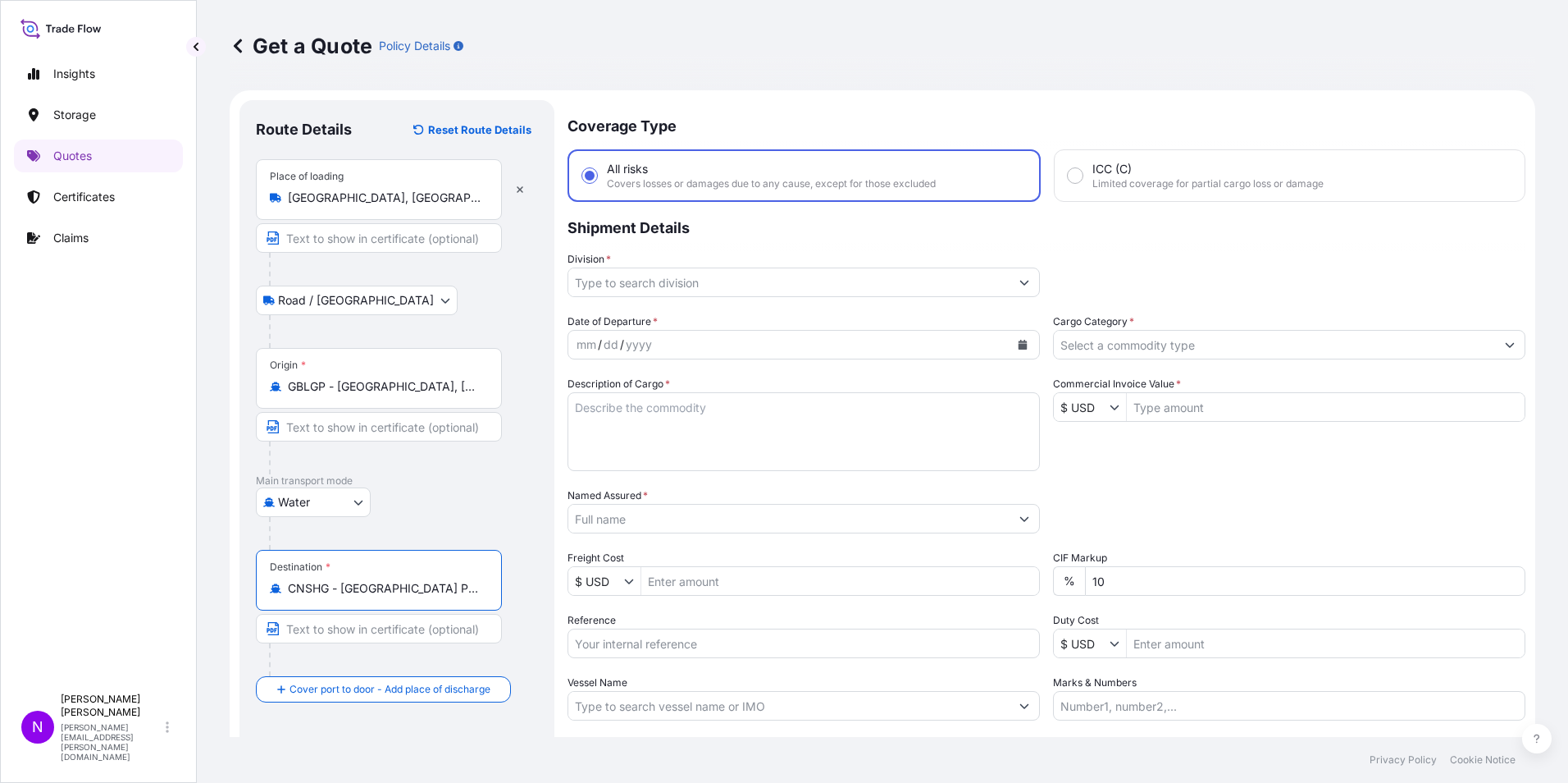
scroll to position [0, 0]
type input "CNSHG - [GEOGRAPHIC_DATA] Pt, [GEOGRAPHIC_DATA]"
click at [602, 292] on input "Division *" at bounding box center [789, 284] width 442 height 30
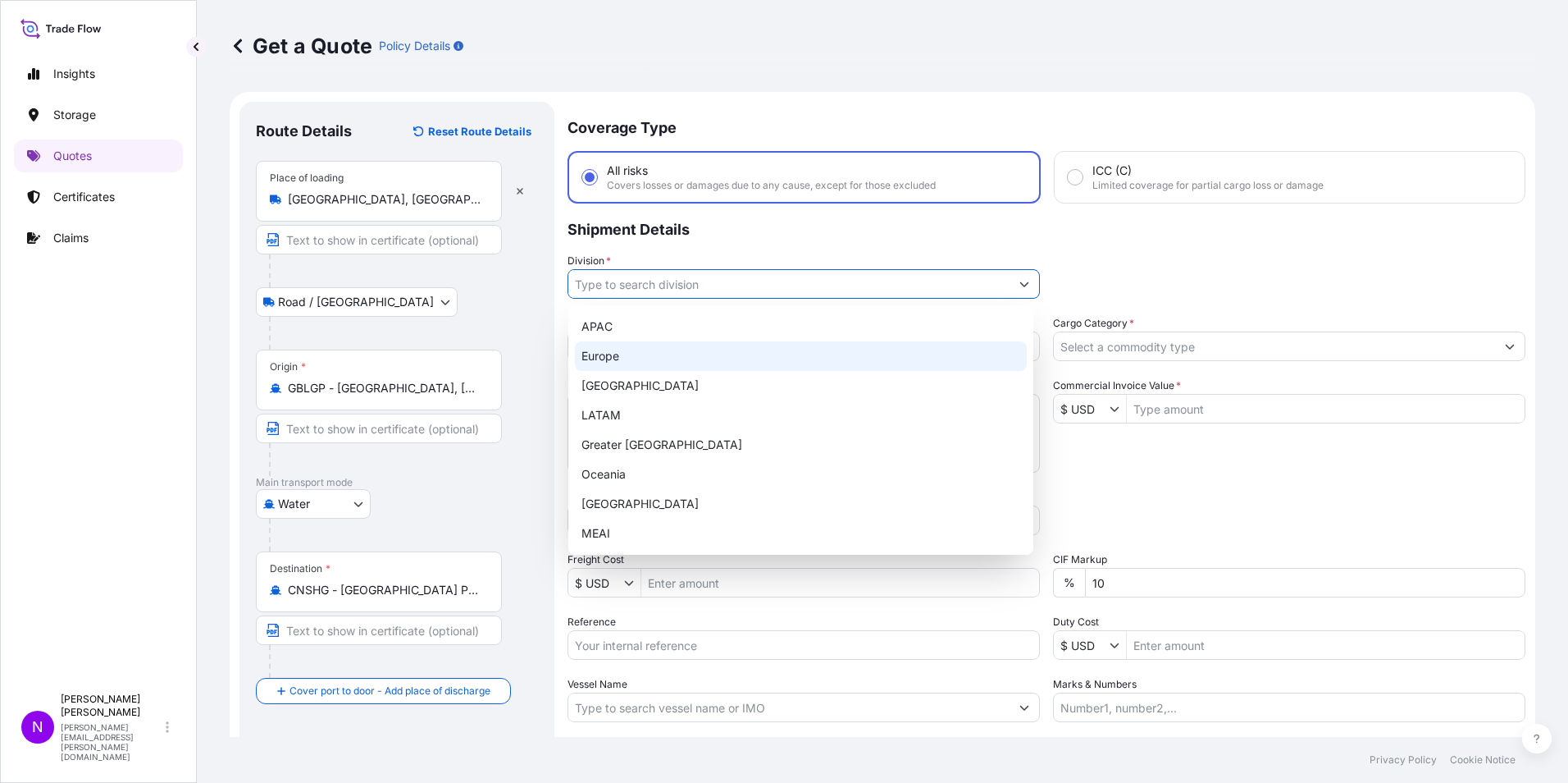
click at [623, 347] on div "Europe" at bounding box center [801, 356] width 452 height 30
type input "Europe"
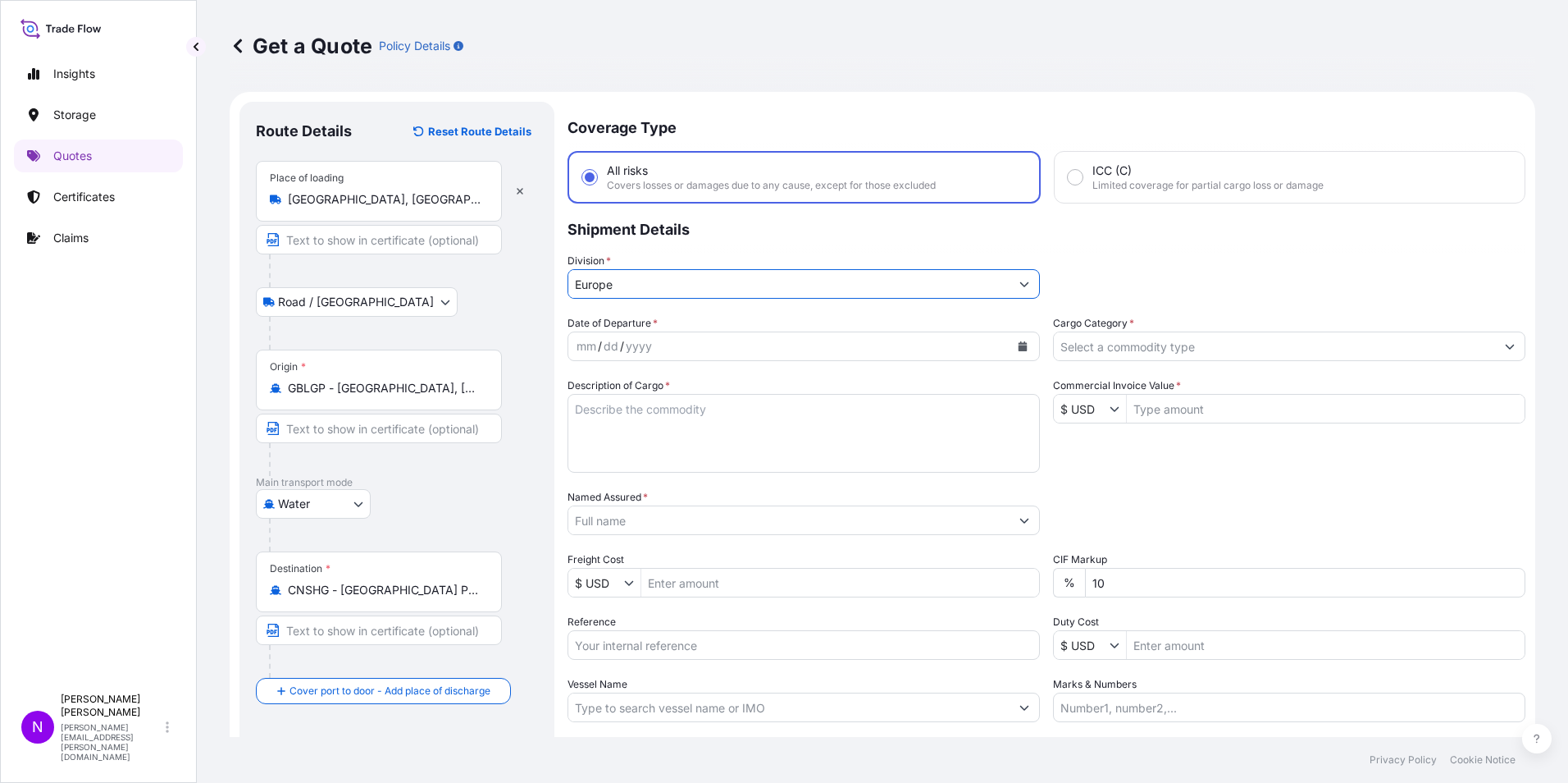
click at [656, 344] on div "mm / dd / yyyy" at bounding box center [789, 346] width 442 height 30
click at [1018, 348] on icon "Calendar" at bounding box center [1023, 346] width 9 height 10
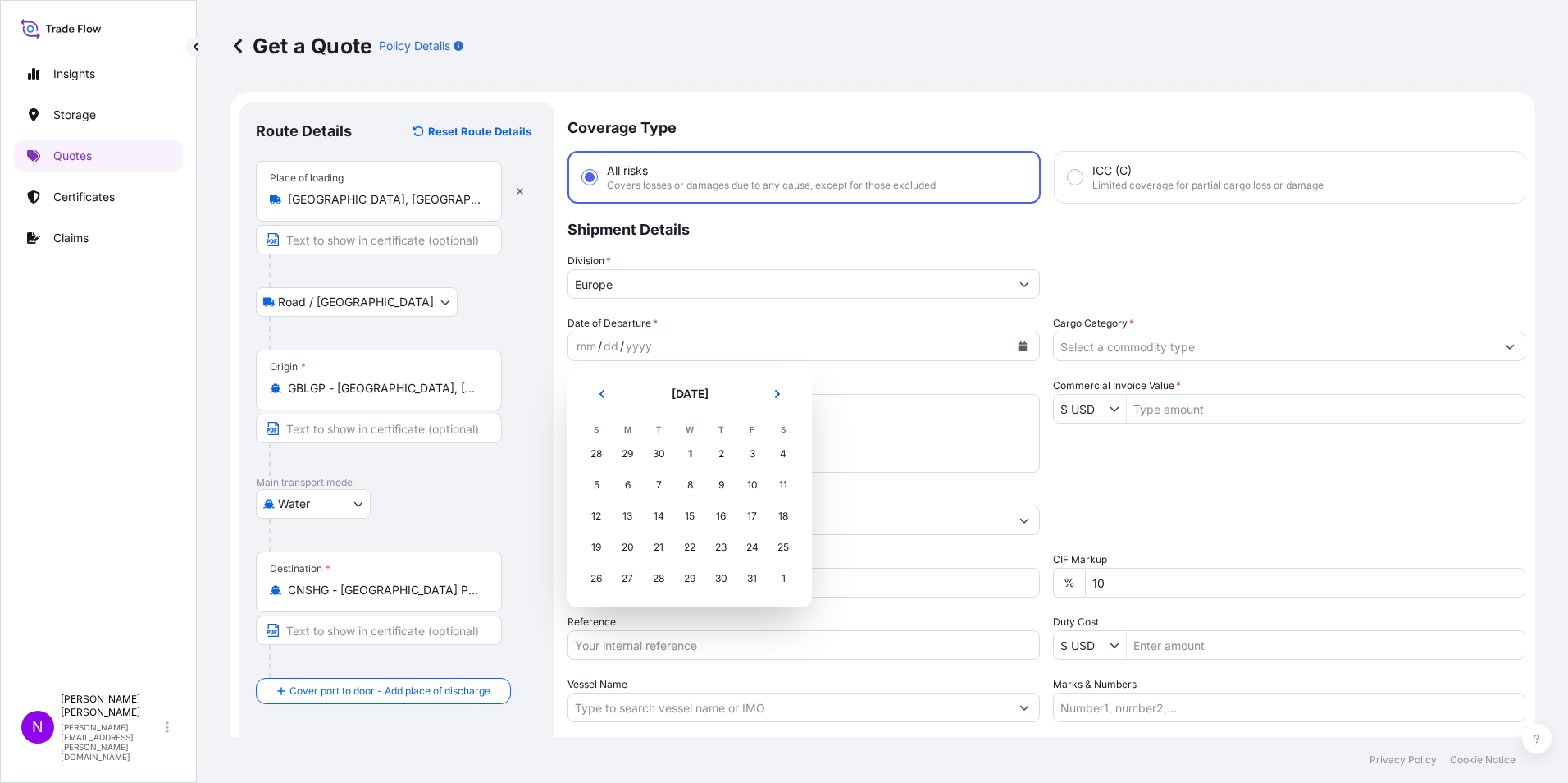
click at [596, 454] on div "28" at bounding box center [596, 454] width 30 height 30
click at [592, 451] on div "28" at bounding box center [596, 454] width 30 height 30
click at [599, 386] on button "Previous" at bounding box center [602, 393] width 36 height 26
click at [596, 580] on div "28" at bounding box center [596, 578] width 30 height 30
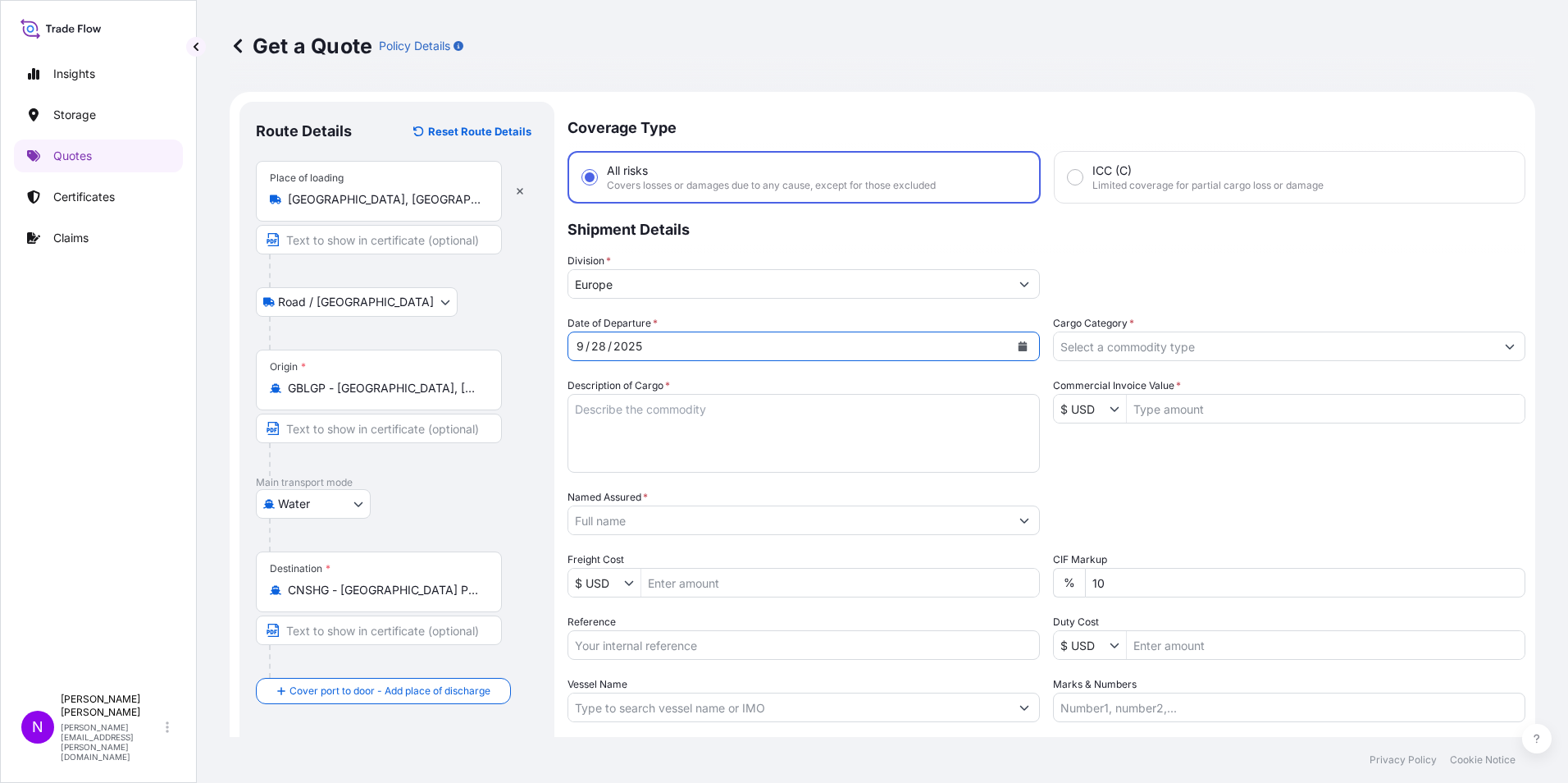
click at [644, 418] on textarea "Description of Cargo *" at bounding box center [803, 434] width 472 height 79
click at [653, 413] on textarea "Description of Cargo *" at bounding box center [803, 434] width 472 height 79
type textarea "Chemicals"
click at [1189, 358] on input "Cargo Category *" at bounding box center [1275, 346] width 442 height 30
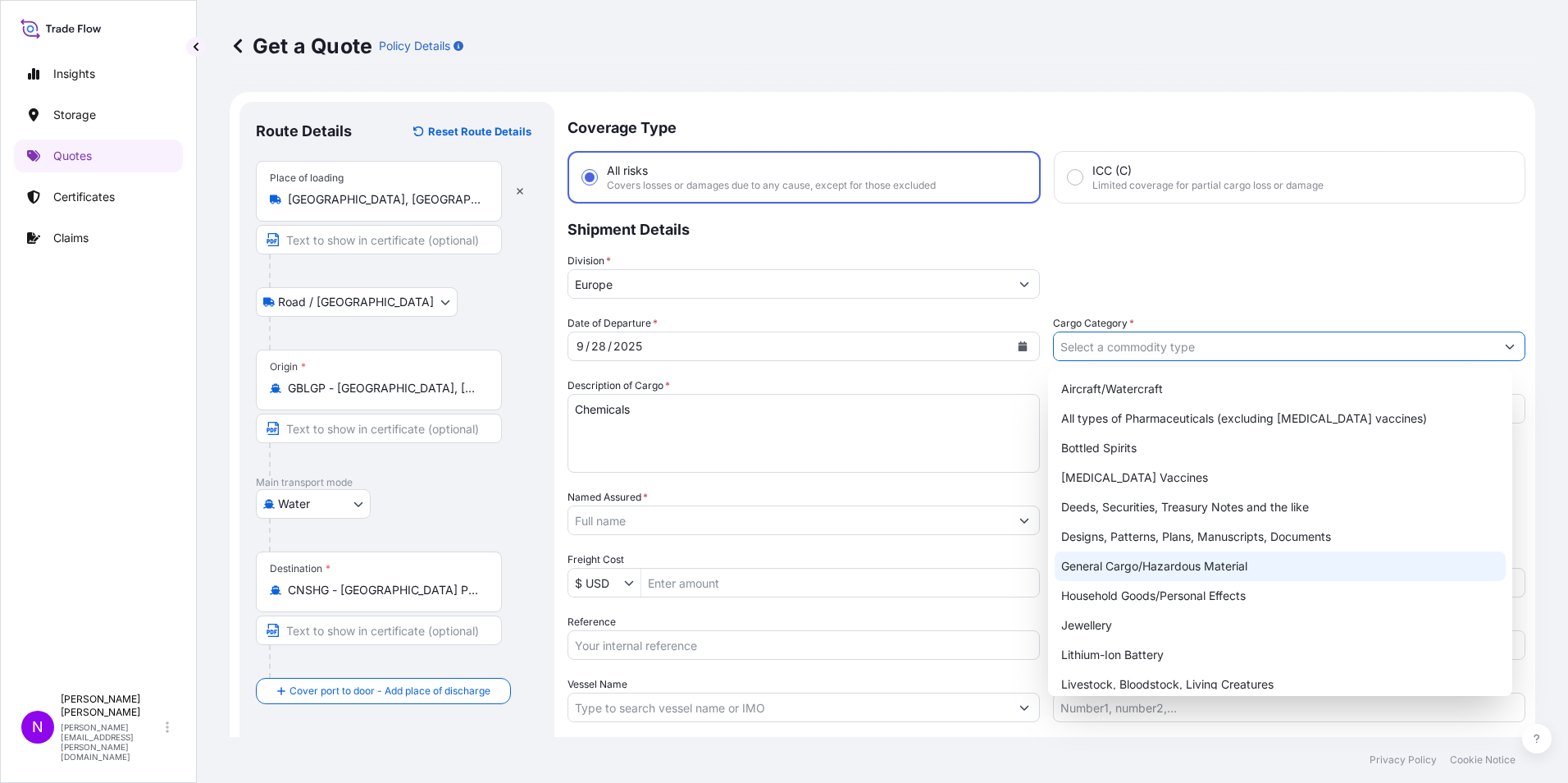
click at [1119, 563] on div "General Cargo/Hazardous Material" at bounding box center [1281, 566] width 452 height 30
type input "General Cargo/Hazardous Material"
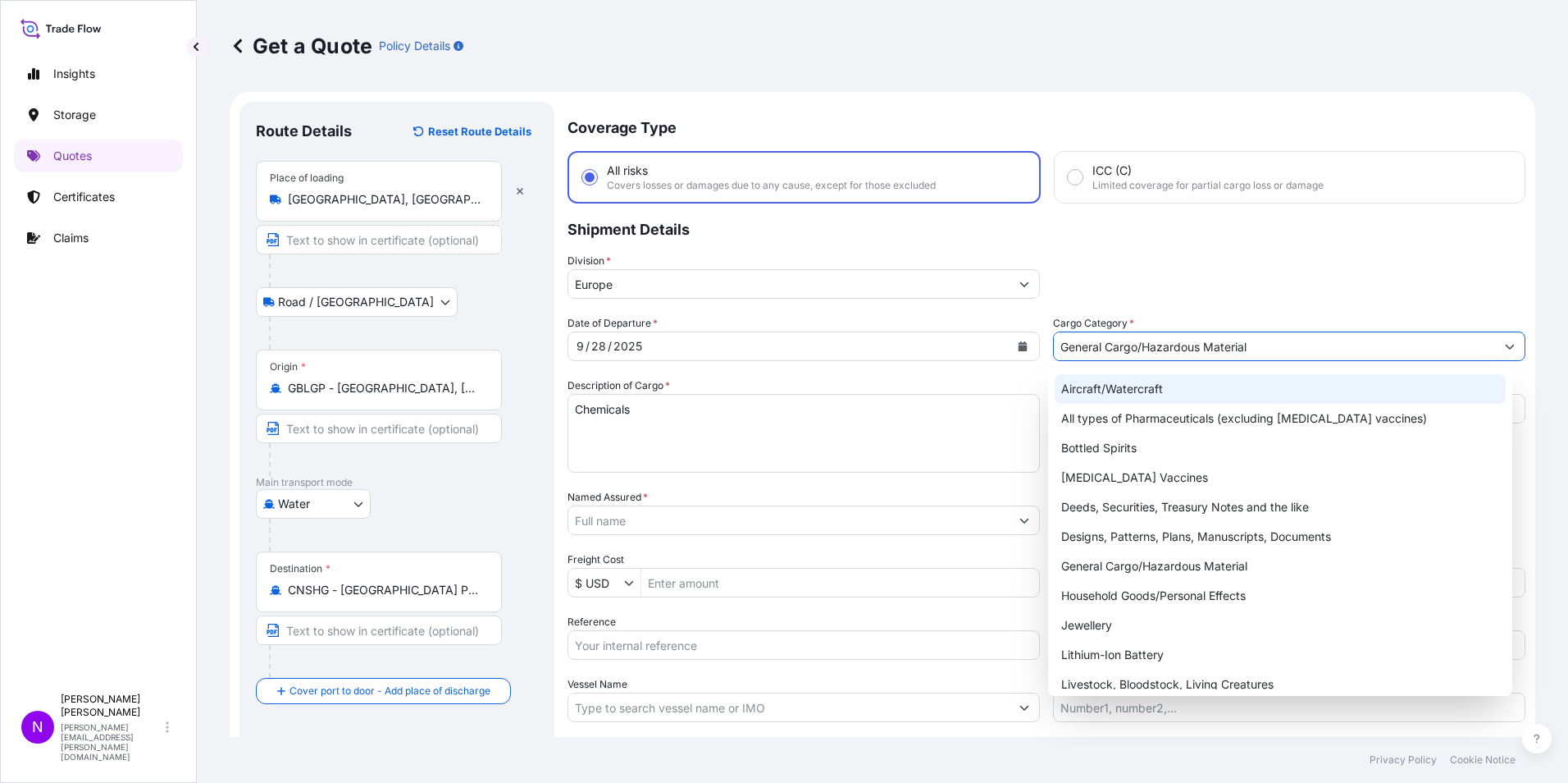
click at [1107, 307] on div "Coverage Type All risks Covers losses or damages due to any cause, except for t…" at bounding box center [1046, 472] width 958 height 742
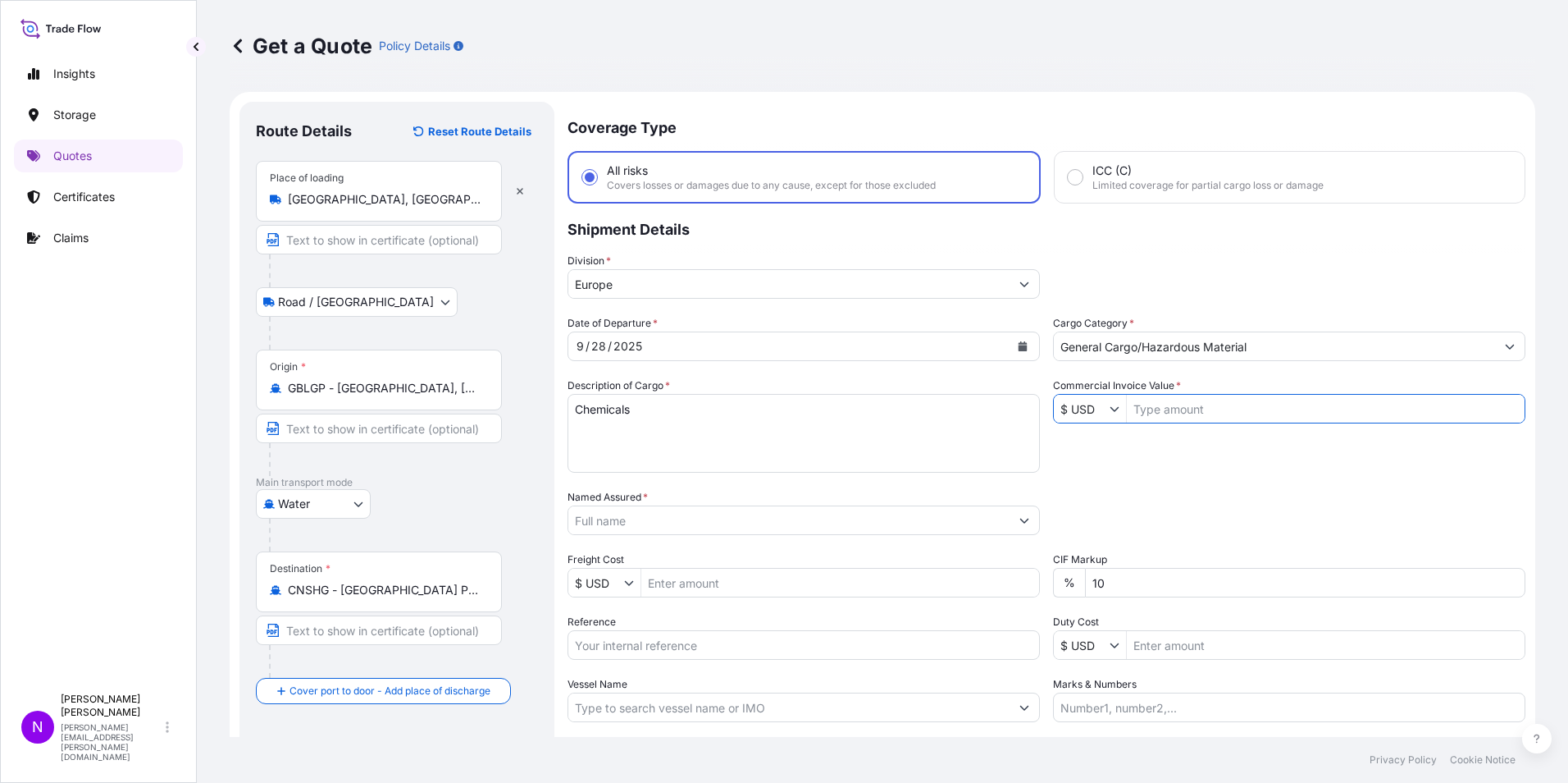
click at [1160, 414] on input "Commercial Invoice Value *" at bounding box center [1326, 409] width 398 height 30
type input "32,940"
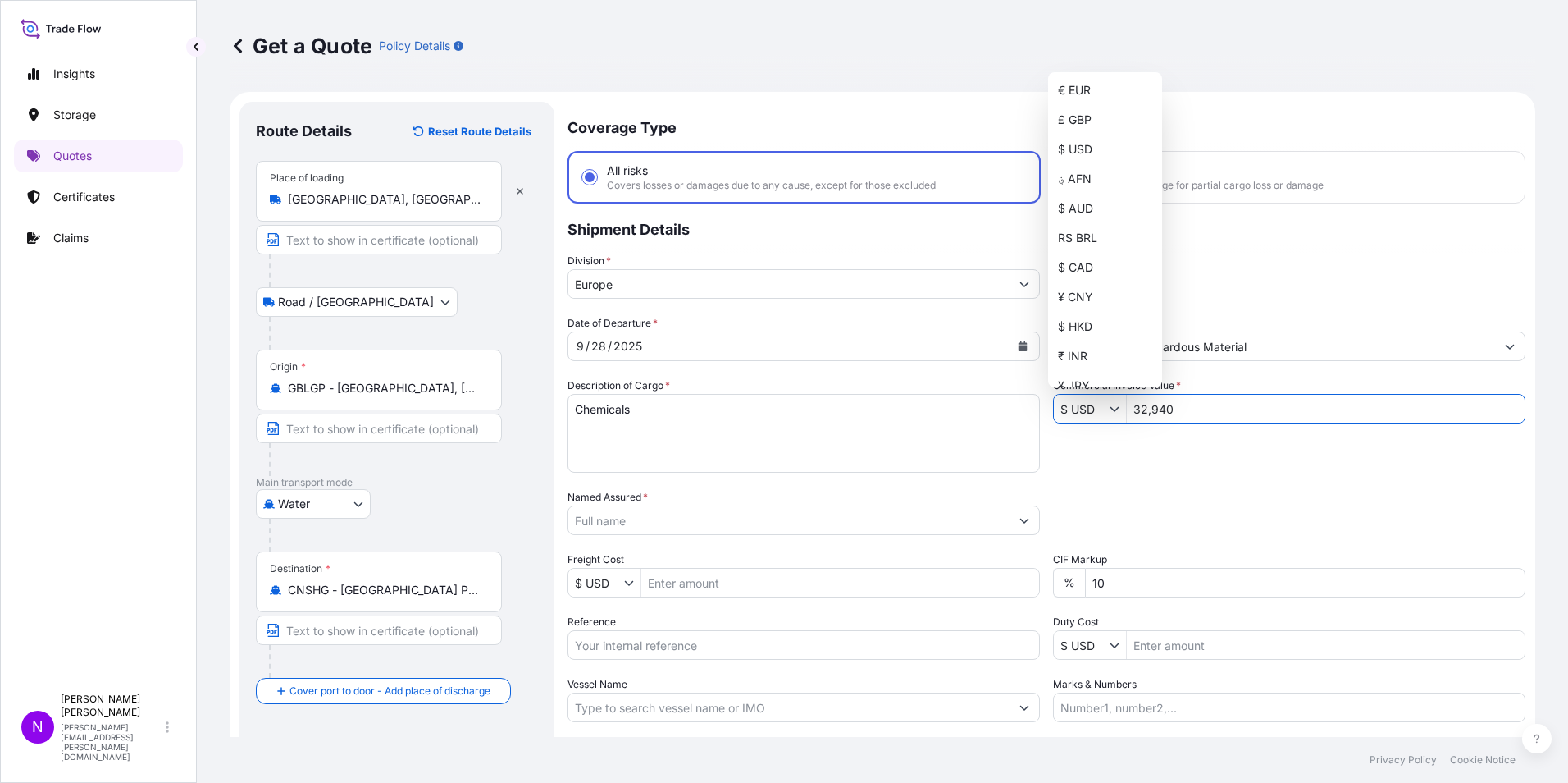
click at [1110, 413] on icon "Show suggestions" at bounding box center [1115, 409] width 10 height 10
click at [1081, 97] on div "€ EUR" at bounding box center [1105, 90] width 107 height 30
type input "€ EUR"
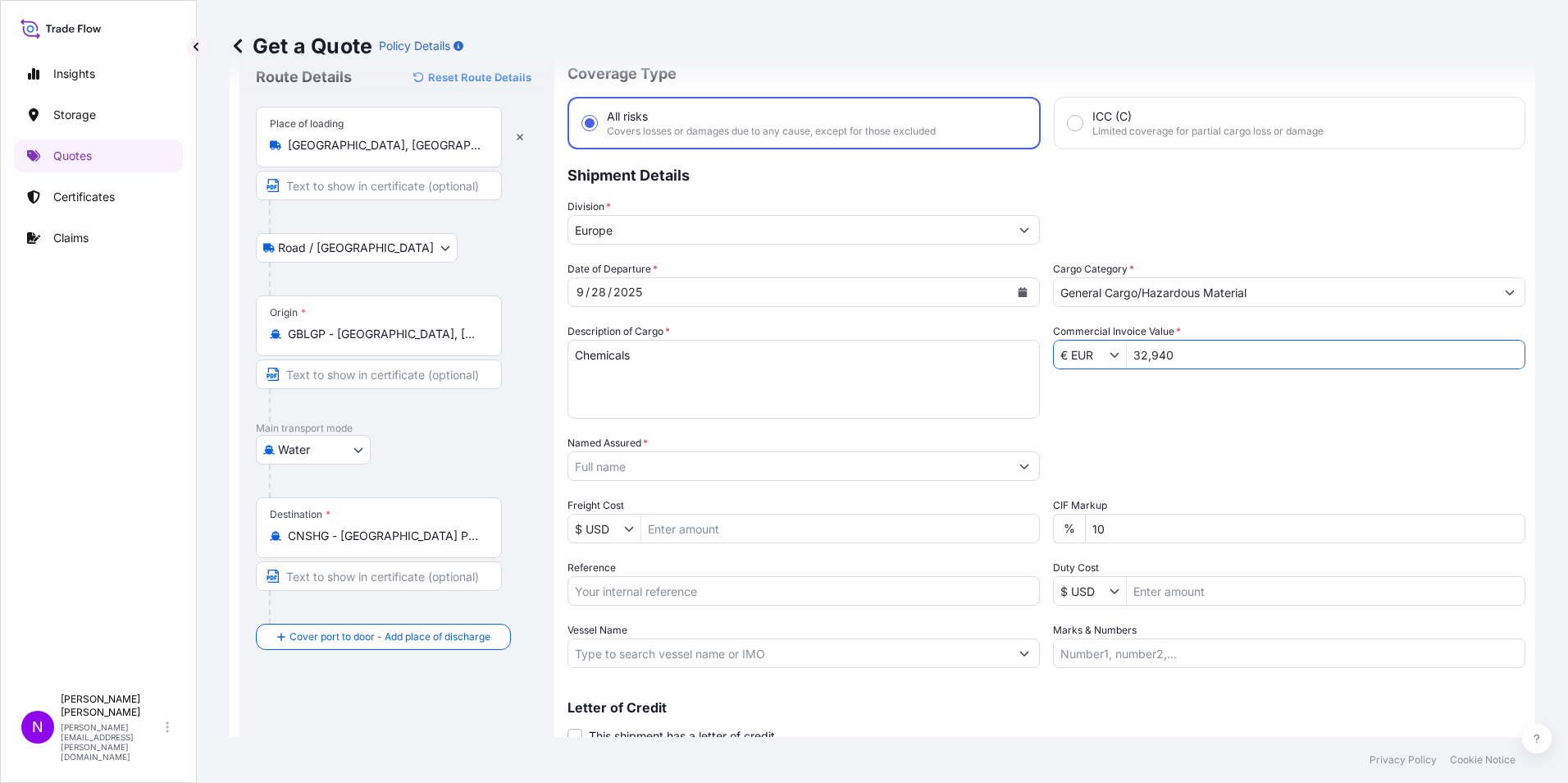
scroll to position [82, 0]
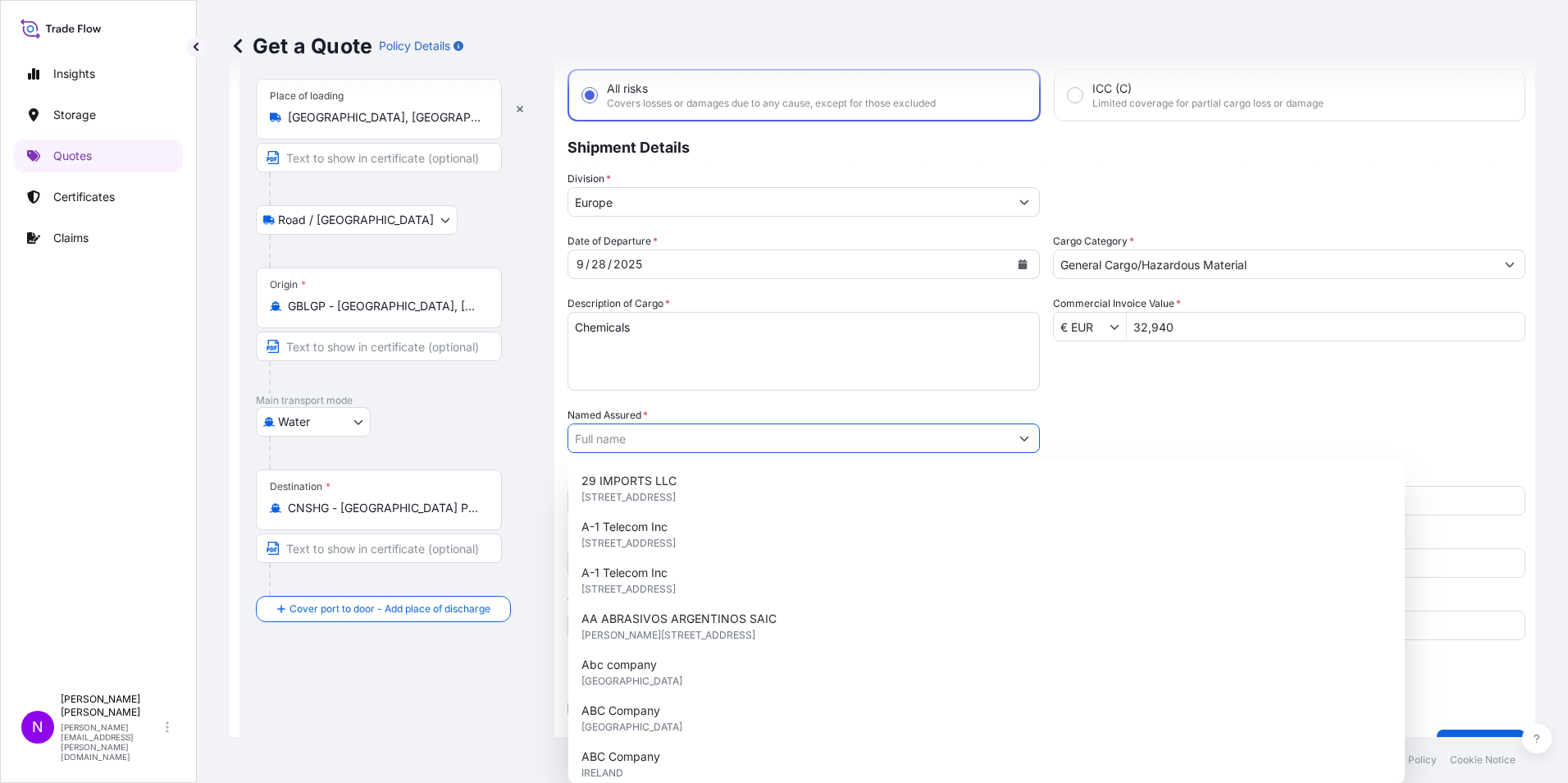
click at [665, 434] on input "Named Assured *" at bounding box center [789, 437] width 442 height 30
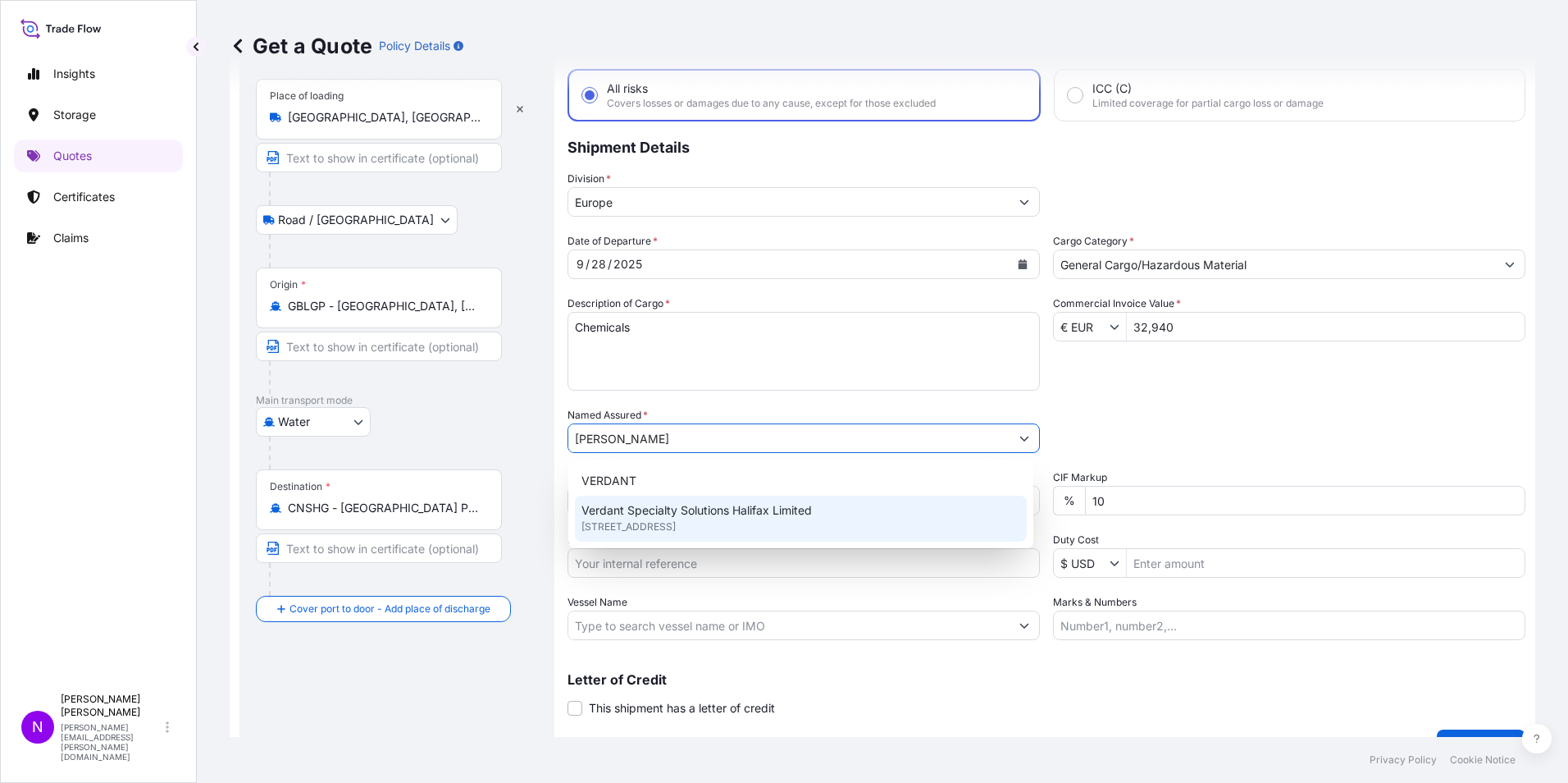
click at [661, 524] on span "[STREET_ADDRESS]" at bounding box center [628, 526] width 94 height 16
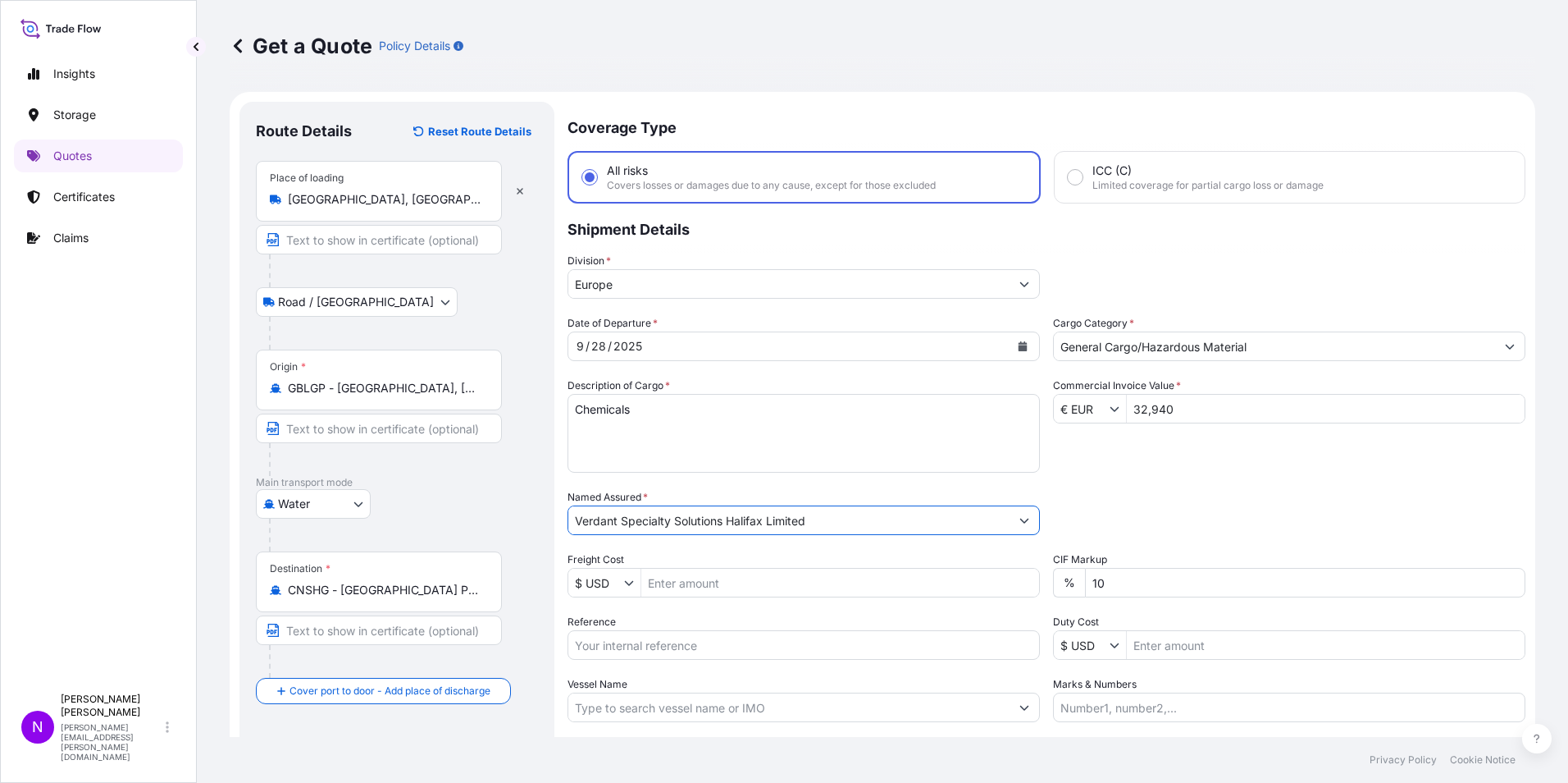
scroll to position [117, 0]
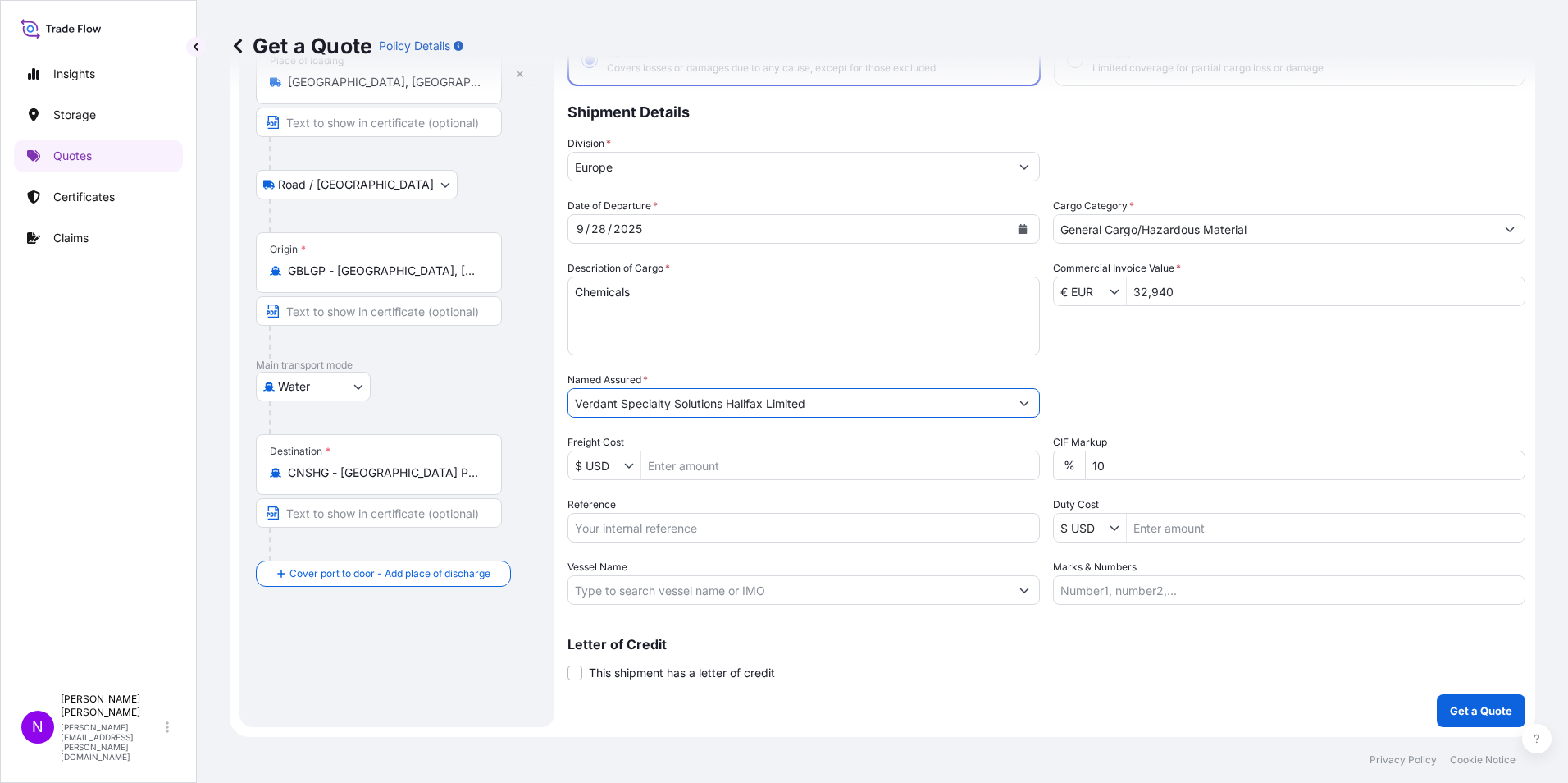
type input "Verdant Specialty Solutions Halifax Limited"
click at [1458, 718] on p "Get a Quote" at bounding box center [1481, 710] width 62 height 16
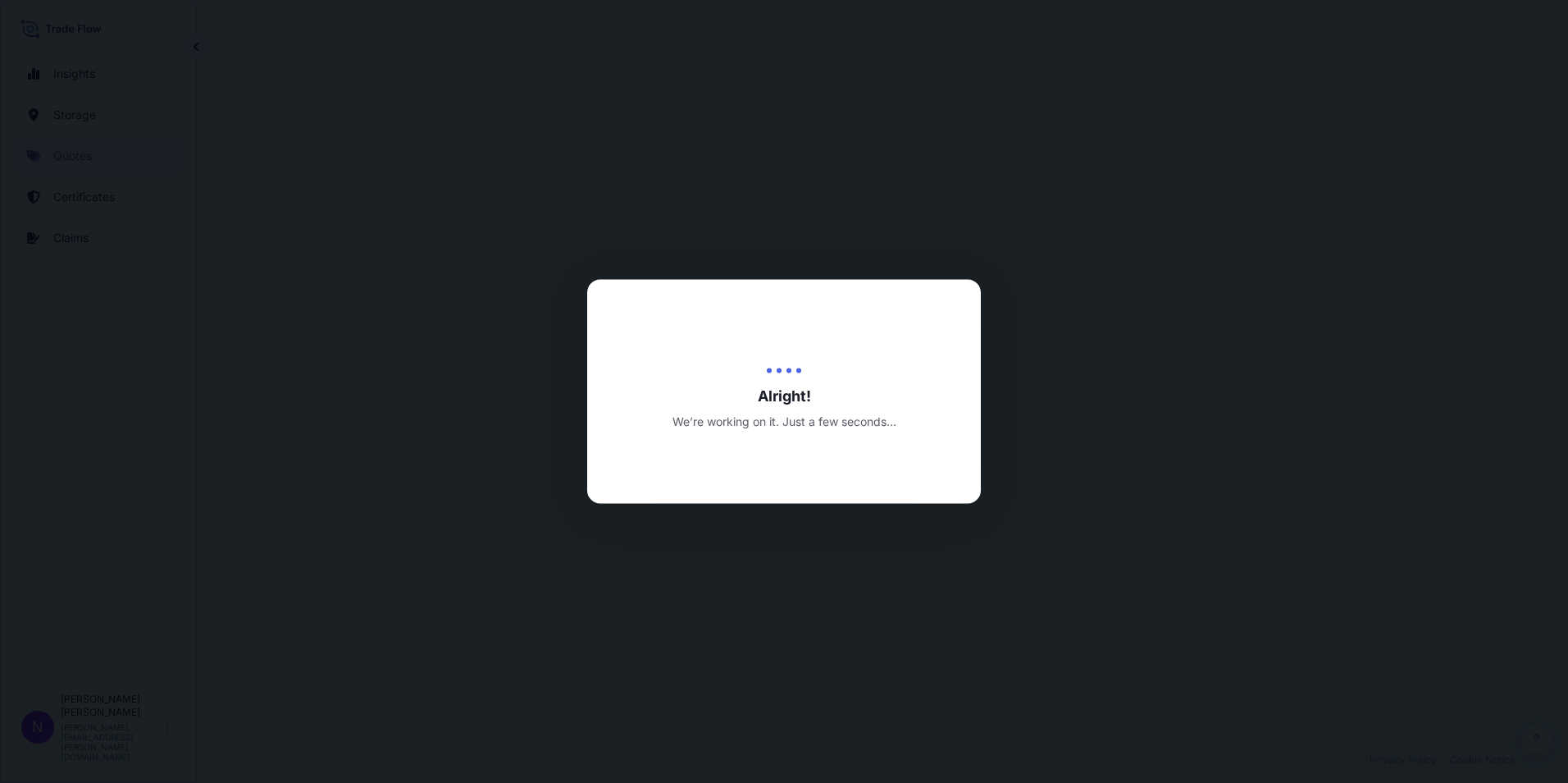
select select "Road / [GEOGRAPHIC_DATA]"
select select "Water"
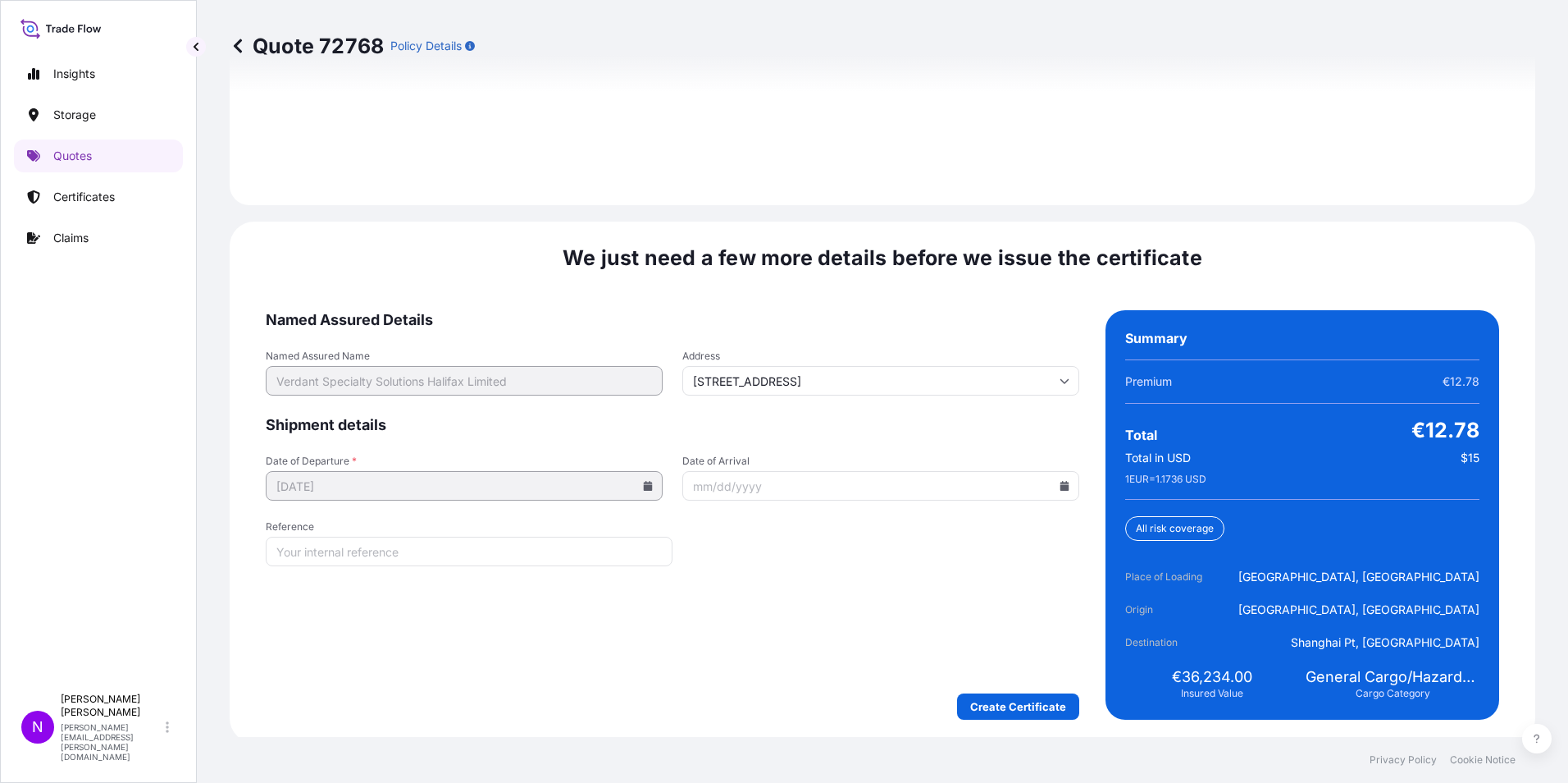
scroll to position [2413, 0]
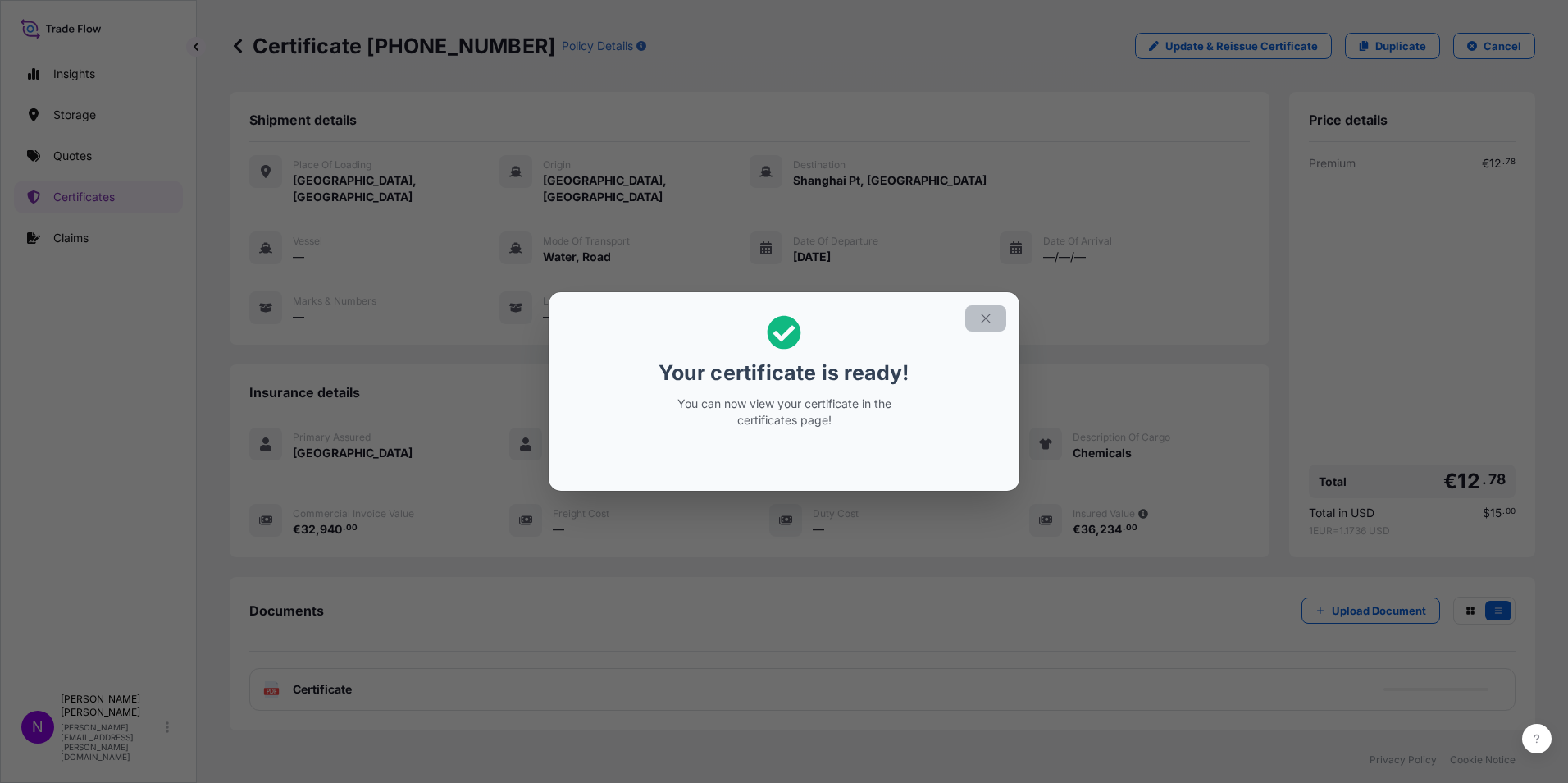
click at [987, 322] on icon "button" at bounding box center [986, 319] width 14 height 14
